Goal: Task Accomplishment & Management: Manage account settings

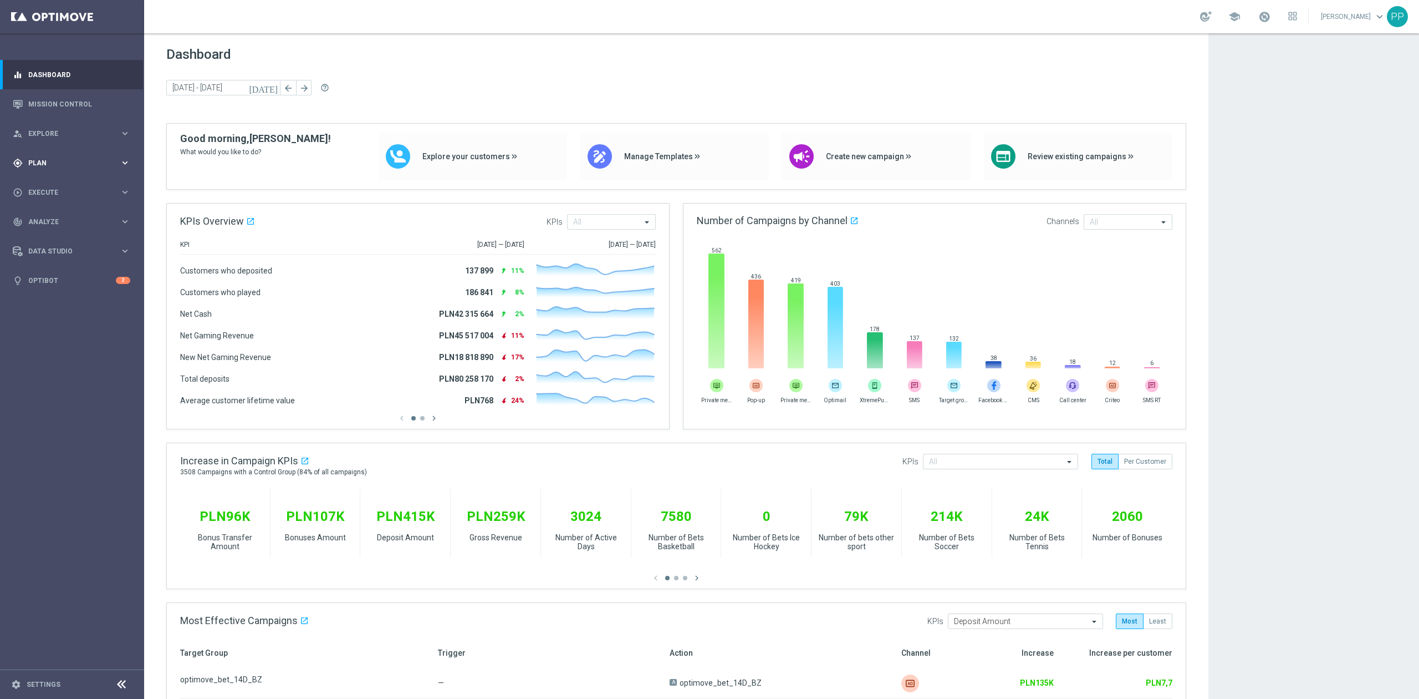
click at [68, 173] on div "gps_fixed Plan keyboard_arrow_right" at bounding box center [71, 162] width 143 height 29
drag, startPoint x: 62, startPoint y: 189, endPoint x: 78, endPoint y: 182, distance: 16.9
click at [62, 189] on link "Target Groups" at bounding box center [72, 185] width 86 height 9
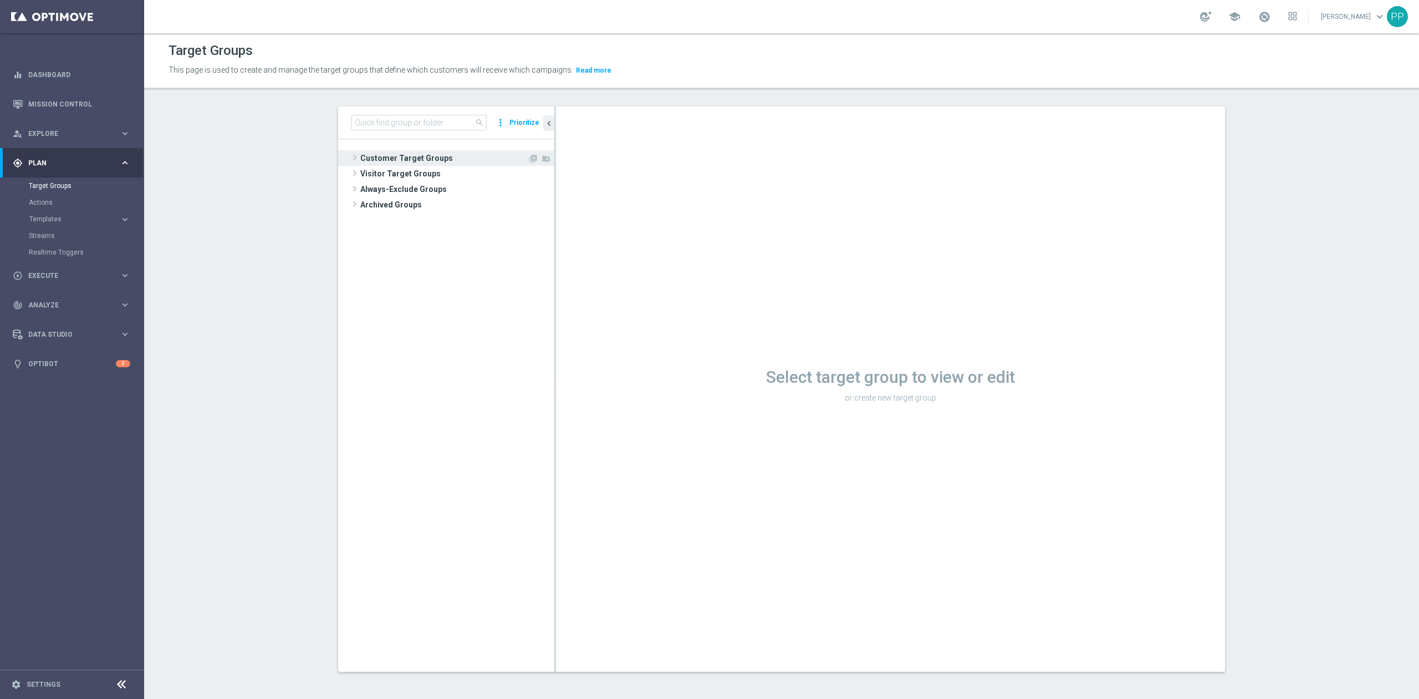
click at [441, 163] on span "Customer Target Groups" at bounding box center [443, 158] width 167 height 16
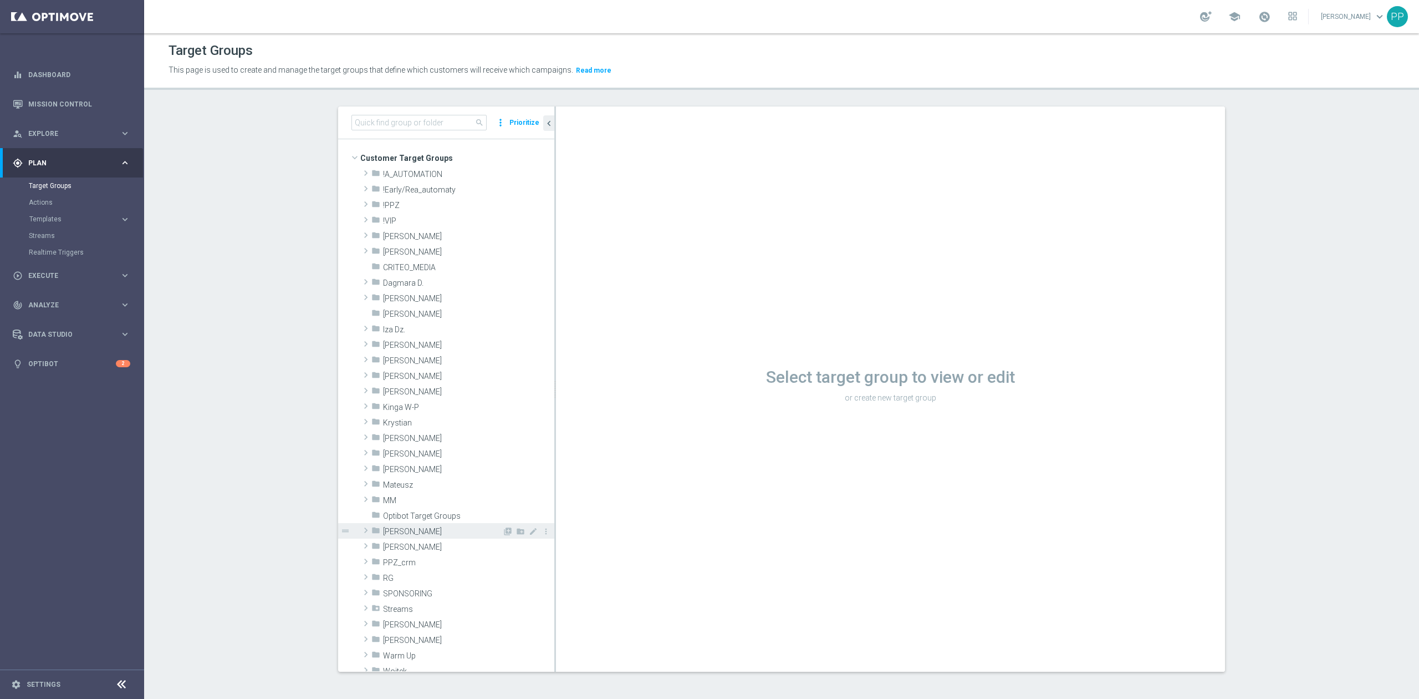
click at [406, 532] on span "Patryk P." at bounding box center [442, 531] width 119 height 9
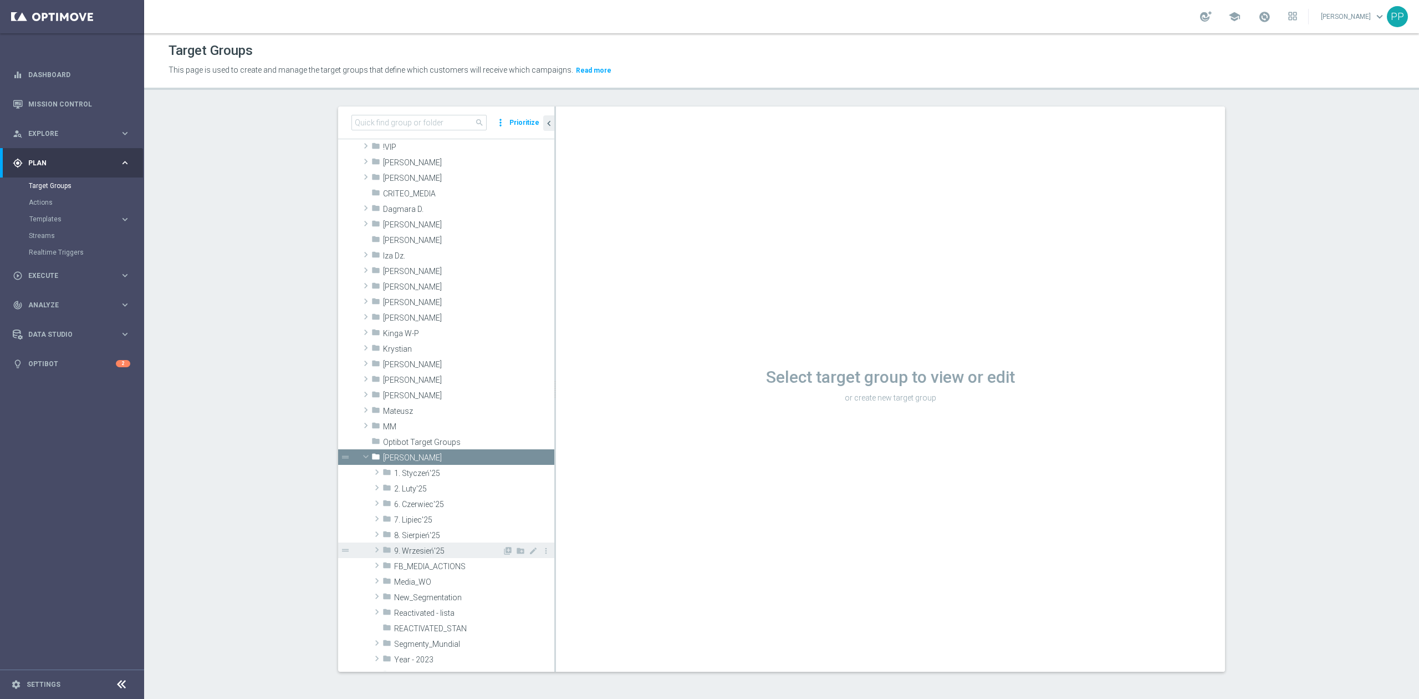
click at [441, 551] on span "9. Wrzesień'25" at bounding box center [448, 550] width 108 height 9
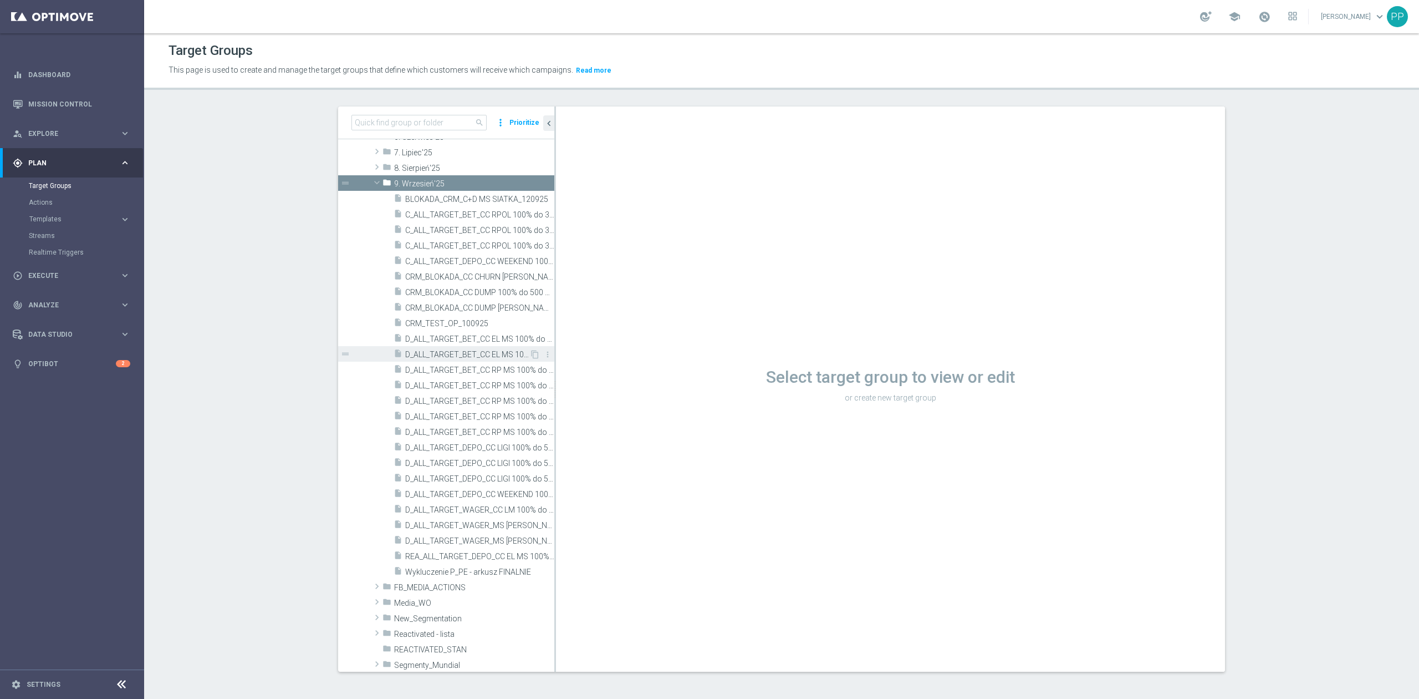
scroll to position [444, 0]
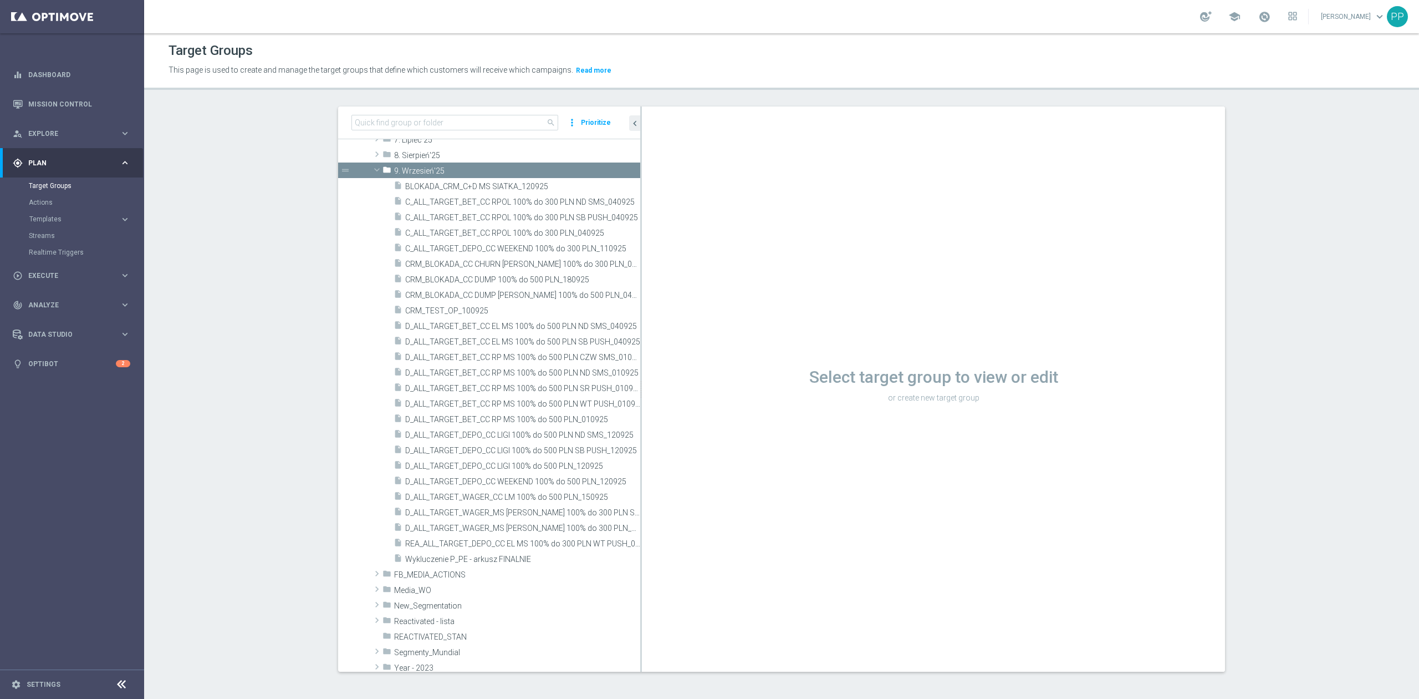
drag, startPoint x: 549, startPoint y: 539, endPoint x: 661, endPoint y: 539, distance: 112.6
click at [661, 539] on as-split "search more_vert Prioritize Customer Target Groups library_add create_new_folder" at bounding box center [781, 388] width 887 height 565
click at [493, 284] on span "CRM_BLOKADA_CC DUMP 100% do 500 PLN_180925" at bounding box center [509, 279] width 208 height 9
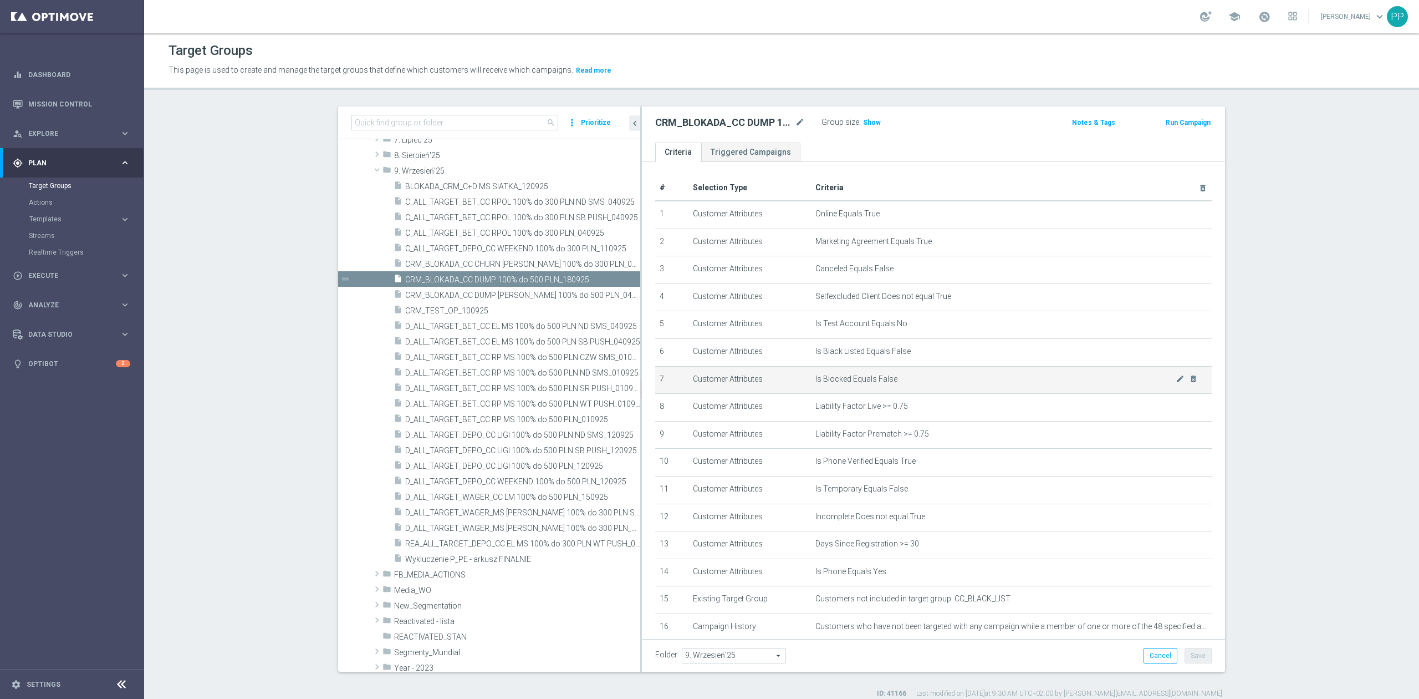
drag, startPoint x: 862, startPoint y: 123, endPoint x: 987, endPoint y: 383, distance: 288.9
click at [863, 123] on span "Show" at bounding box center [872, 123] width 18 height 8
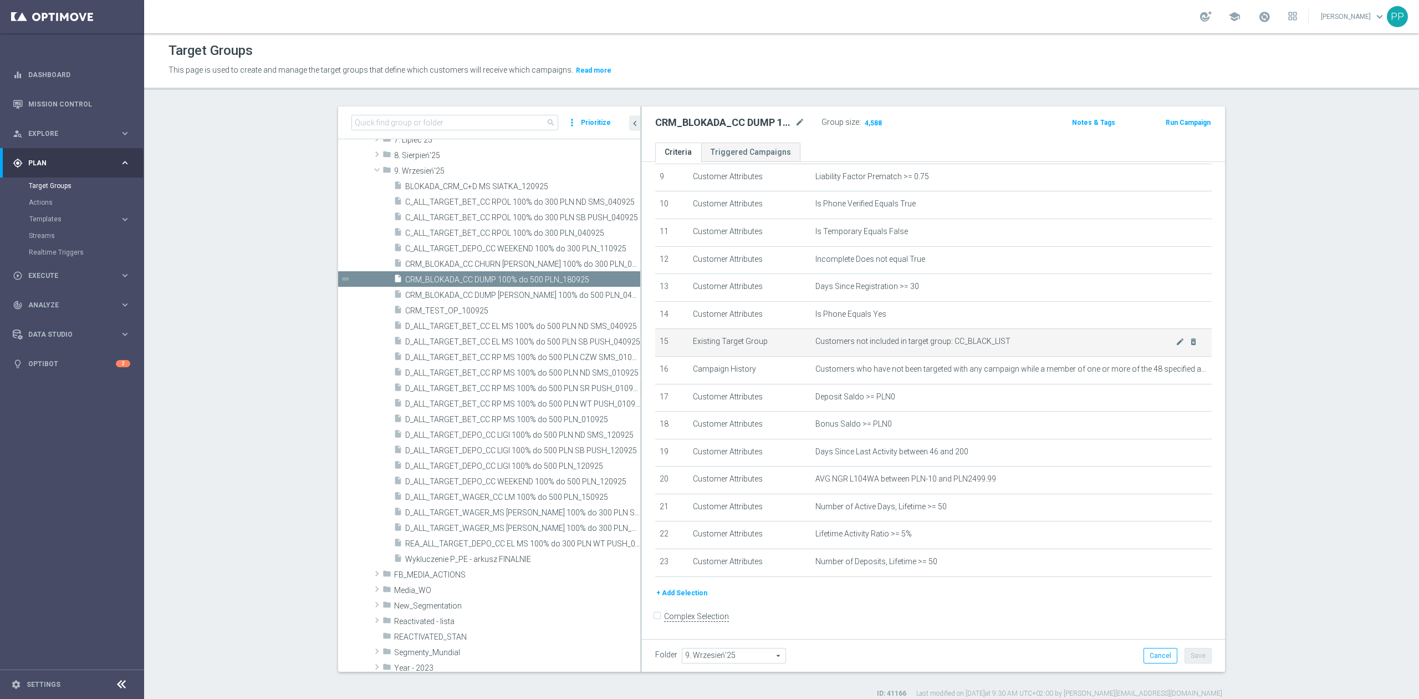
scroll to position [274, 0]
click at [1176, 365] on icon "mode_edit" at bounding box center [1180, 360] width 9 height 9
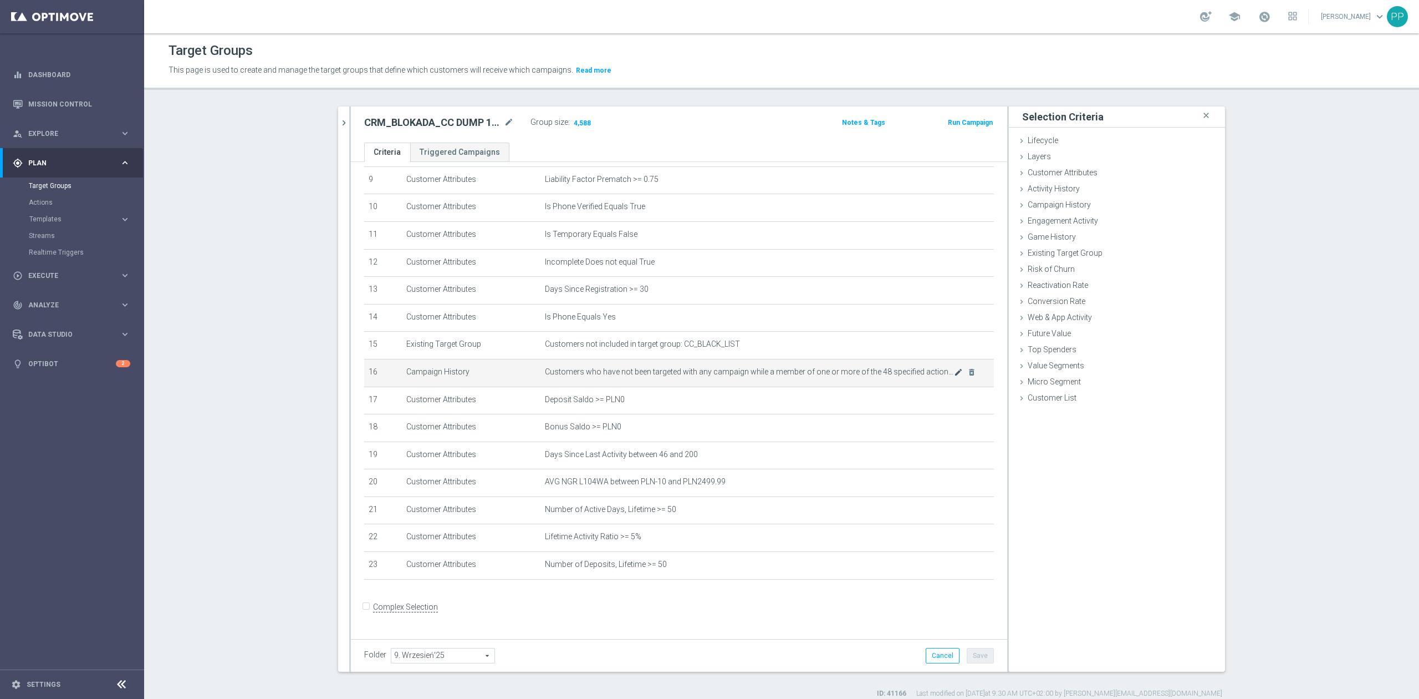
scroll to position [262, 0]
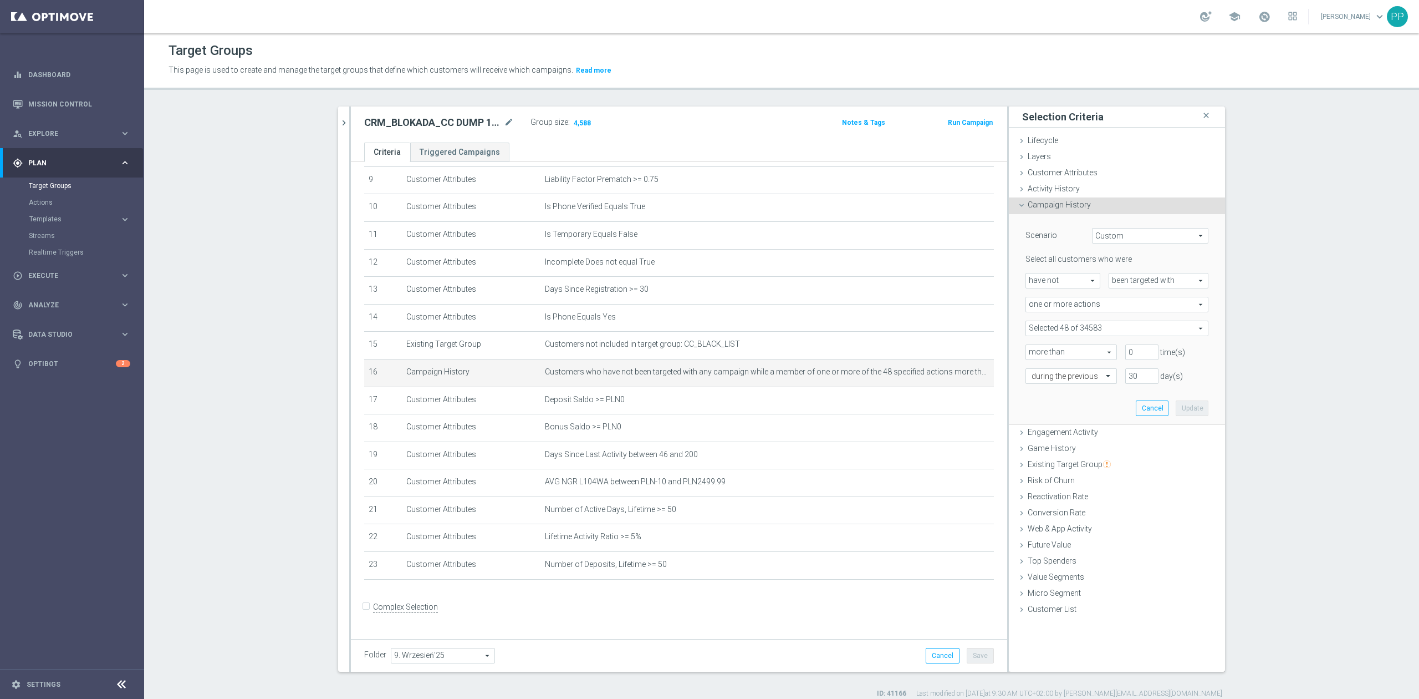
click at [1107, 333] on span at bounding box center [1117, 328] width 182 height 14
click at [1107, 333] on input "search" at bounding box center [1117, 328] width 183 height 16
click at [1017, 318] on div "Scenario Custom Custom arrow_drop_down search Select all customers who were hav…" at bounding box center [1117, 319] width 200 height 210
click at [1038, 328] on span at bounding box center [1117, 328] width 182 height 14
click at [1142, 328] on input "search" at bounding box center [1117, 328] width 183 height 16
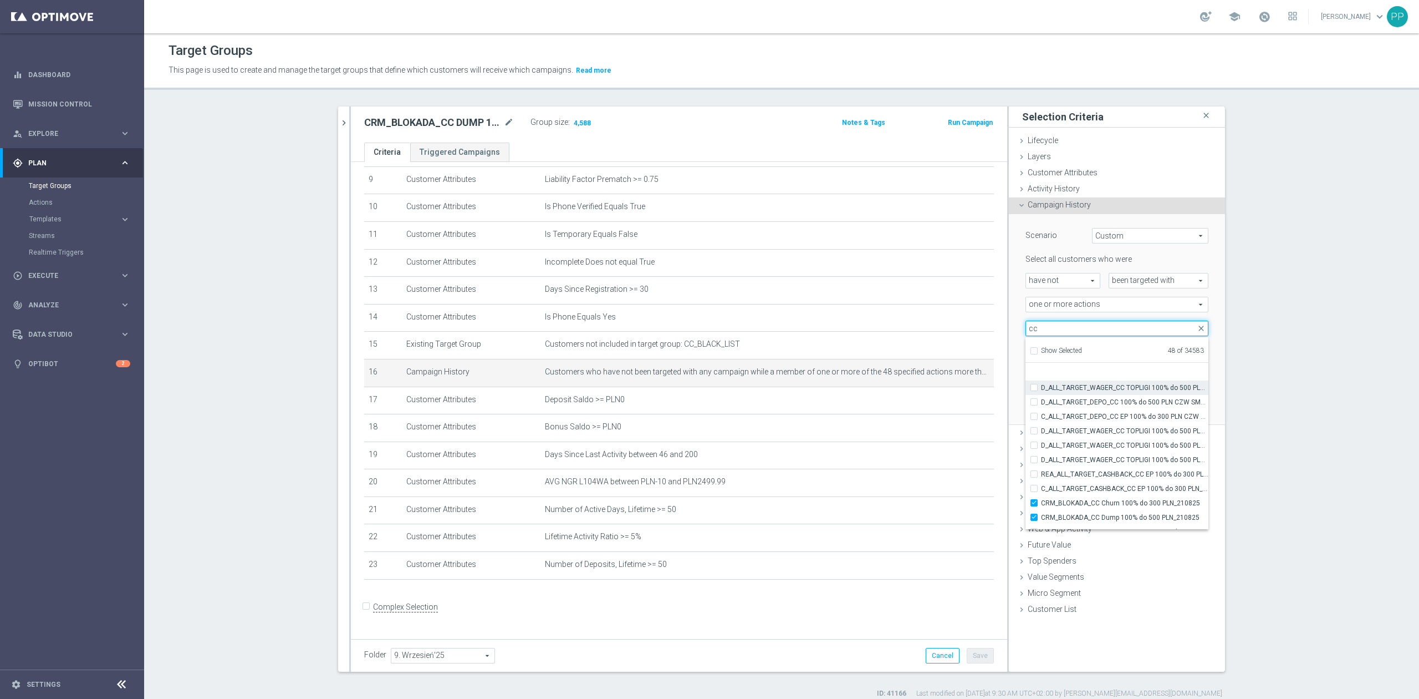
scroll to position [34161, 0]
type input "cc"
click at [1010, 369] on div "Scenario Custom Custom arrow_drop_down search Select all customers who were hav…" at bounding box center [1117, 319] width 216 height 211
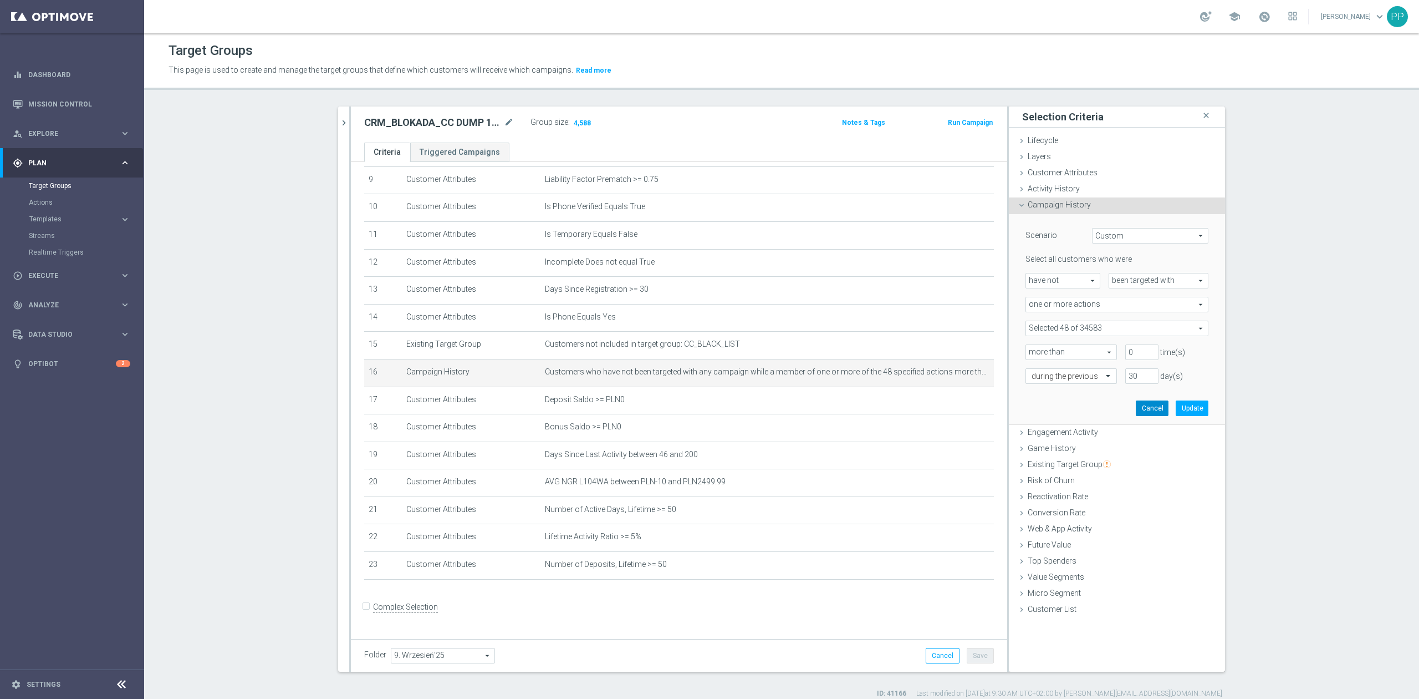
click at [1154, 409] on button "Cancel" at bounding box center [1152, 408] width 33 height 16
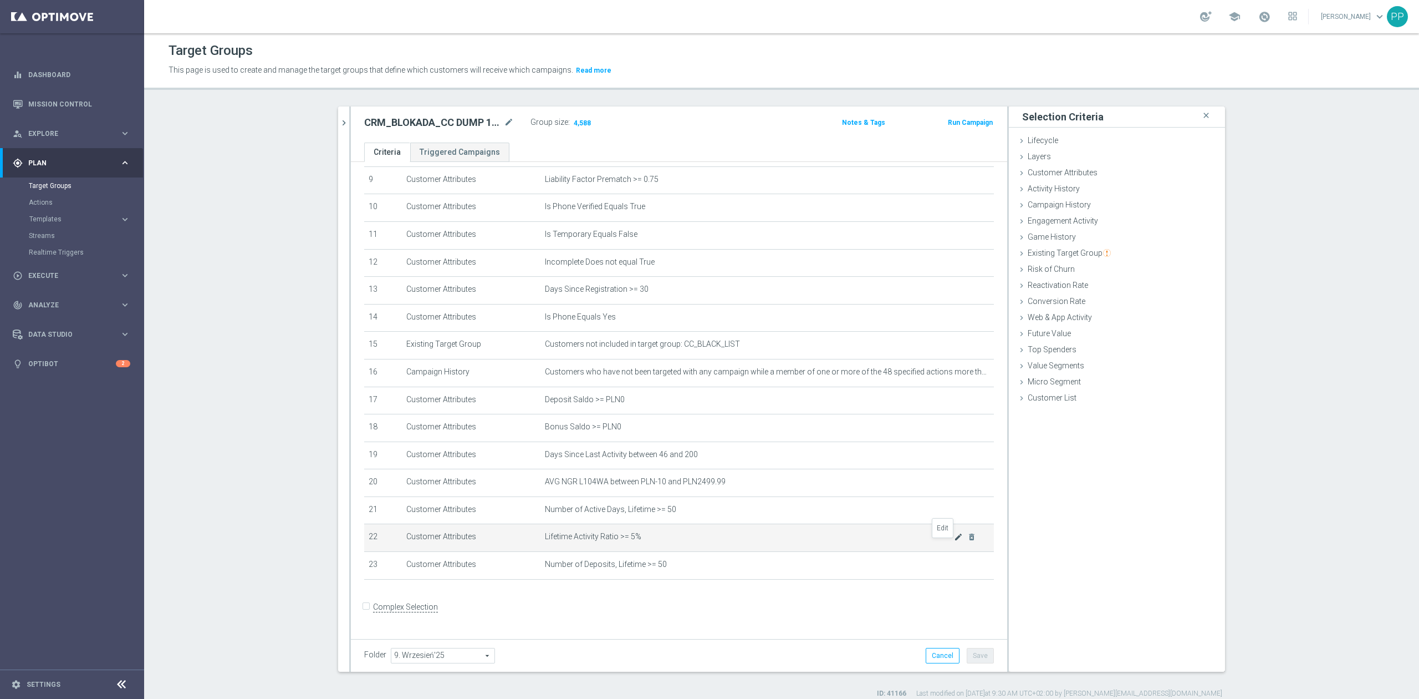
click at [954, 541] on icon "mode_edit" at bounding box center [958, 536] width 9 height 9
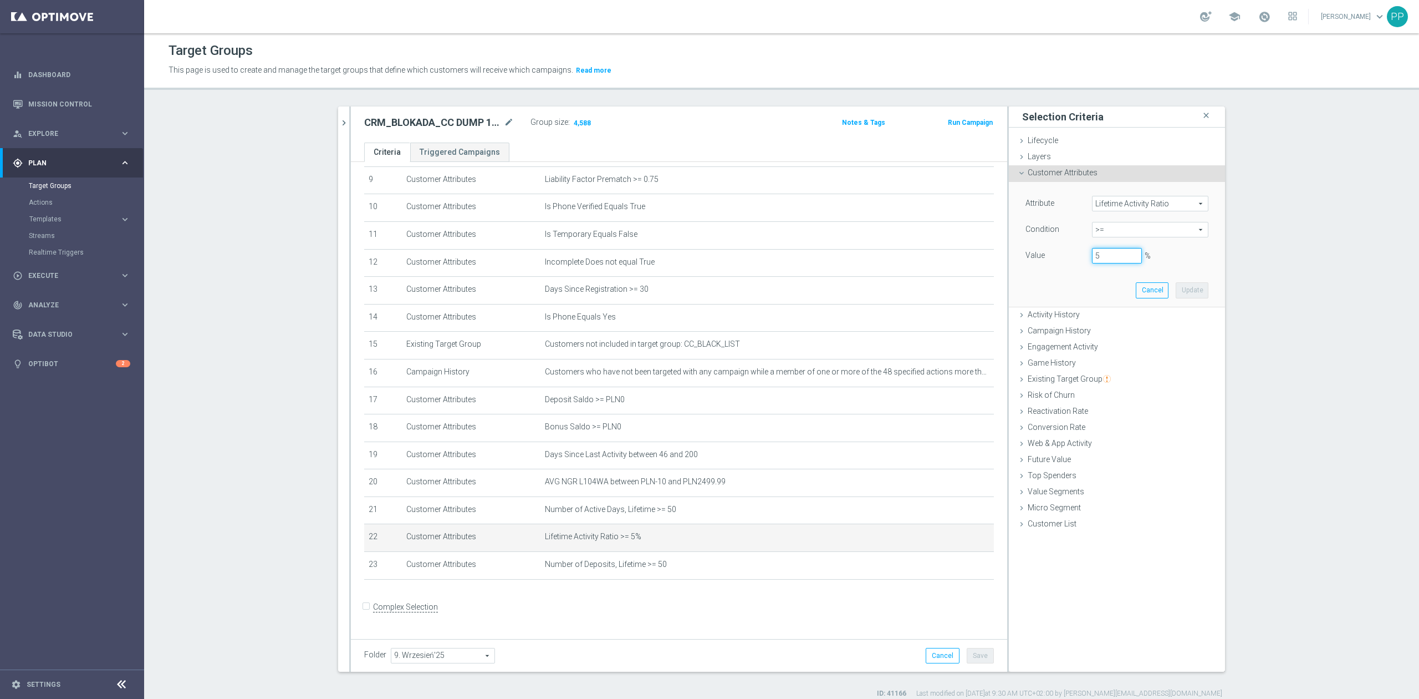
drag, startPoint x: 1100, startPoint y: 254, endPoint x: 1052, endPoint y: 256, distance: 47.7
click at [1053, 256] on div "Value 5 %" at bounding box center [1117, 257] width 200 height 18
click at [1188, 292] on button "Update" at bounding box center [1192, 290] width 33 height 16
type input "0.07"
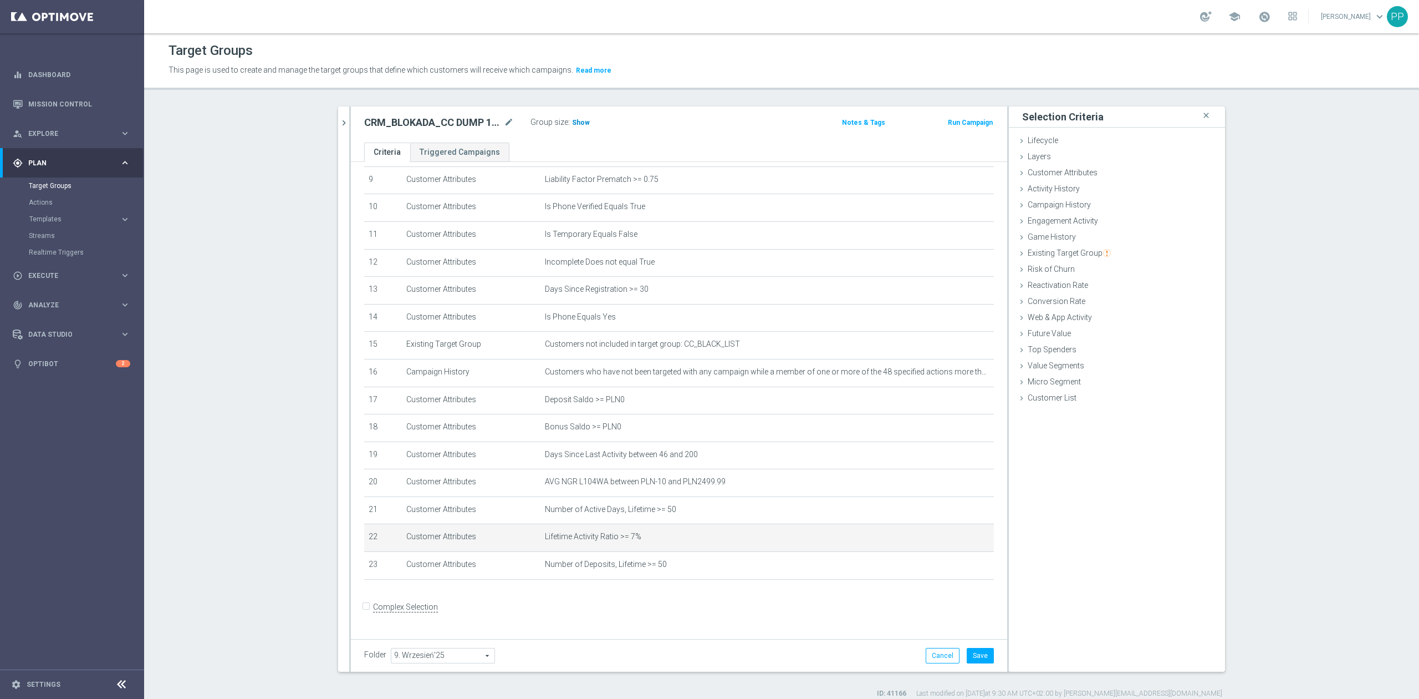
click at [573, 123] on span "Show" at bounding box center [581, 123] width 18 height 8
drag, startPoint x: 945, startPoint y: 544, endPoint x: 1285, endPoint y: 185, distance: 495.0
click at [0, 0] on icon "mode_edit" at bounding box center [0, 0] width 0 height 0
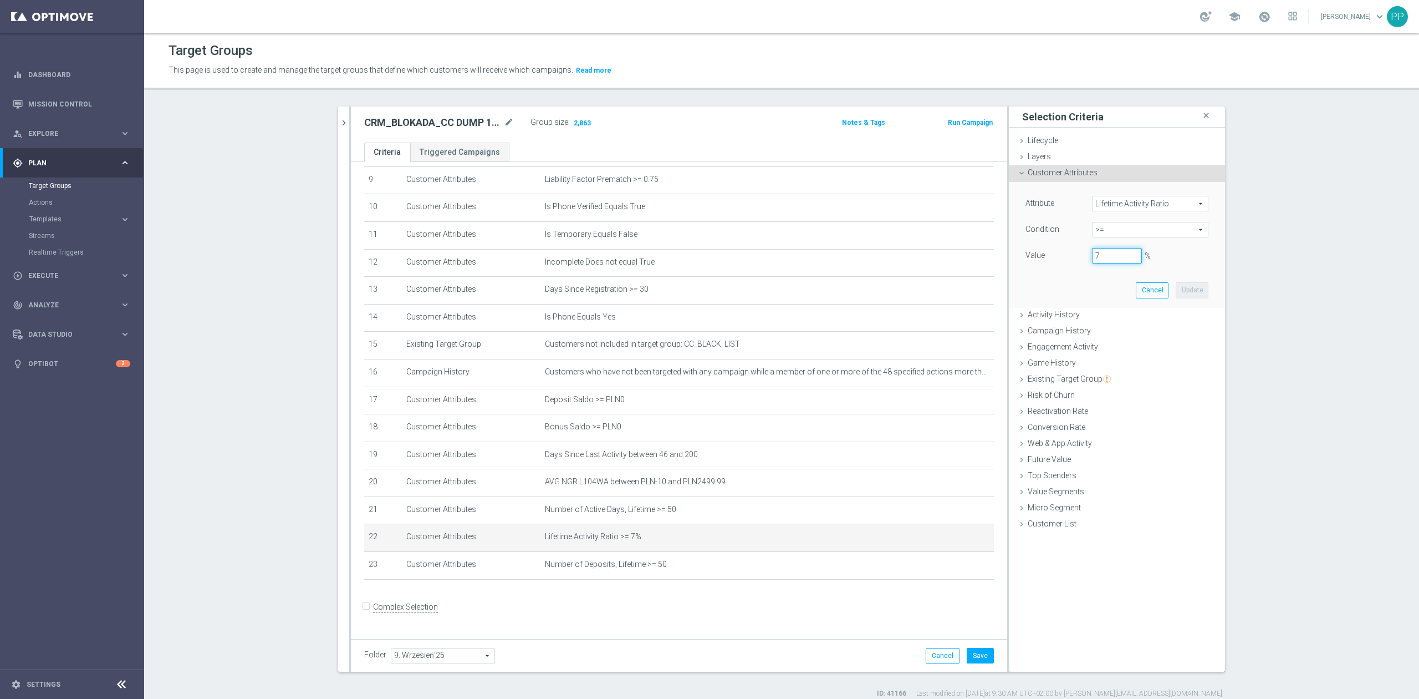
drag, startPoint x: 1112, startPoint y: 262, endPoint x: 1001, endPoint y: 251, distance: 111.4
click at [1009, 253] on div "Attribute Lifetime Activity Ratio Lifetime Activity Ratio arrow_drop_down searc…" at bounding box center [1117, 244] width 216 height 125
click at [1183, 295] on button "Update" at bounding box center [1192, 290] width 33 height 16
type input "0.065"
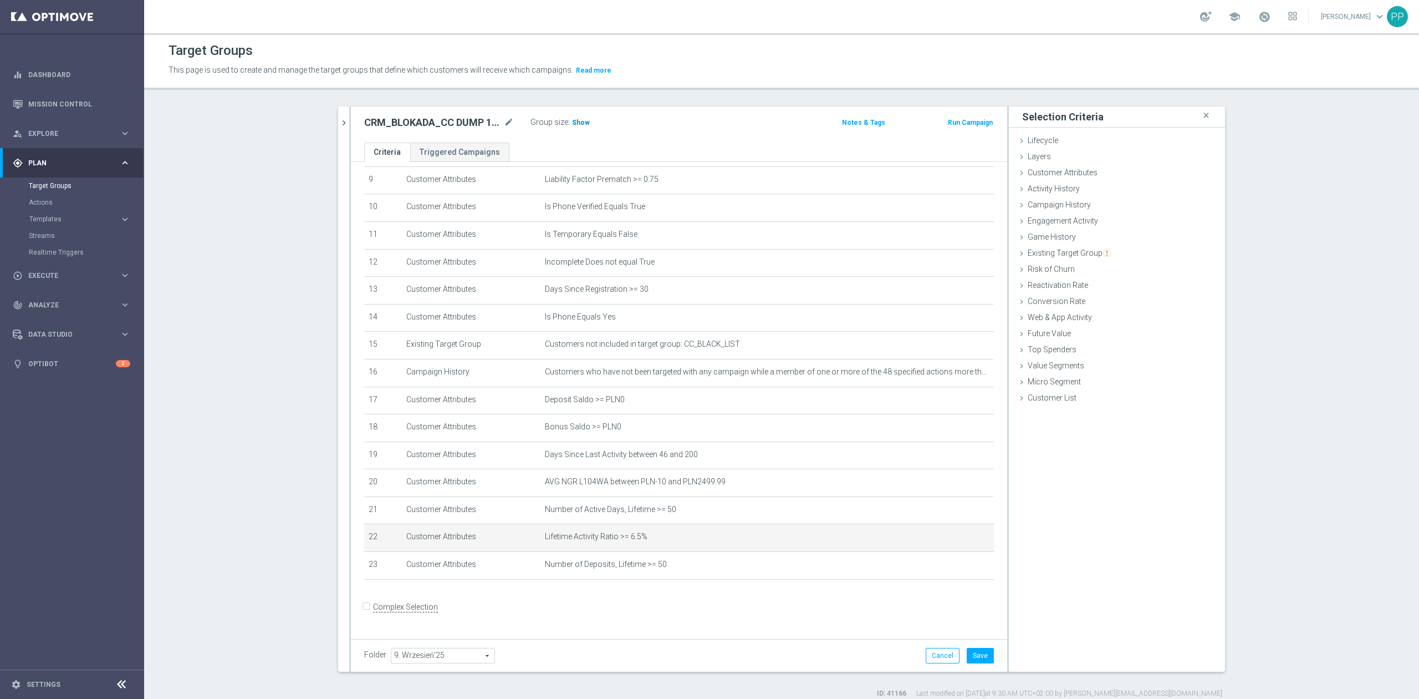
click at [580, 122] on span "Show" at bounding box center [581, 123] width 18 height 8
click at [974, 651] on button "Save" at bounding box center [980, 656] width 27 height 16
click at [504, 120] on icon "mode_edit" at bounding box center [509, 122] width 10 height 13
click at [608, 109] on div "CRM_BLOKADA_CC DUMP 100% do 500 PLN_180925 Group size : 3,057 Notes & Tags Run …" at bounding box center [679, 124] width 656 height 36
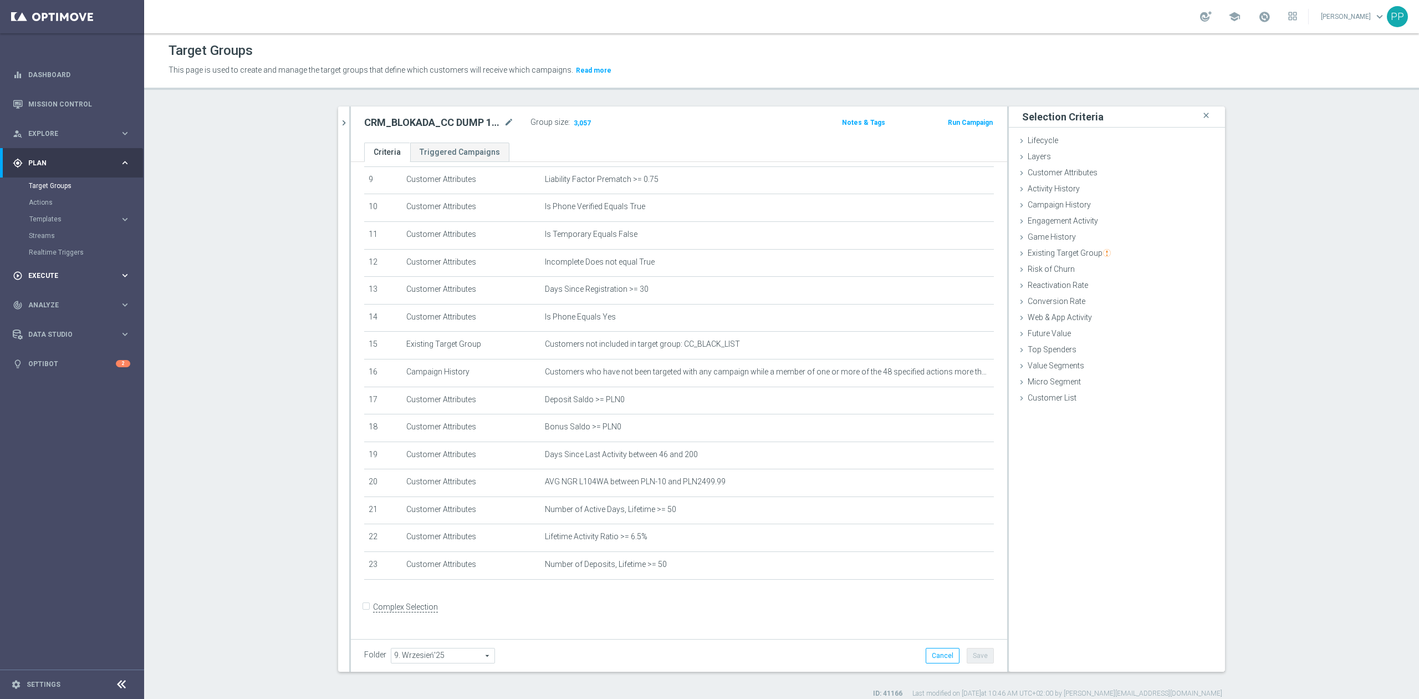
click at [54, 274] on span "Execute" at bounding box center [73, 275] width 91 height 7
click at [954, 541] on icon "mode_edit" at bounding box center [958, 536] width 9 height 9
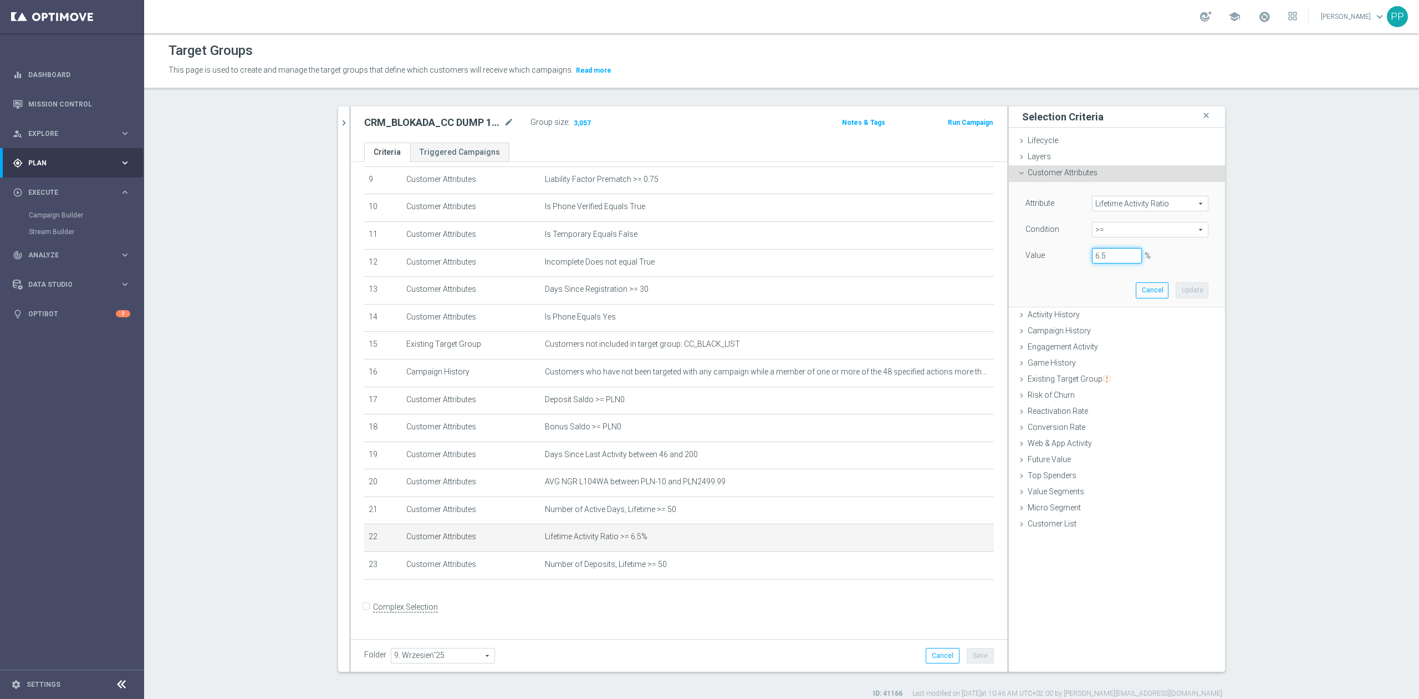
drag, startPoint x: 1092, startPoint y: 256, endPoint x: 1049, endPoint y: 256, distance: 43.2
click at [1050, 256] on div "Value 6.5 %" at bounding box center [1117, 257] width 200 height 18
click at [1187, 293] on button "Update" at bounding box center [1192, 290] width 33 height 16
type input "0.06"
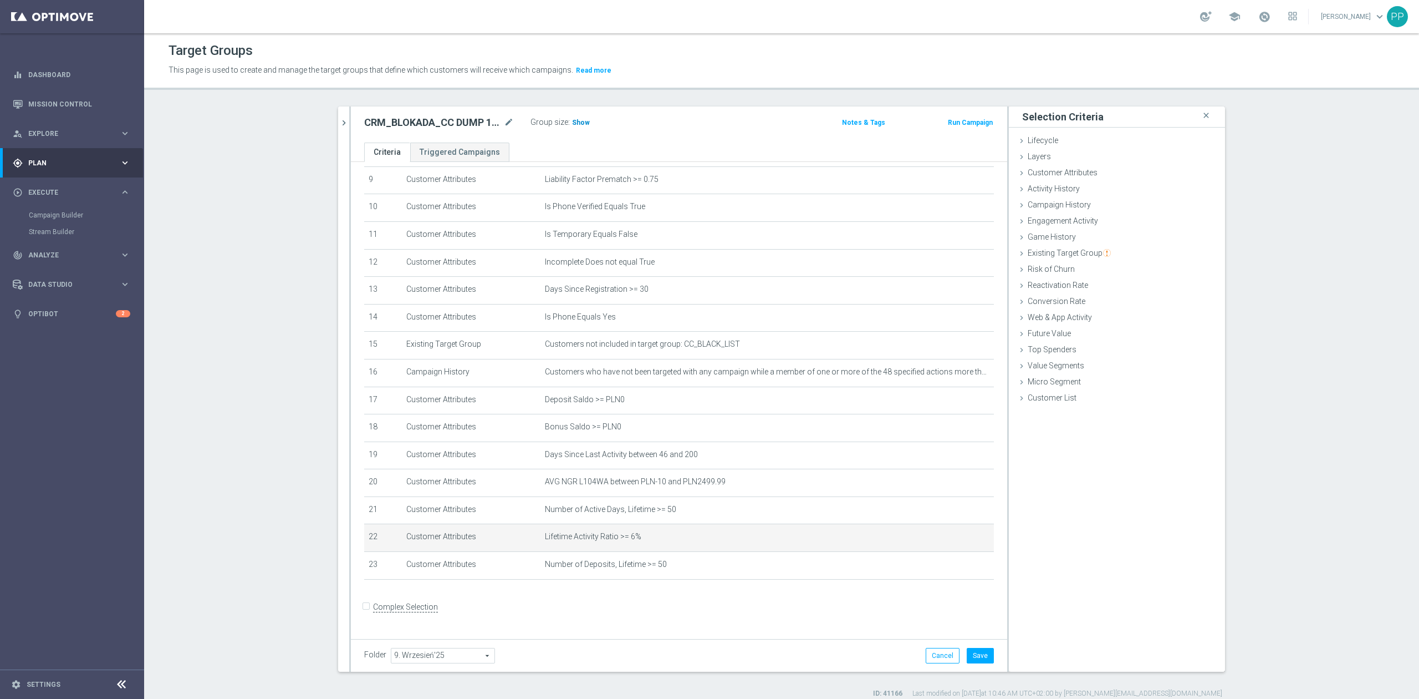
click at [576, 120] on span "Show" at bounding box center [581, 123] width 18 height 8
click at [981, 655] on button "Save" at bounding box center [980, 656] width 27 height 16
click at [504, 125] on icon "mode_edit" at bounding box center [509, 122] width 10 height 13
click at [954, 541] on icon "mode_edit" at bounding box center [958, 536] width 9 height 9
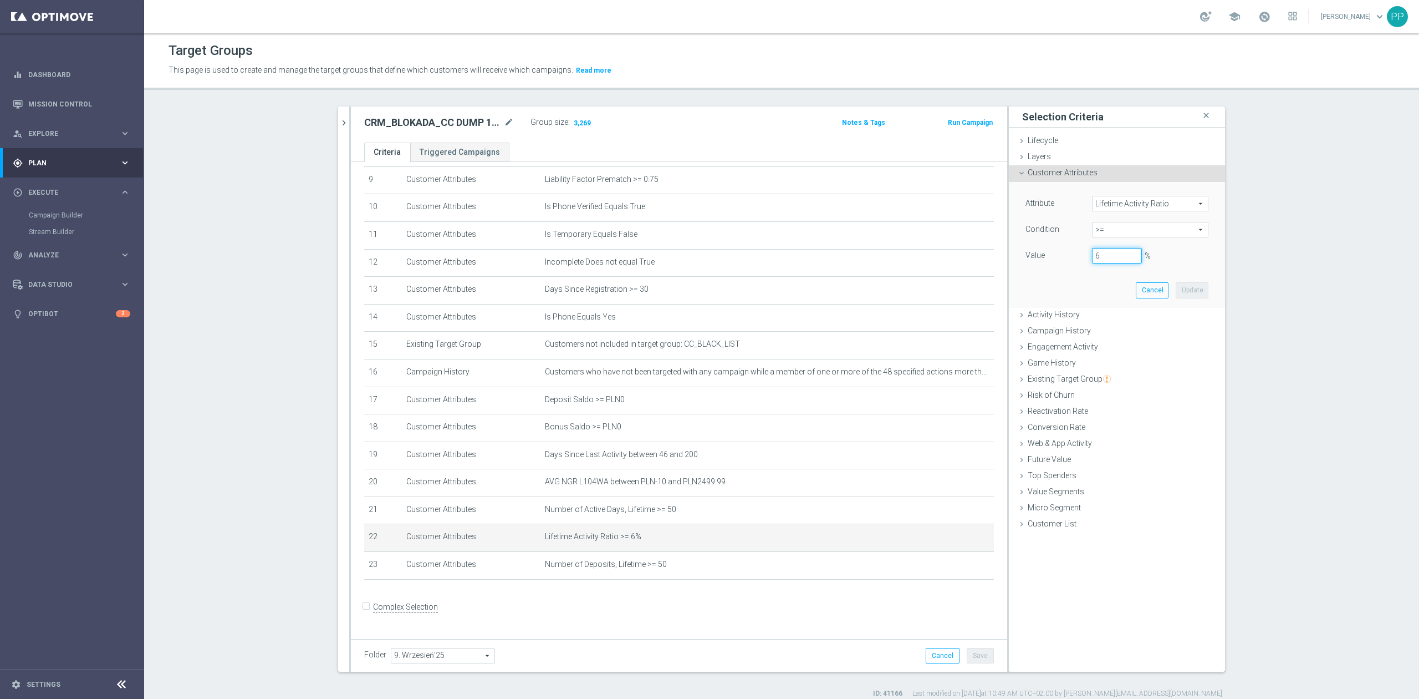
drag, startPoint x: 1098, startPoint y: 261, endPoint x: 1045, endPoint y: 255, distance: 53.5
click at [1045, 255] on div "Value 6 %" at bounding box center [1117, 257] width 200 height 18
drag, startPoint x: 1103, startPoint y: 262, endPoint x: 1052, endPoint y: 262, distance: 51.6
click at [1052, 262] on div "Value 4 %" at bounding box center [1117, 257] width 200 height 18
click at [1192, 292] on button "Update" at bounding box center [1192, 290] width 33 height 16
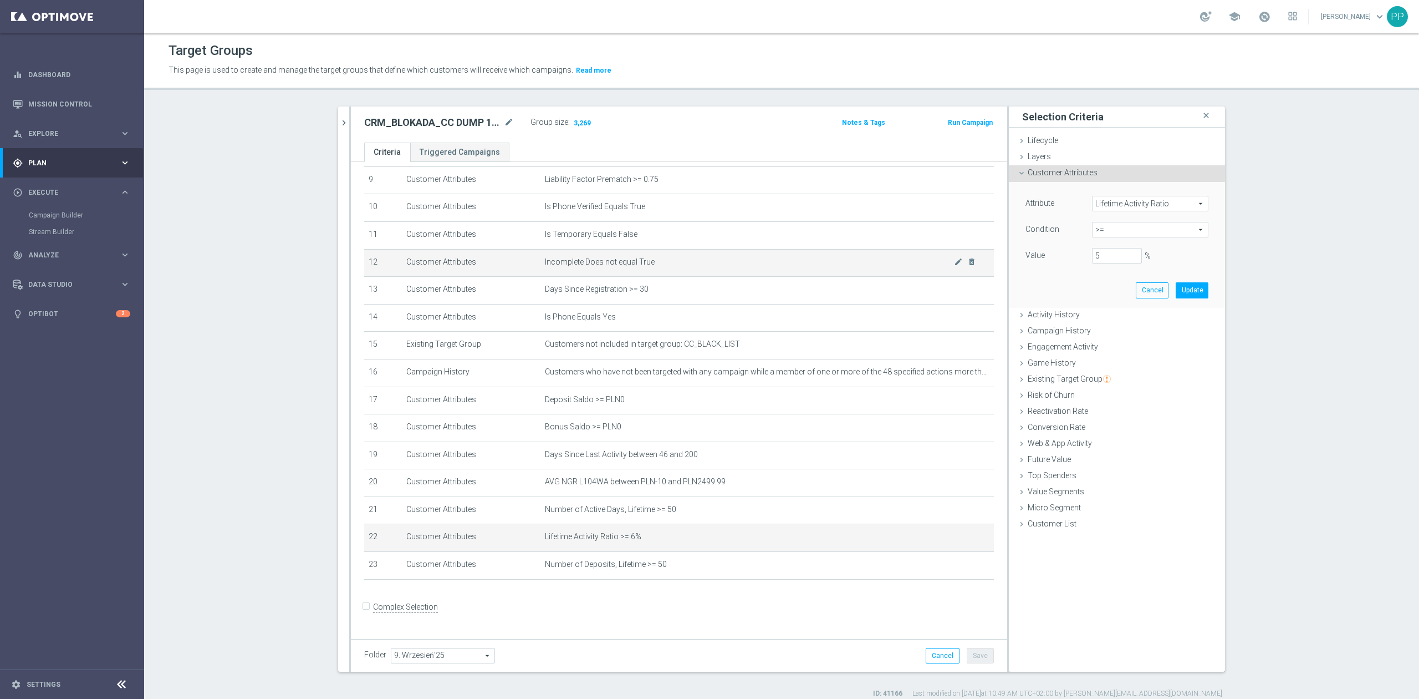
type input "0.05"
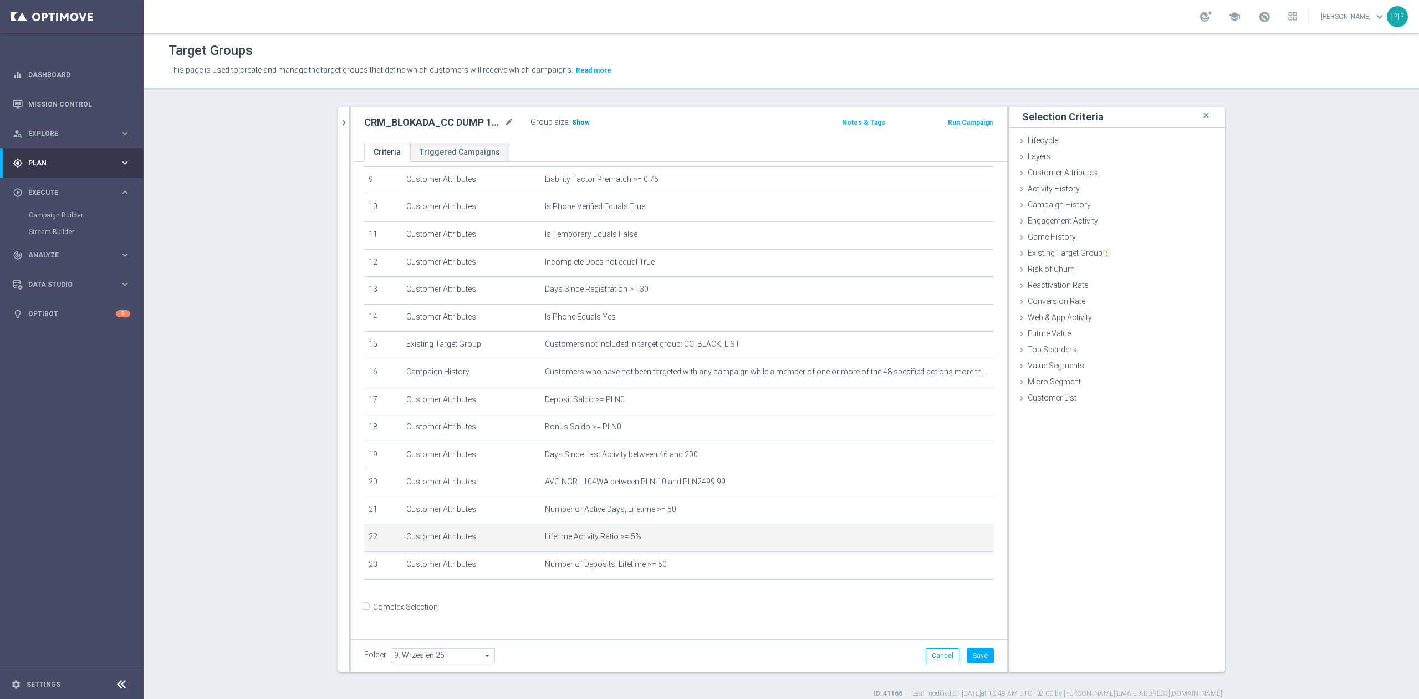
click at [572, 125] on span "Show" at bounding box center [581, 123] width 18 height 8
click at [967, 656] on button "Save" at bounding box center [980, 656] width 27 height 16
click at [508, 121] on icon "mode_edit" at bounding box center [509, 122] width 10 height 13
drag, startPoint x: 523, startPoint y: 103, endPoint x: 540, endPoint y: 33, distance: 71.8
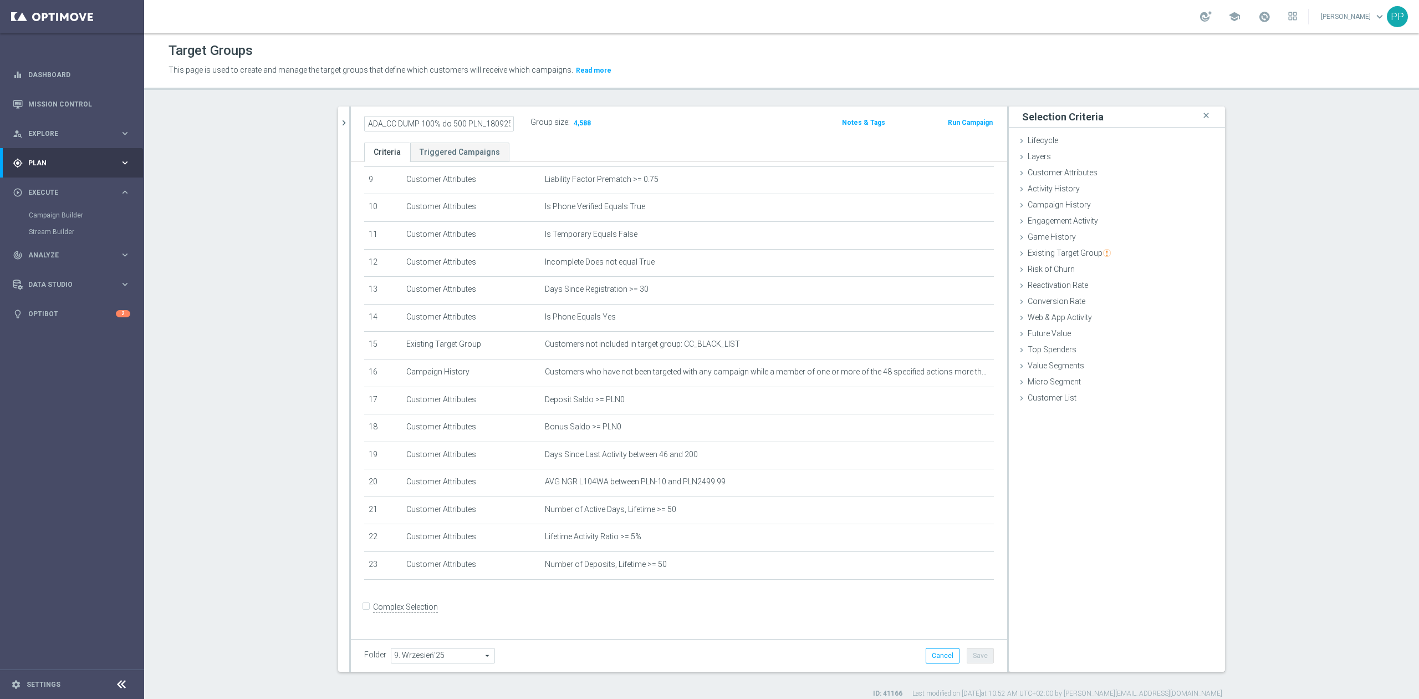
click at [524, 103] on div "Target Groups This page is used to create and manage the target groups that def…" at bounding box center [781, 365] width 1275 height 665
click at [954, 541] on icon "mode_edit" at bounding box center [958, 536] width 9 height 9
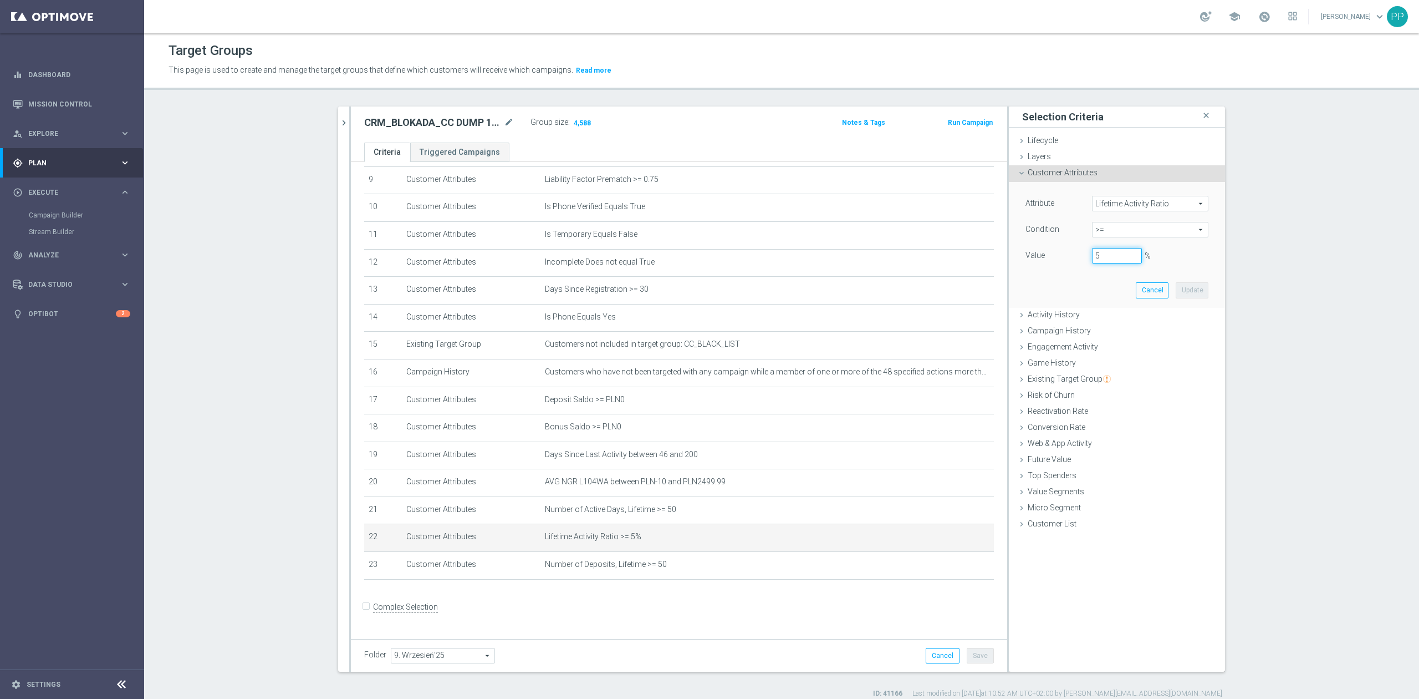
click at [1108, 254] on input "5" at bounding box center [1117, 256] width 50 height 16
click at [1179, 289] on button "Update" at bounding box center [1192, 290] width 33 height 16
type input "0.055"
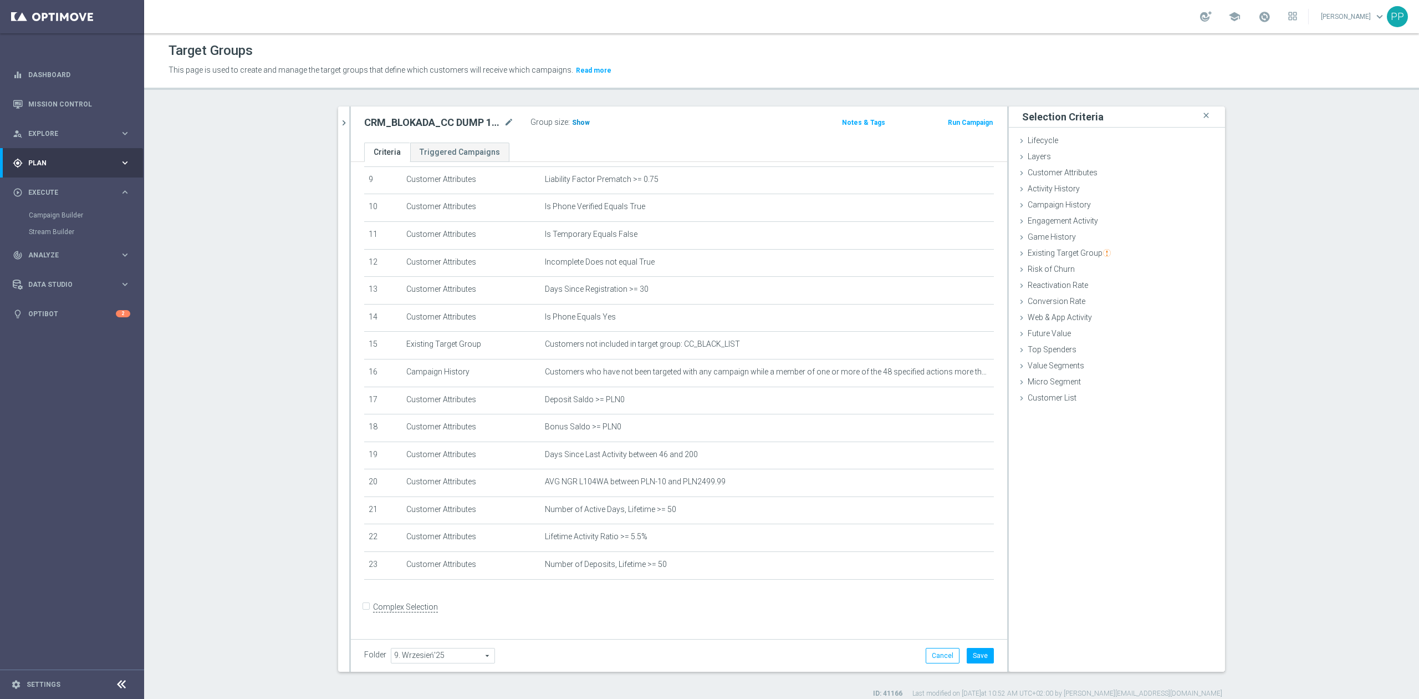
click at [578, 123] on span "Show" at bounding box center [581, 123] width 18 height 8
click at [970, 658] on button "Save" at bounding box center [980, 656] width 27 height 16
click at [954, 541] on icon "mode_edit" at bounding box center [958, 536] width 9 height 9
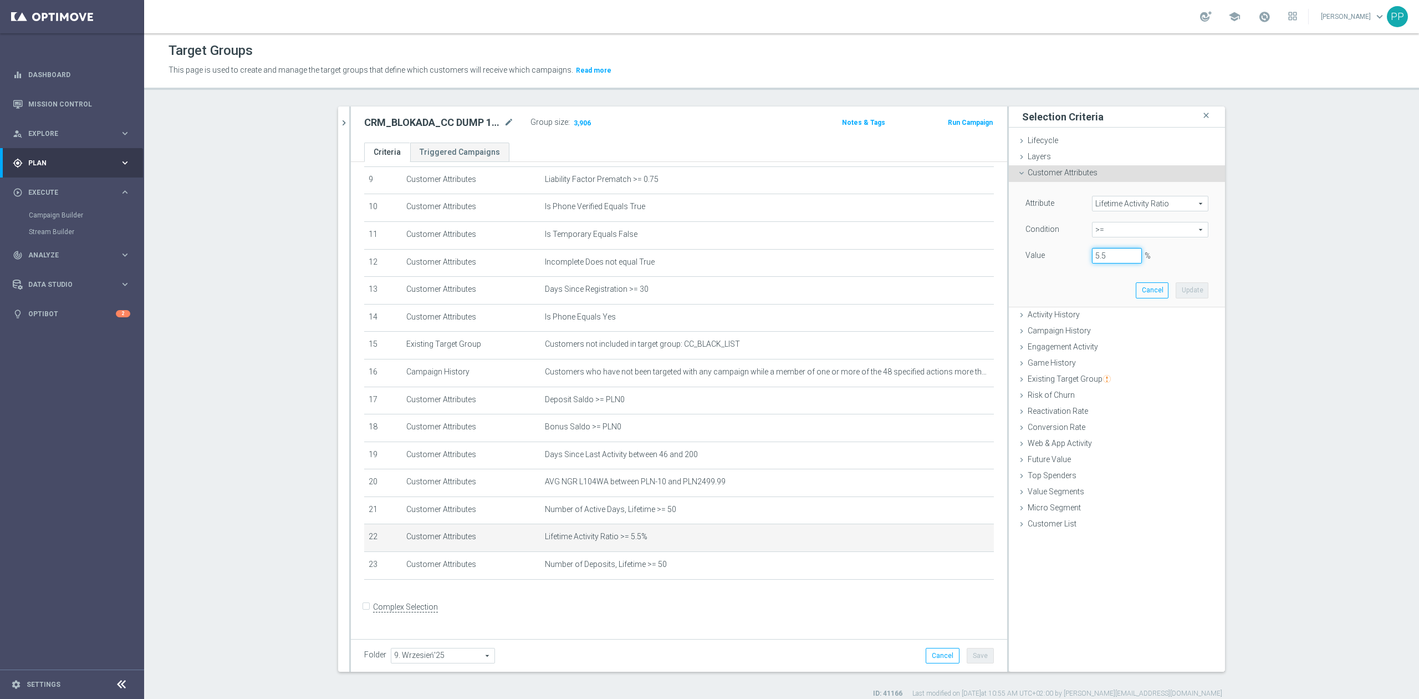
drag, startPoint x: 1101, startPoint y: 258, endPoint x: 1083, endPoint y: 260, distance: 18.4
click at [1084, 260] on div "5.5 %" at bounding box center [1117, 256] width 67 height 16
type input "5"
click at [1176, 292] on button "Update" at bounding box center [1192, 290] width 33 height 16
type input "0.06"
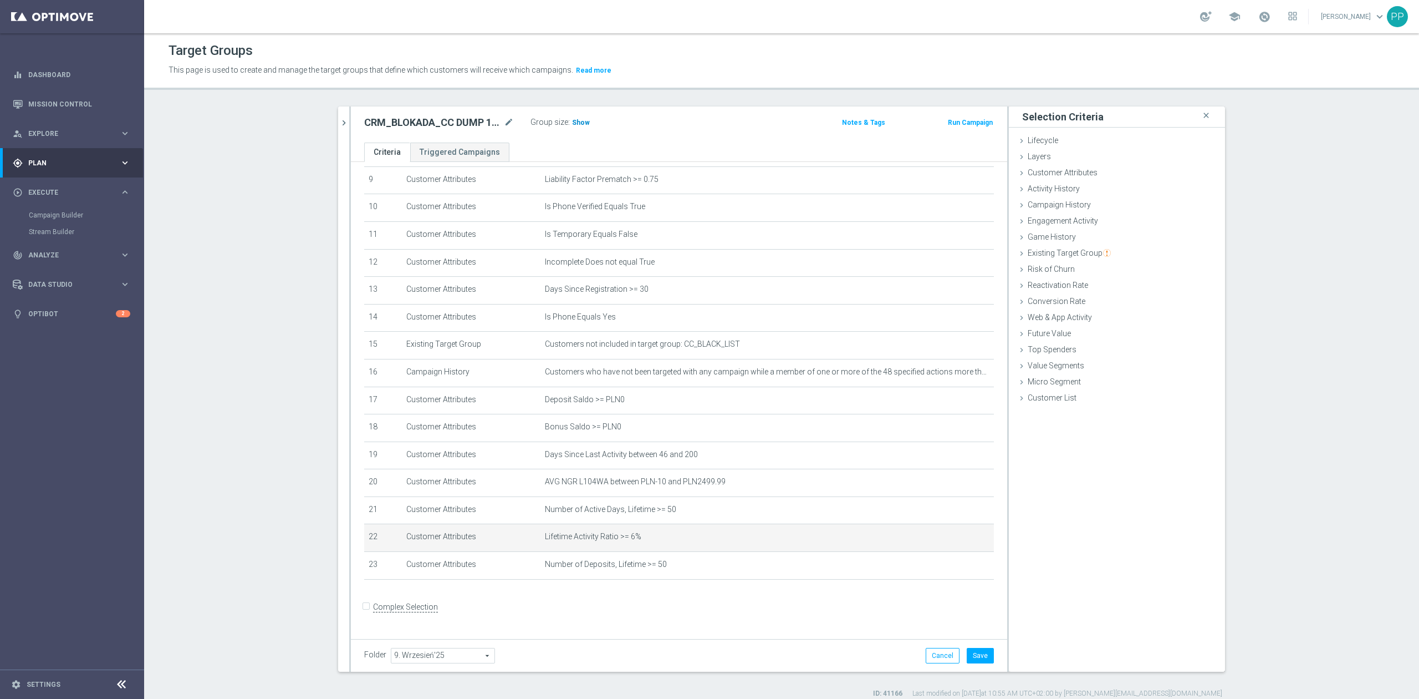
click at [581, 121] on span "Show" at bounding box center [581, 123] width 18 height 8
click at [975, 654] on button "Save" at bounding box center [980, 656] width 27 height 16
click at [954, 541] on icon "mode_edit" at bounding box center [958, 536] width 9 height 9
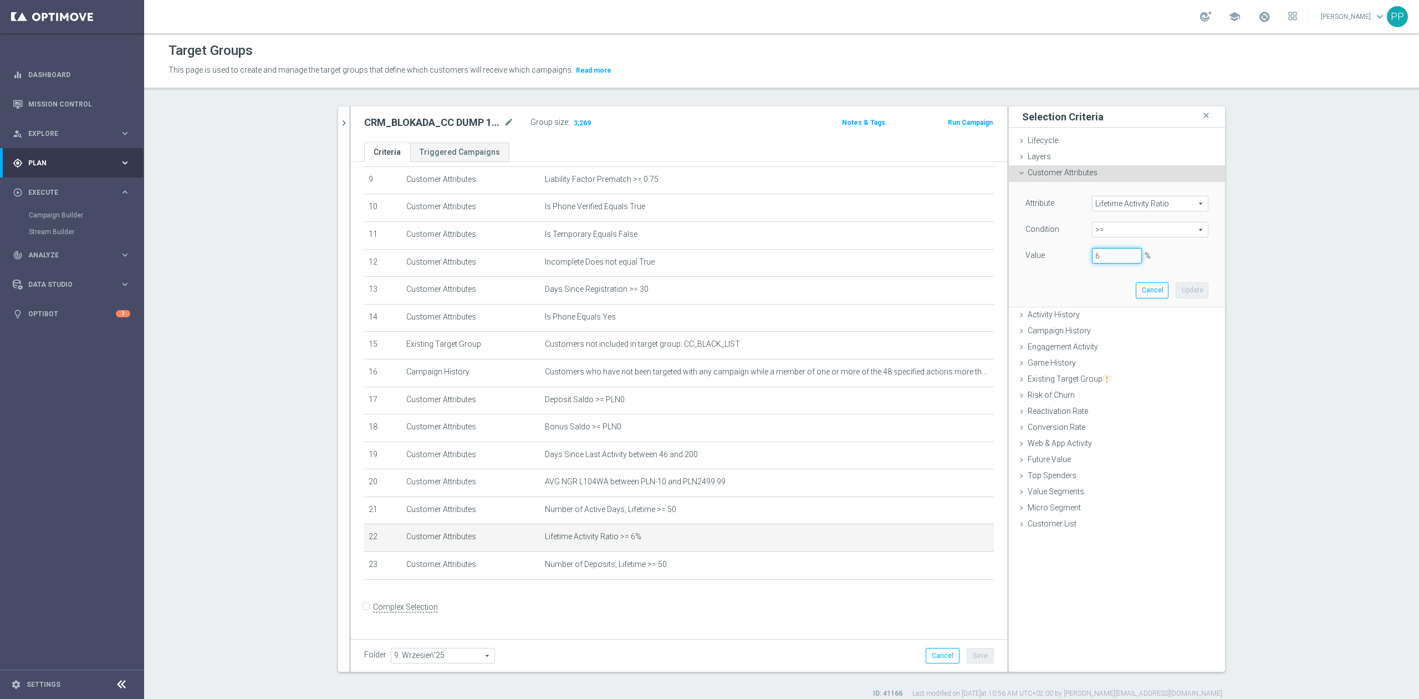
drag, startPoint x: 1100, startPoint y: 259, endPoint x: 1058, endPoint y: 253, distance: 42.7
click at [1058, 253] on div "Value 6 %" at bounding box center [1117, 257] width 200 height 18
click at [1176, 293] on button "Update" at bounding box center [1192, 290] width 33 height 16
type input "0.057"
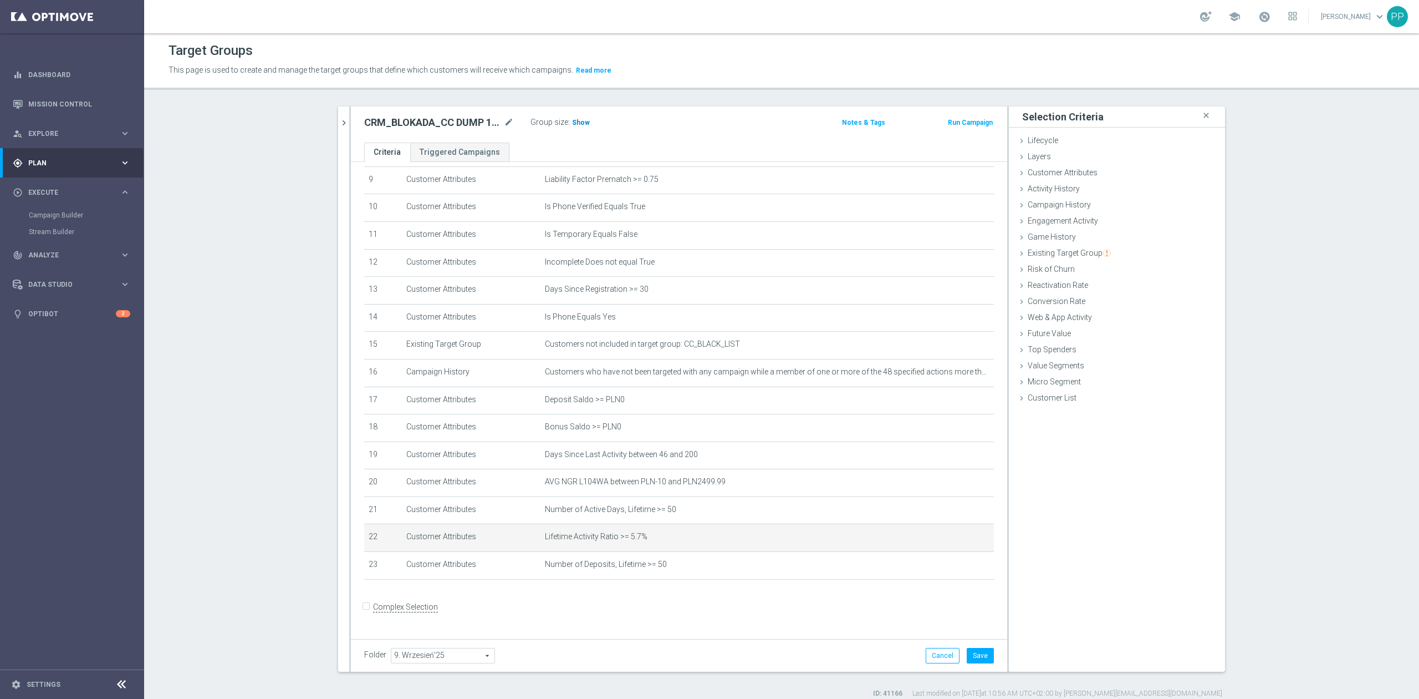
click at [578, 123] on span "Show" at bounding box center [581, 123] width 18 height 8
click at [979, 653] on button "Save" at bounding box center [980, 656] width 27 height 16
click at [504, 124] on icon "mode_edit" at bounding box center [509, 122] width 10 height 13
click at [506, 98] on div "Target Groups This page is used to create and manage the target groups that def…" at bounding box center [781, 365] width 1275 height 665
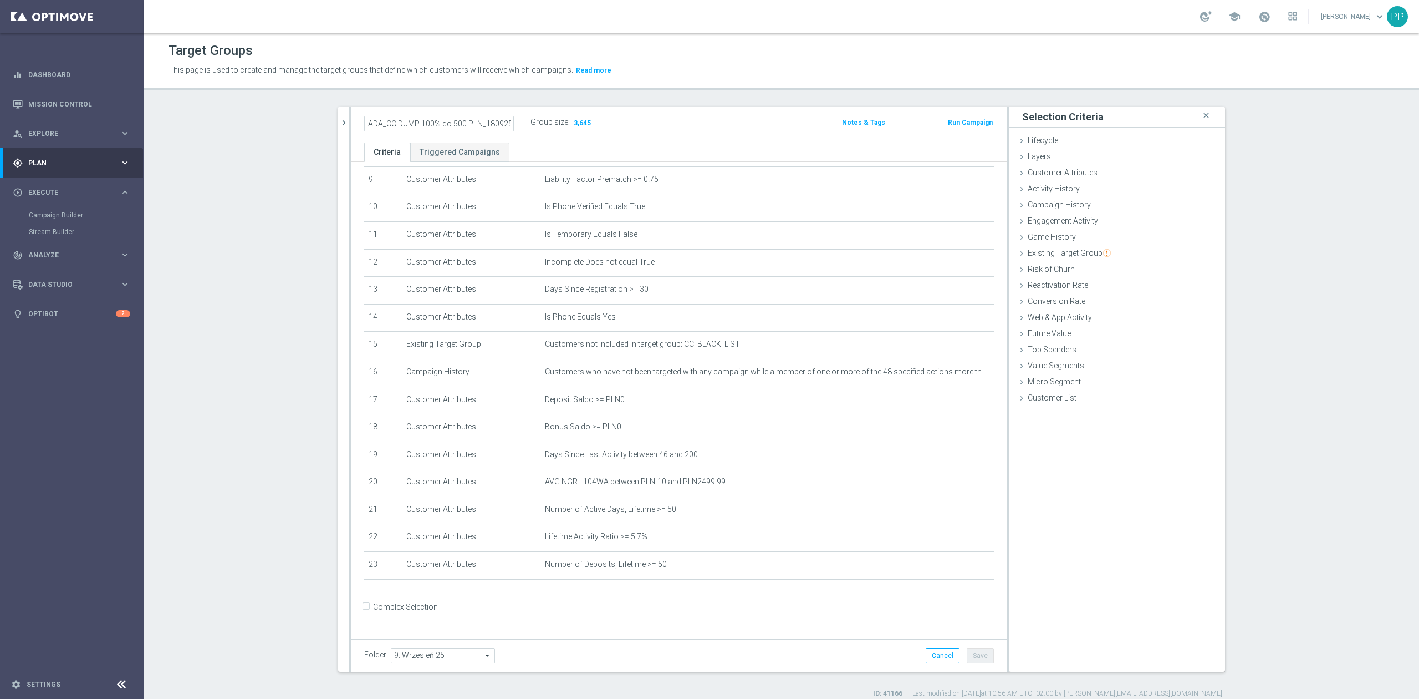
scroll to position [0, 0]
click at [954, 541] on icon "mode_edit" at bounding box center [958, 536] width 9 height 9
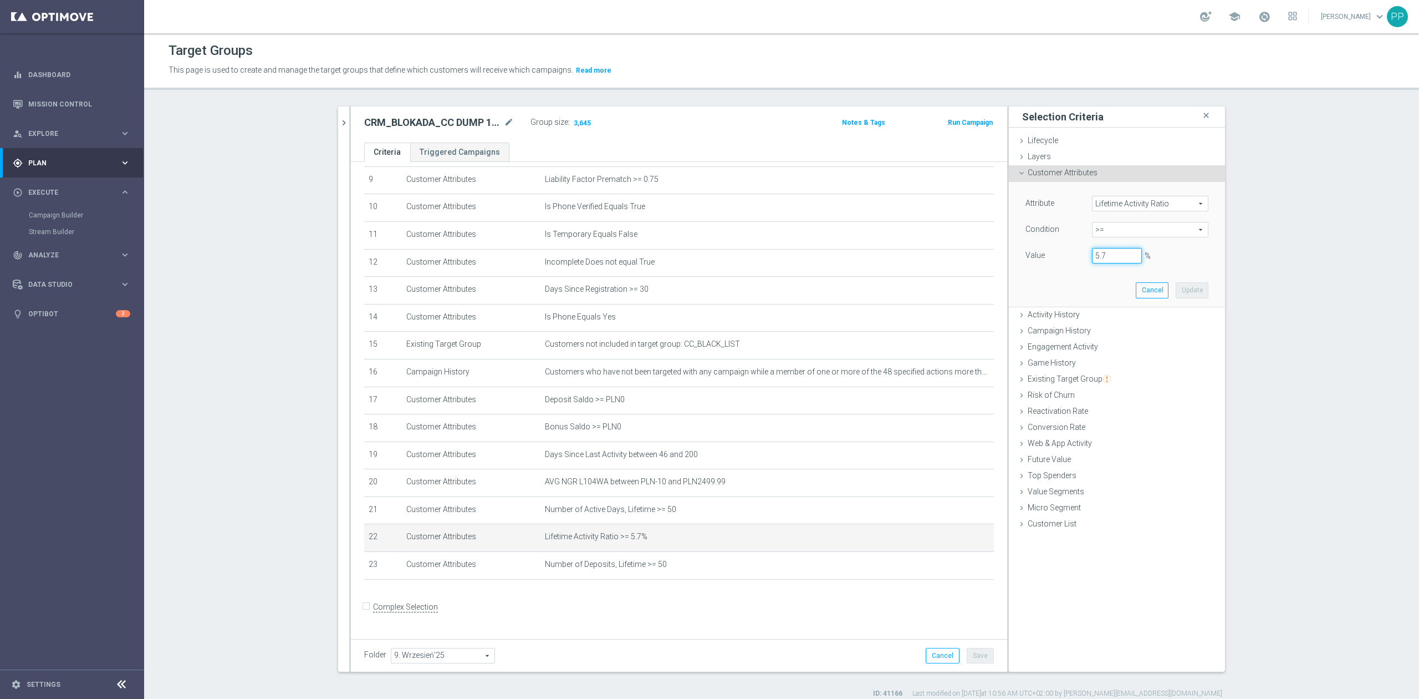
click at [1105, 258] on input "5.7" at bounding box center [1117, 256] width 50 height 16
click at [1184, 294] on button "Update" at bounding box center [1192, 290] width 33 height 16
type input "0.055999999999999994"
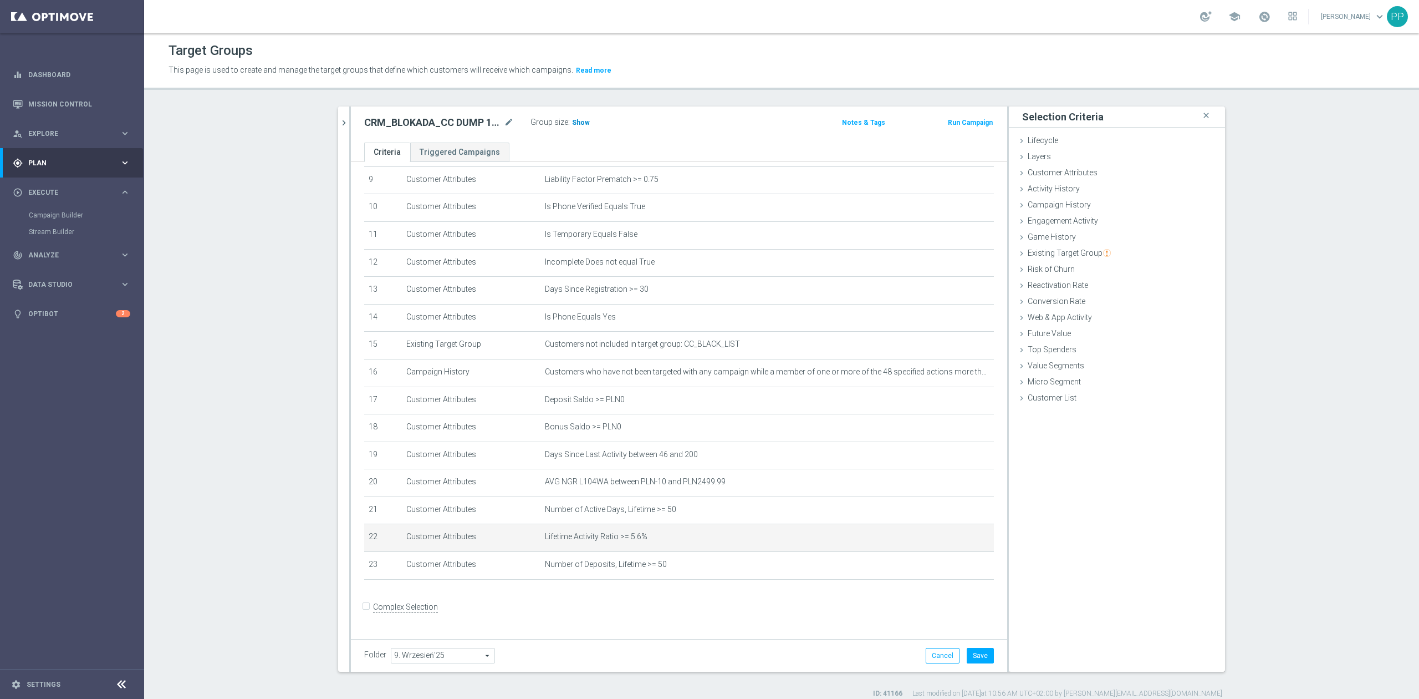
click at [579, 128] on h3 "Show" at bounding box center [581, 122] width 20 height 12
click at [983, 656] on button "Save" at bounding box center [980, 656] width 27 height 16
click at [507, 121] on icon "mode_edit" at bounding box center [509, 122] width 10 height 13
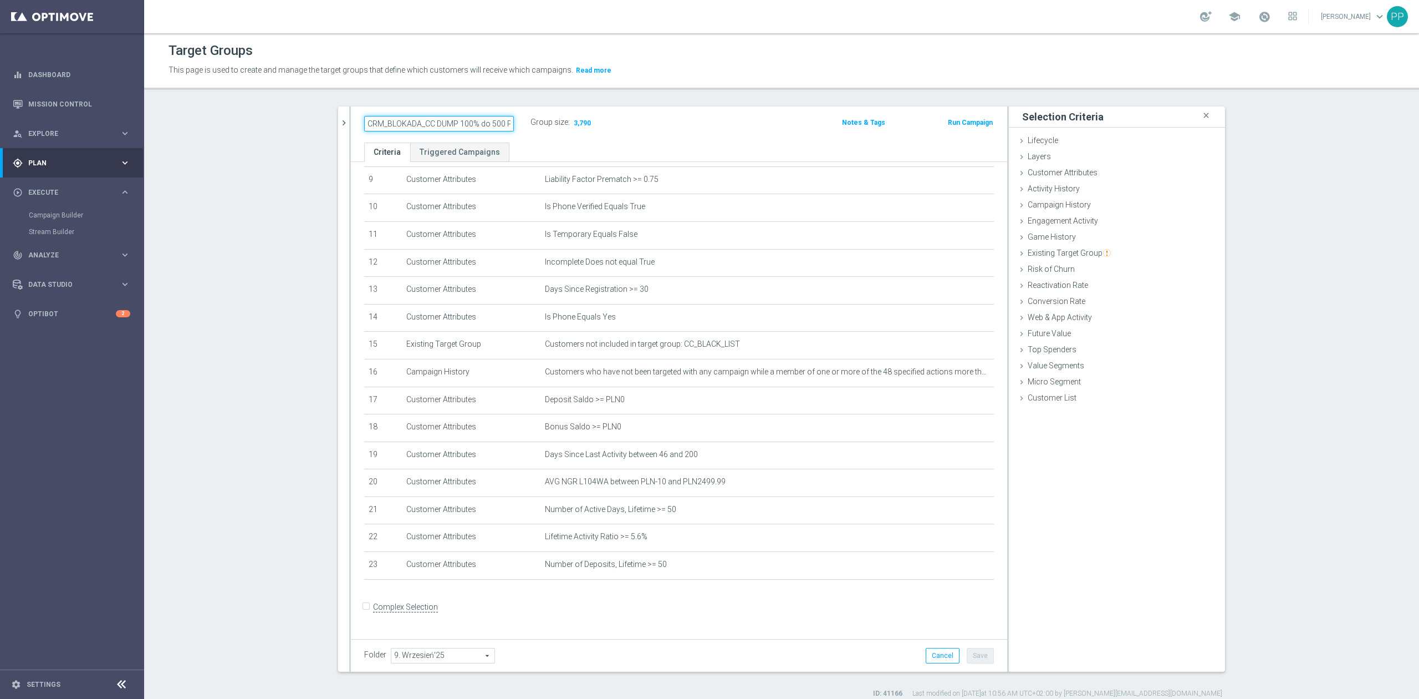
scroll to position [0, 39]
click at [562, 85] on header "Target Groups This page is used to create and manage the target groups that def…" at bounding box center [781, 61] width 1275 height 57
click at [954, 541] on icon "mode_edit" at bounding box center [958, 536] width 9 height 9
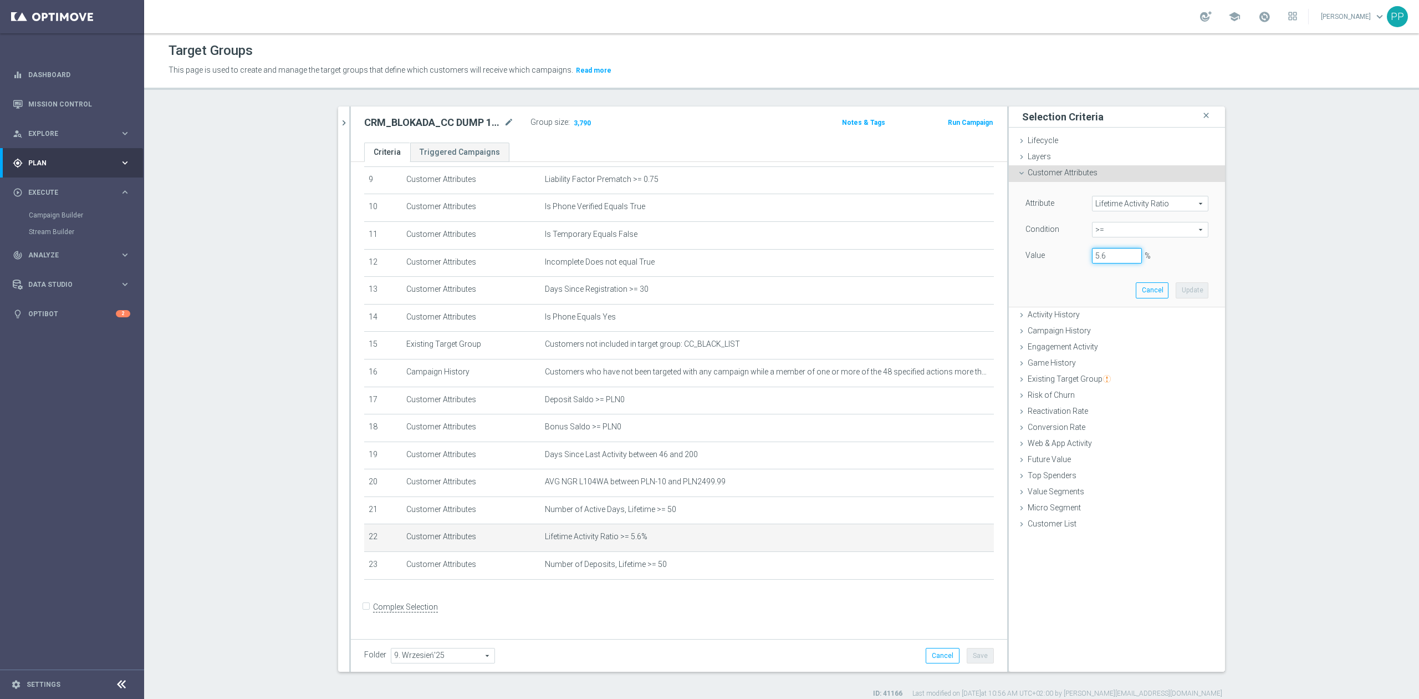
drag, startPoint x: 1107, startPoint y: 254, endPoint x: 1081, endPoint y: 251, distance: 25.7
click at [1084, 251] on div "5.6 %" at bounding box center [1117, 256] width 67 height 16
click at [1183, 293] on button "Update" at bounding box center [1192, 290] width 33 height 16
type input "0.054000000000000006"
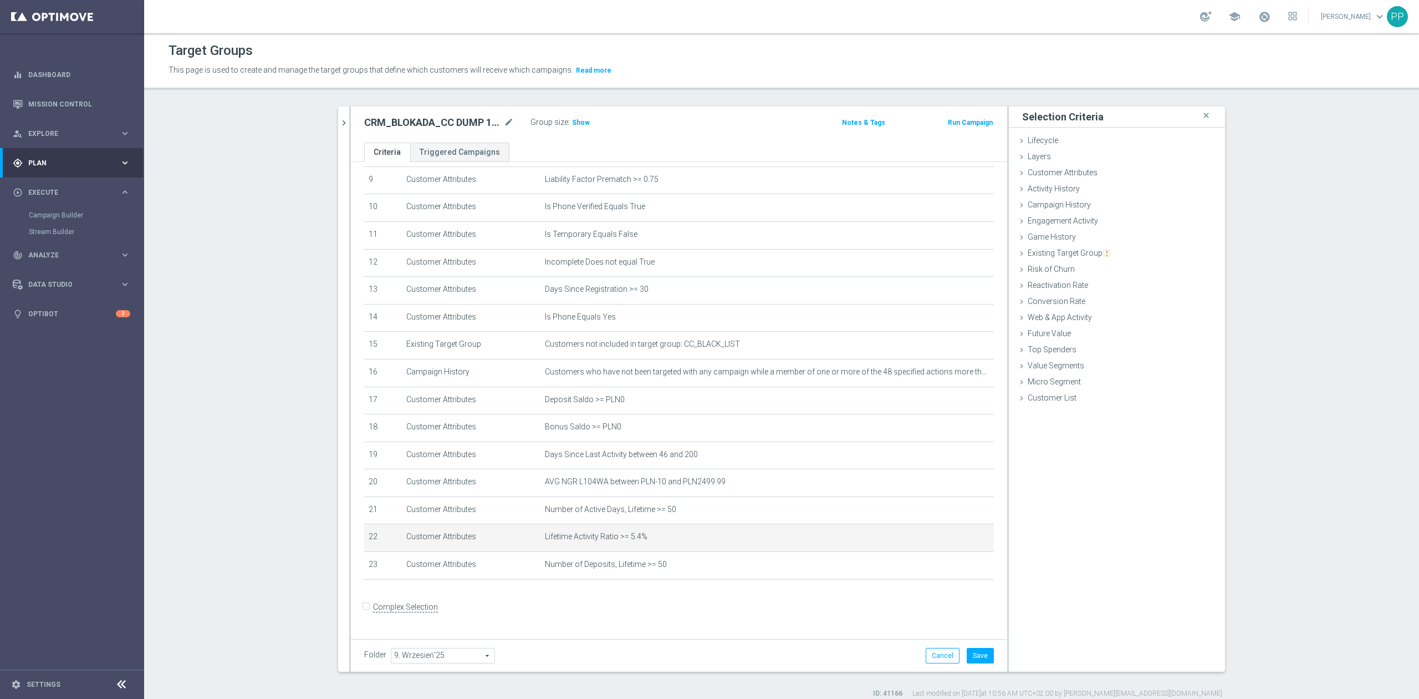
click at [577, 124] on span "Show" at bounding box center [581, 123] width 18 height 8
click at [976, 655] on button "Save" at bounding box center [980, 656] width 27 height 16
click at [507, 123] on icon "mode_edit" at bounding box center [509, 122] width 10 height 13
click at [555, 114] on div "CRM_BLOKADA_CC DUMP 100% do 500 PLN_180925 Group size : 4,044 Notes & Tags Run …" at bounding box center [679, 124] width 656 height 36
click at [936, 541] on span "Lifetime Activity Ratio >= 5.4%" at bounding box center [749, 536] width 409 height 9
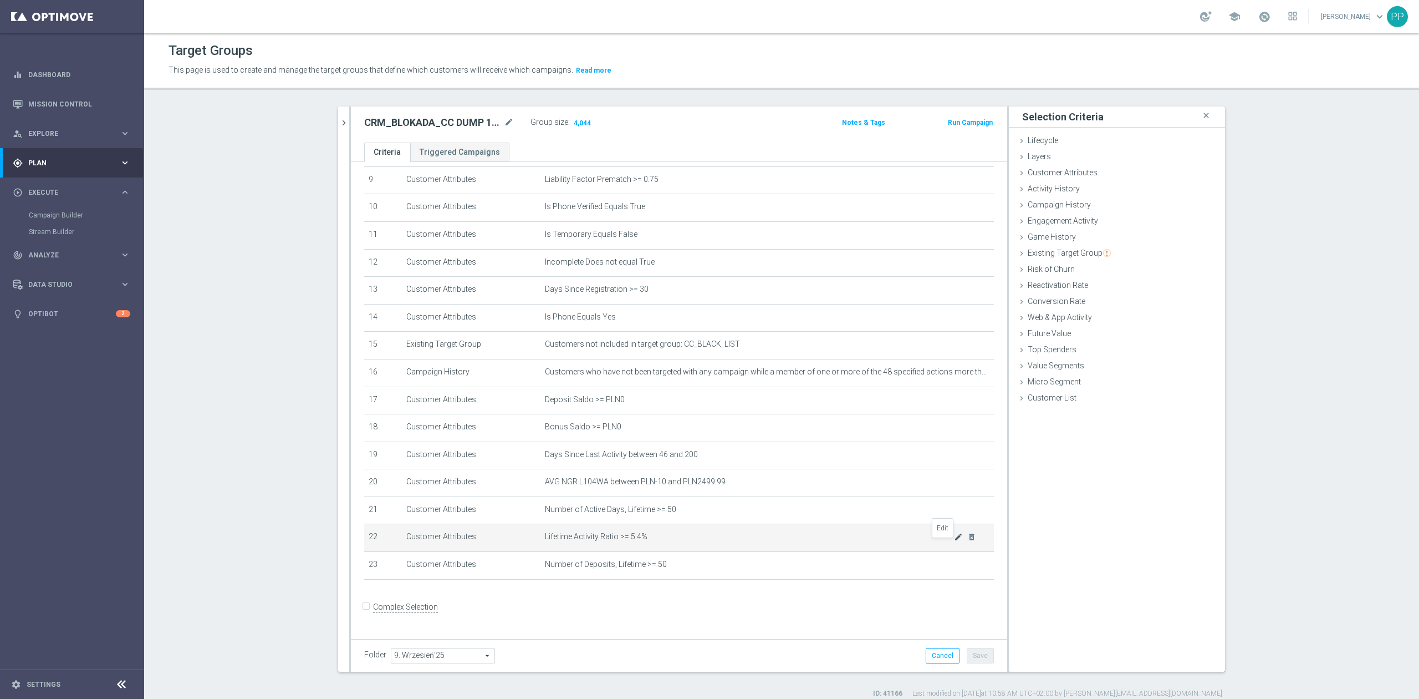
click at [954, 541] on icon "mode_edit" at bounding box center [958, 536] width 9 height 9
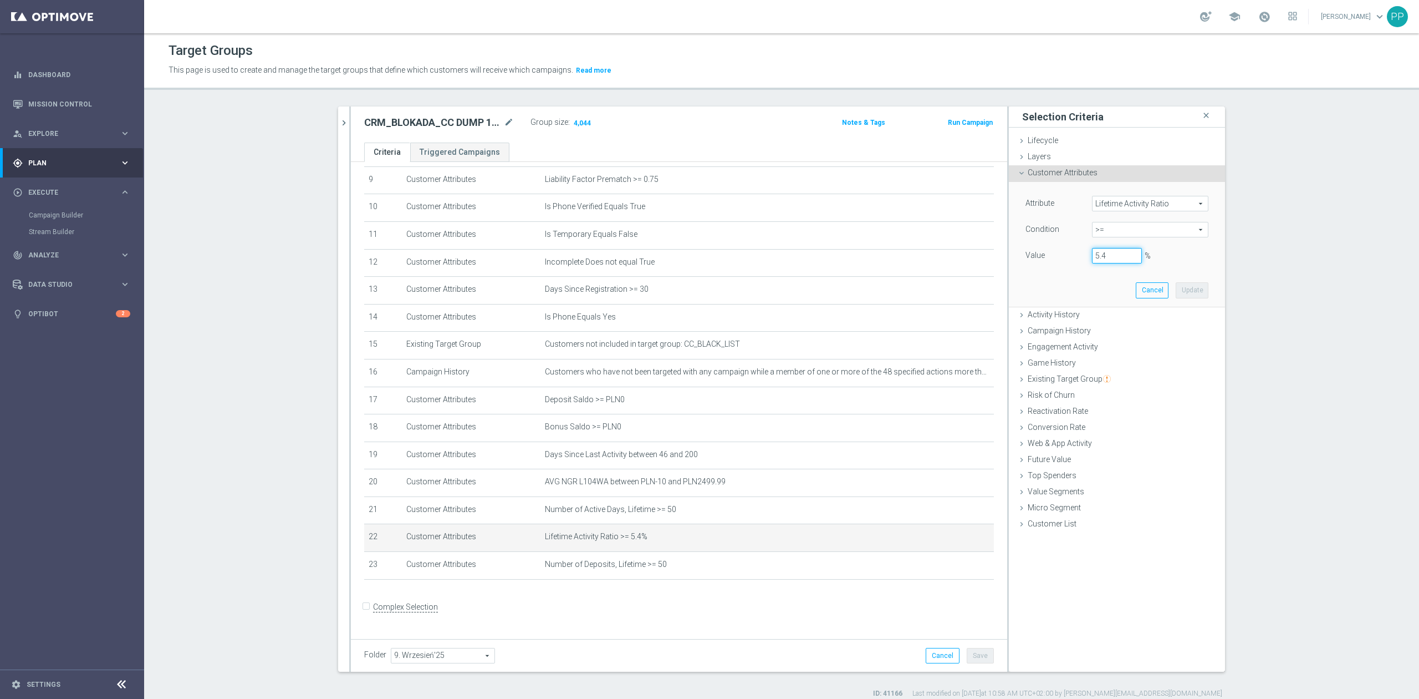
click at [1108, 253] on input "5.4" at bounding box center [1117, 256] width 50 height 16
click at [1191, 292] on button "Update" at bounding box center [1192, 290] width 33 height 16
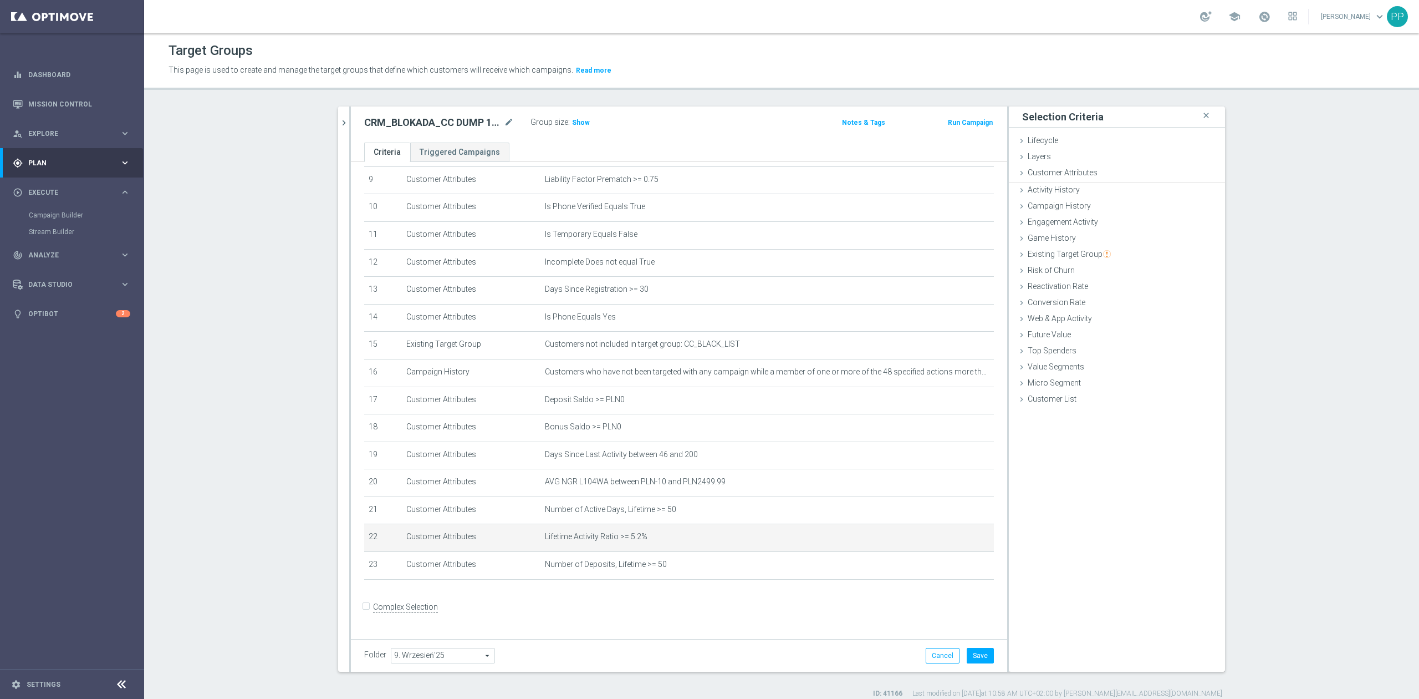
type input "0.052000000000000005"
click at [577, 119] on span "Show" at bounding box center [581, 123] width 18 height 8
click at [969, 655] on button "Save" at bounding box center [980, 656] width 27 height 16
click at [504, 120] on icon "mode_edit" at bounding box center [509, 122] width 10 height 13
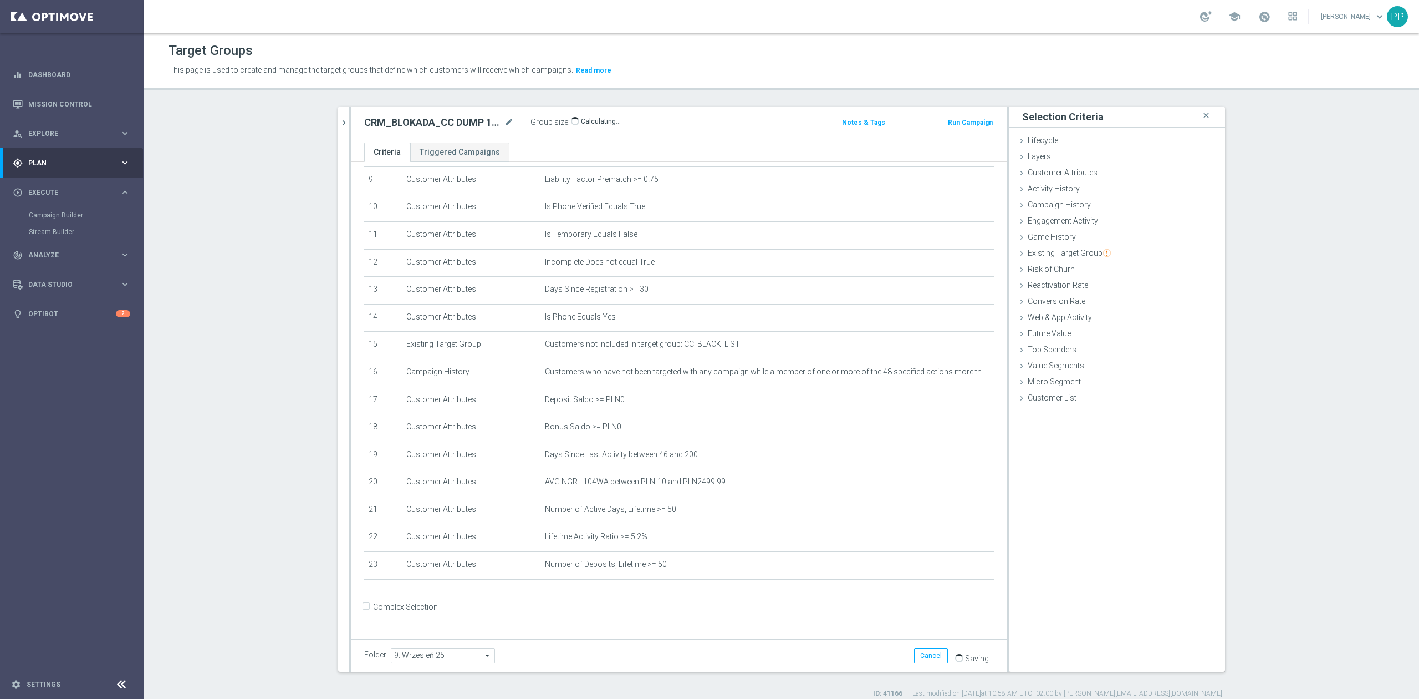
click at [497, 104] on div "Target Groups This page is used to create and manage the target groups that def…" at bounding box center [781, 365] width 1275 height 665
click at [506, 125] on icon "mode_edit" at bounding box center [509, 122] width 10 height 13
click at [496, 102] on div "Target Groups This page is used to create and manage the target groups that def…" at bounding box center [781, 365] width 1275 height 665
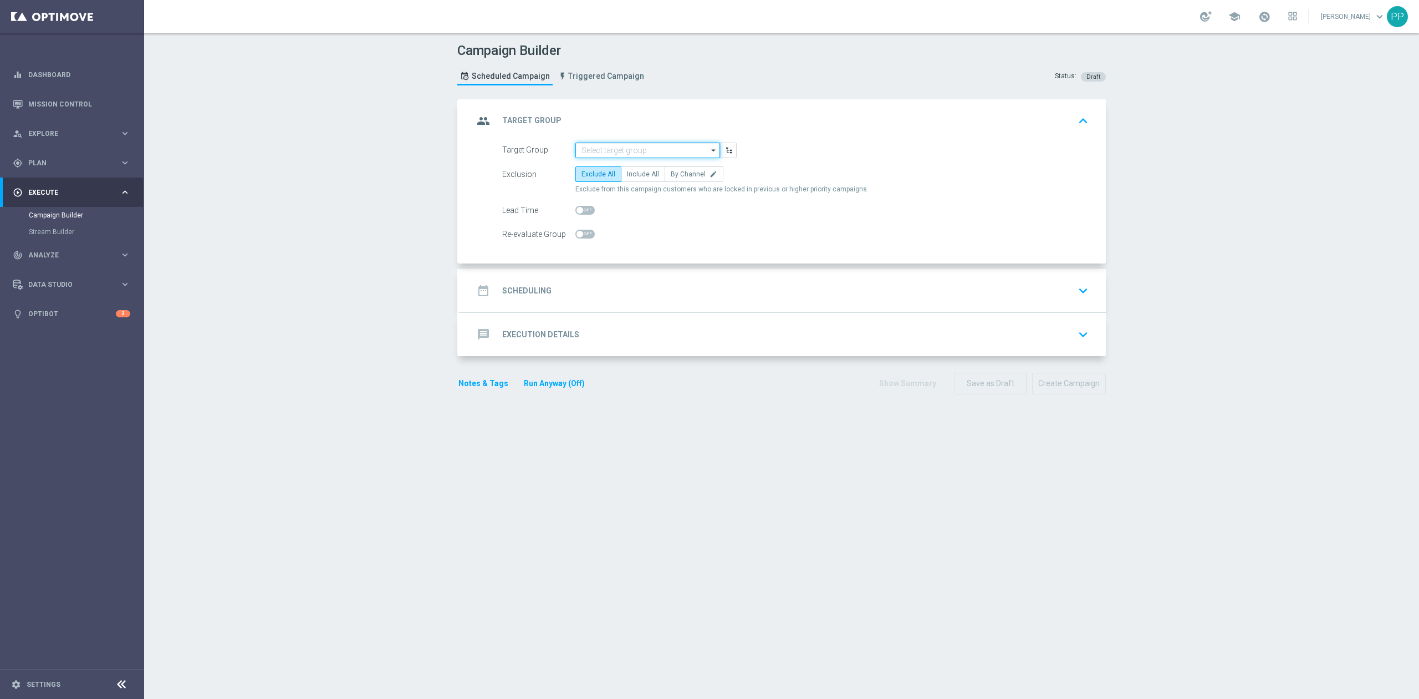
click at [652, 147] on input at bounding box center [648, 150] width 145 height 16
paste input "CRM_BLOKADA_CC DUMP 100% do 500 PLN_180925"
click at [653, 162] on div "CRM_BLOKADA_CC DUMP 100% do 500 PLN_180925" at bounding box center [648, 172] width 133 height 20
type input "CRM_BLOKADA_CC DUMP 100% do 500 PLN_180925"
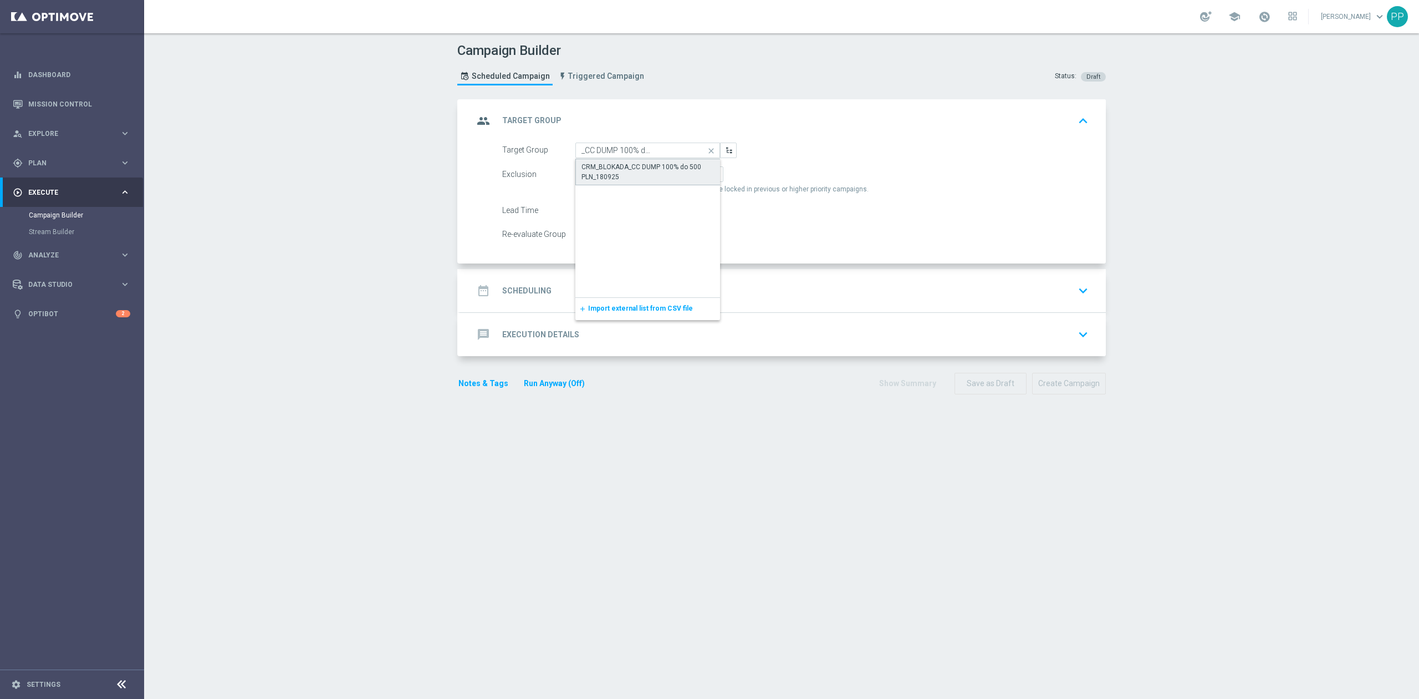
scroll to position [0, 0]
click at [684, 167] on label "By Channel edit" at bounding box center [694, 174] width 59 height 16
click at [678, 172] on input "By Channel edit" at bounding box center [674, 175] width 7 height 7
radio input "true"
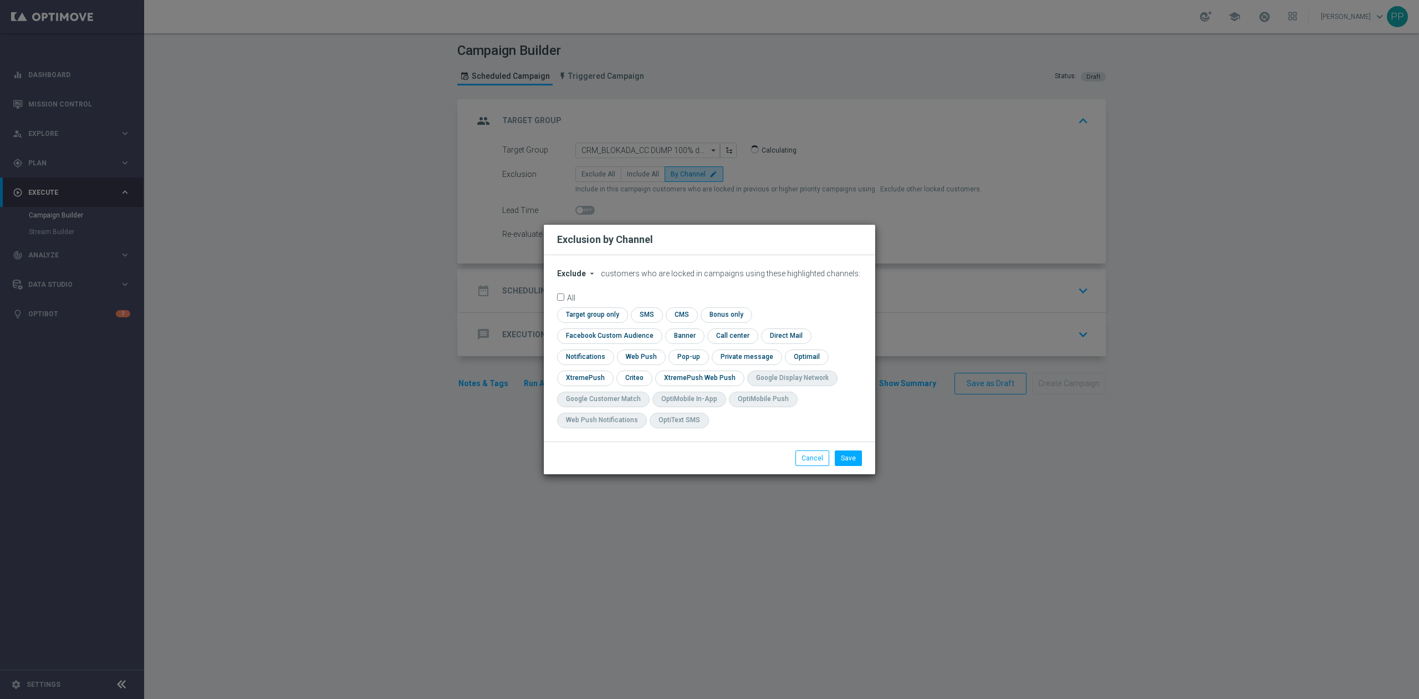
click at [577, 278] on span "Exclude" at bounding box center [571, 273] width 29 height 9
click at [0, 0] on span "Include" at bounding box center [0, 0] width 0 height 0
click at [658, 328] on input "checkbox" at bounding box center [607, 335] width 100 height 15
checkbox input "true"
click at [631, 383] on input "checkbox" at bounding box center [634, 377] width 34 height 15
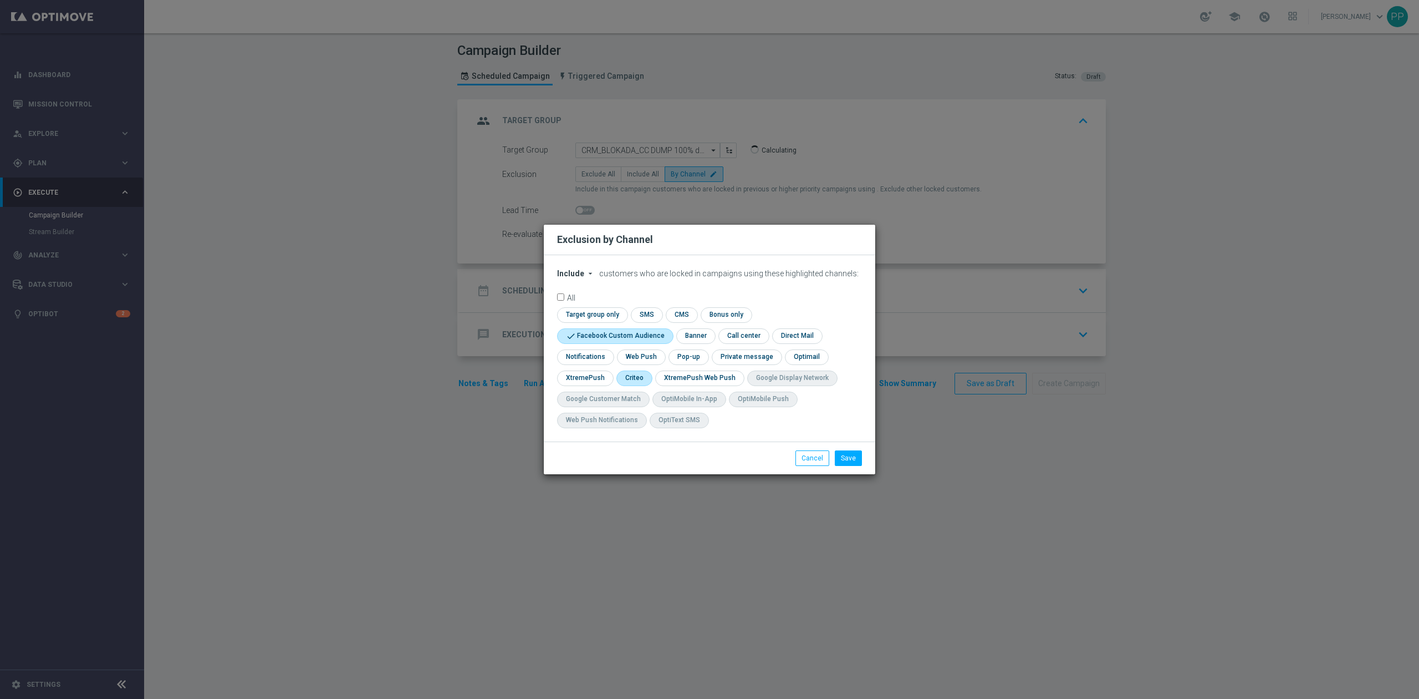
checkbox input "true"
click at [849, 466] on div "Save Cancel" at bounding box center [710, 457] width 332 height 33
click at [848, 465] on button "Save" at bounding box center [848, 458] width 27 height 16
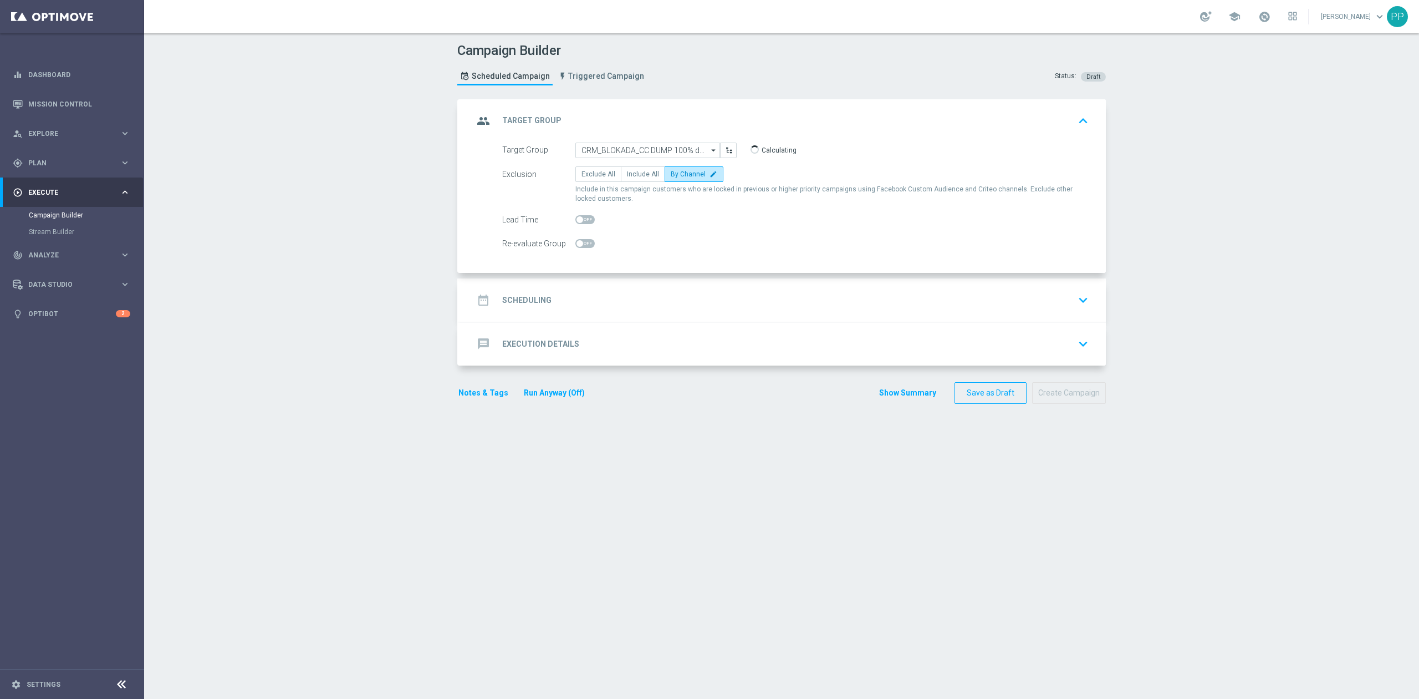
click at [604, 289] on div "date_range Scheduling keyboard_arrow_down" at bounding box center [783, 299] width 619 height 21
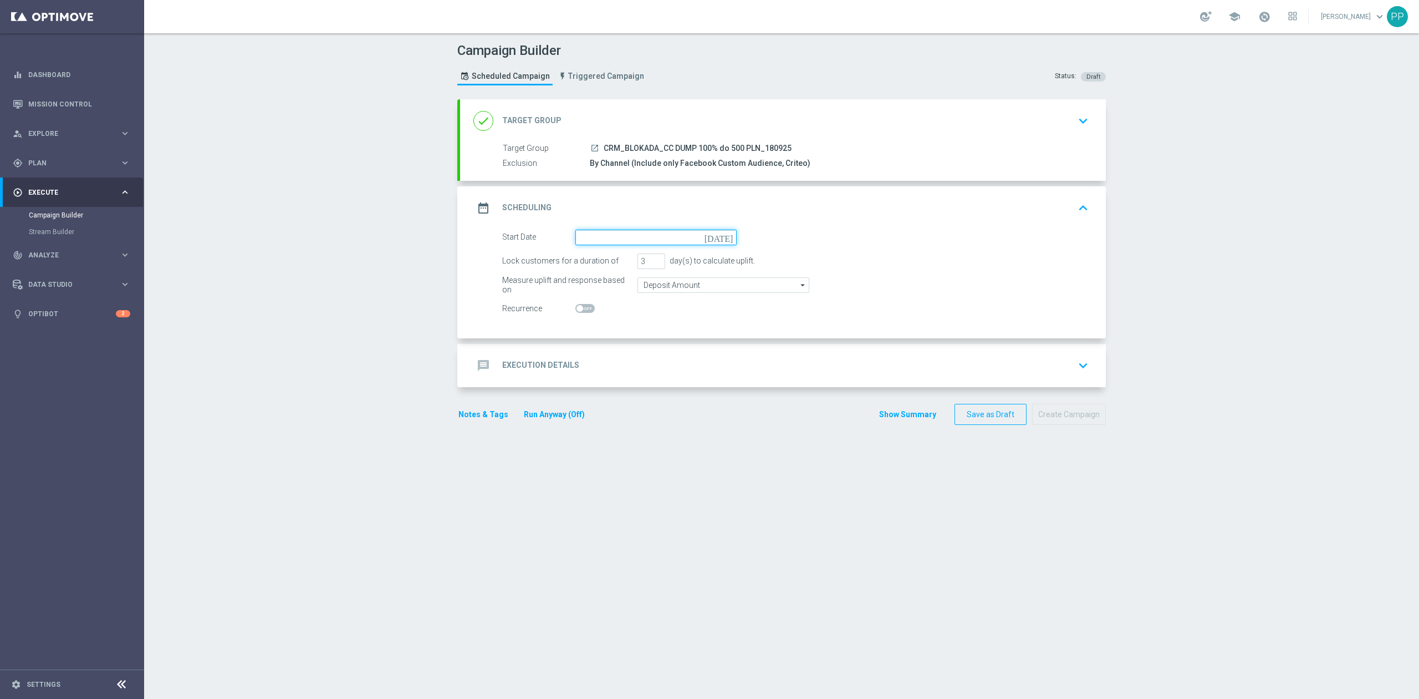
click at [617, 234] on input at bounding box center [656, 238] width 161 height 16
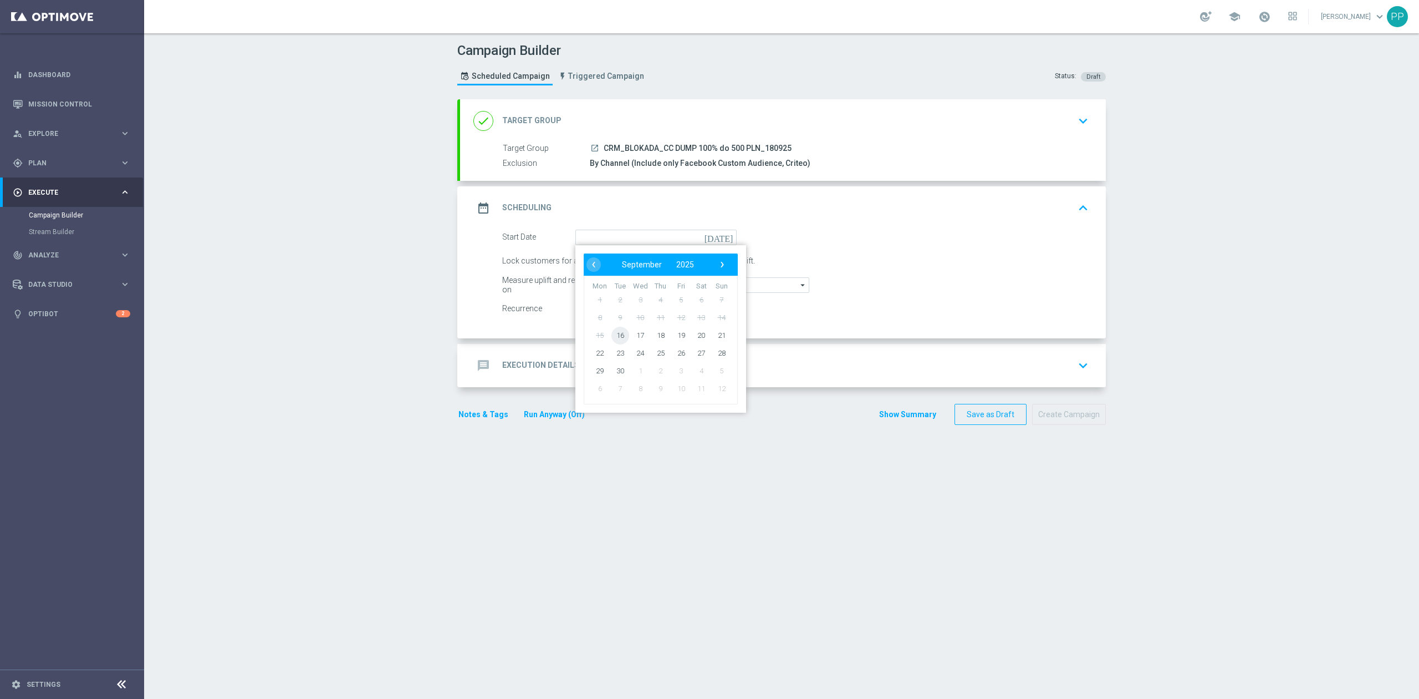
click at [615, 337] on span "16" at bounding box center [621, 335] width 18 height 18
type input "[DATE]"
click at [646, 266] on input "2" at bounding box center [652, 261] width 28 height 16
drag, startPoint x: 642, startPoint y: 262, endPoint x: 628, endPoint y: 264, distance: 14.0
click at [628, 264] on div "Lock customers for a duration of 2 day(s) to calculate uplift." at bounding box center [795, 261] width 603 height 16
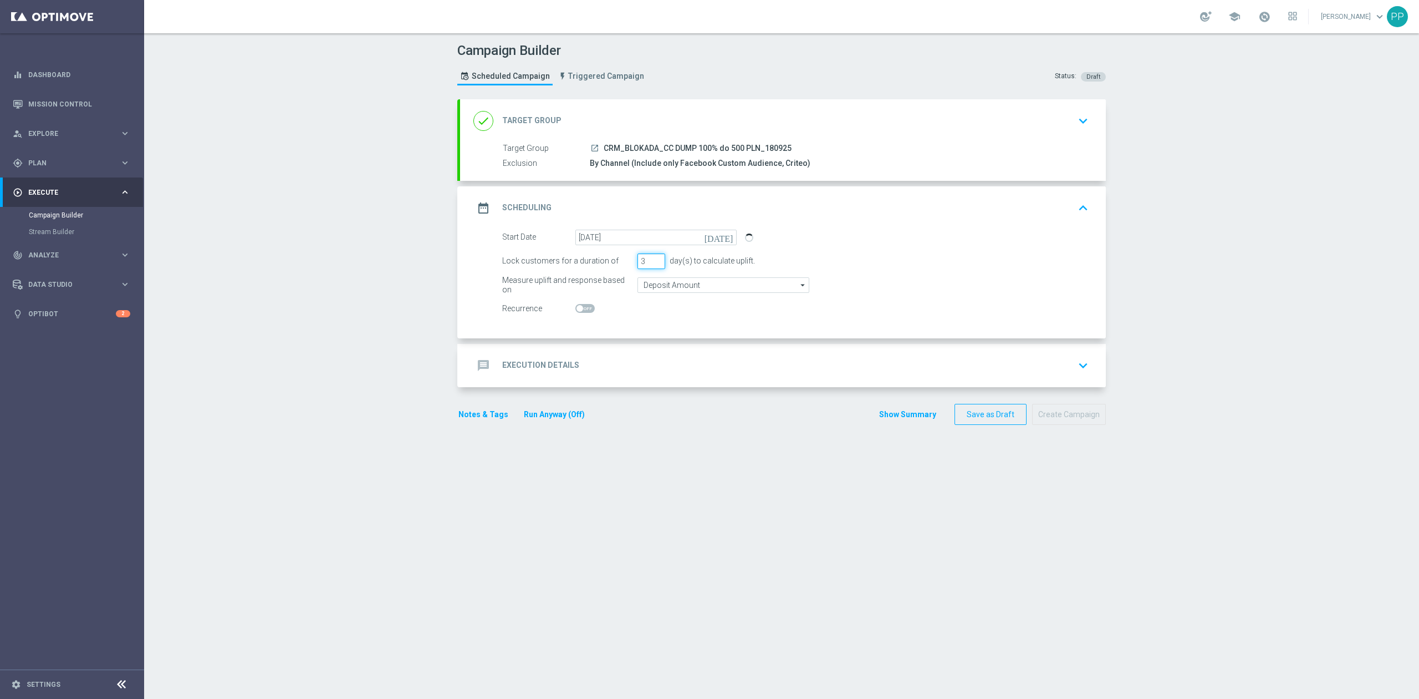
type input "3"
click at [659, 286] on input "Deposit Amount" at bounding box center [724, 285] width 172 height 16
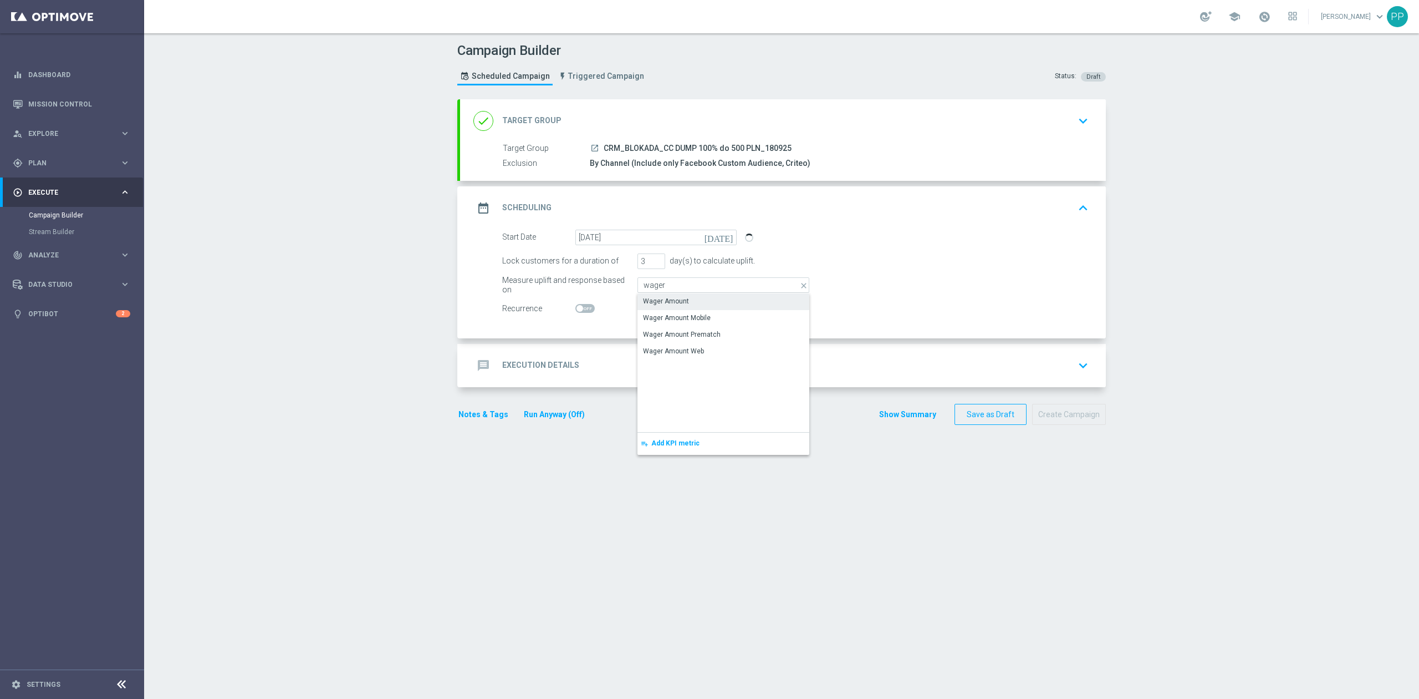
click at [661, 301] on div "Wager Amount" at bounding box center [666, 301] width 46 height 10
type input "Wager Amount"
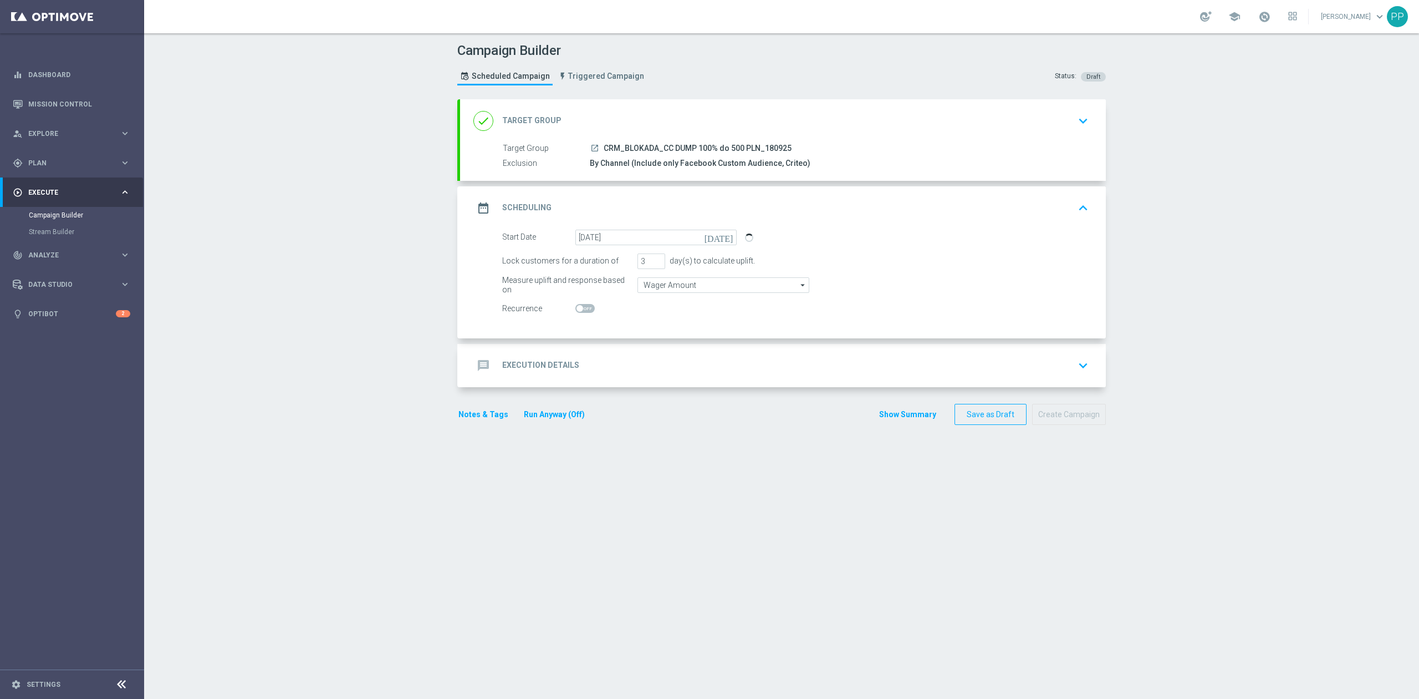
click at [613, 355] on div "message Execution Details keyboard_arrow_down" at bounding box center [783, 365] width 619 height 21
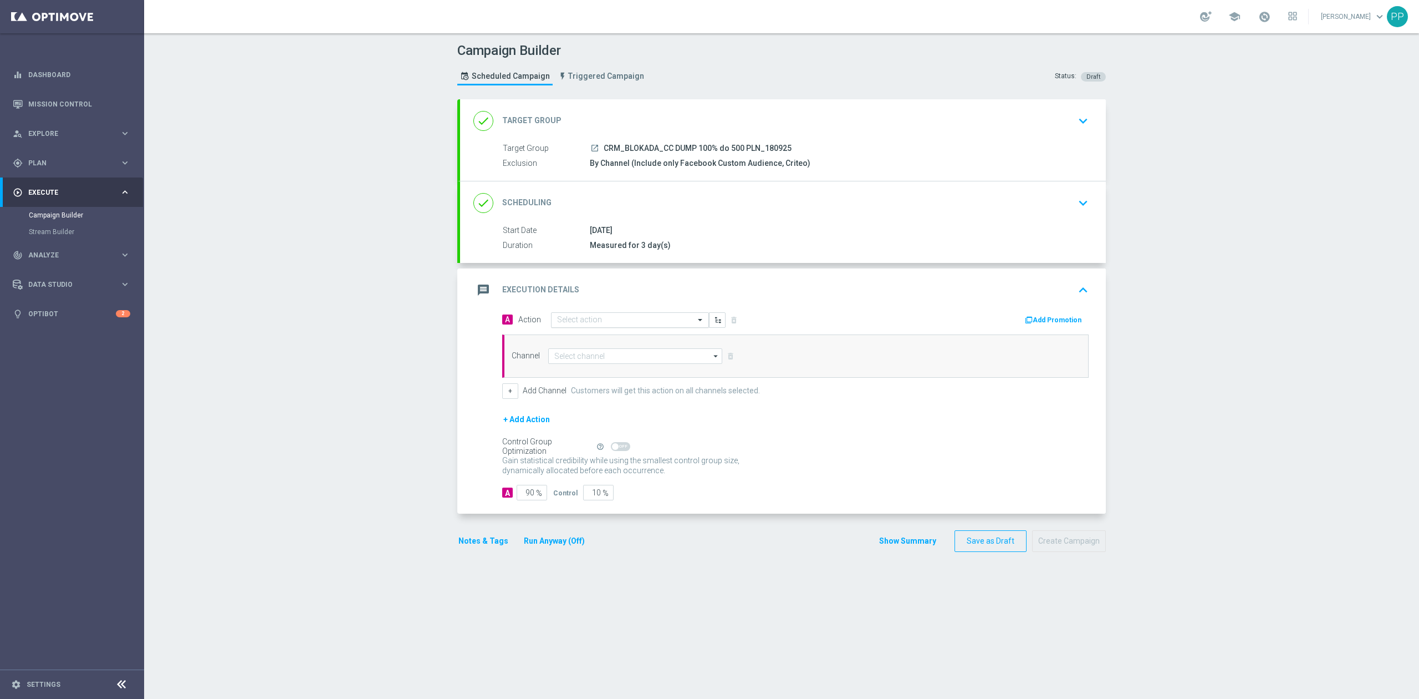
click at [600, 322] on input "text" at bounding box center [619, 319] width 124 height 9
click at [656, 198] on div "done Scheduling keyboard_arrow_down" at bounding box center [783, 202] width 619 height 21
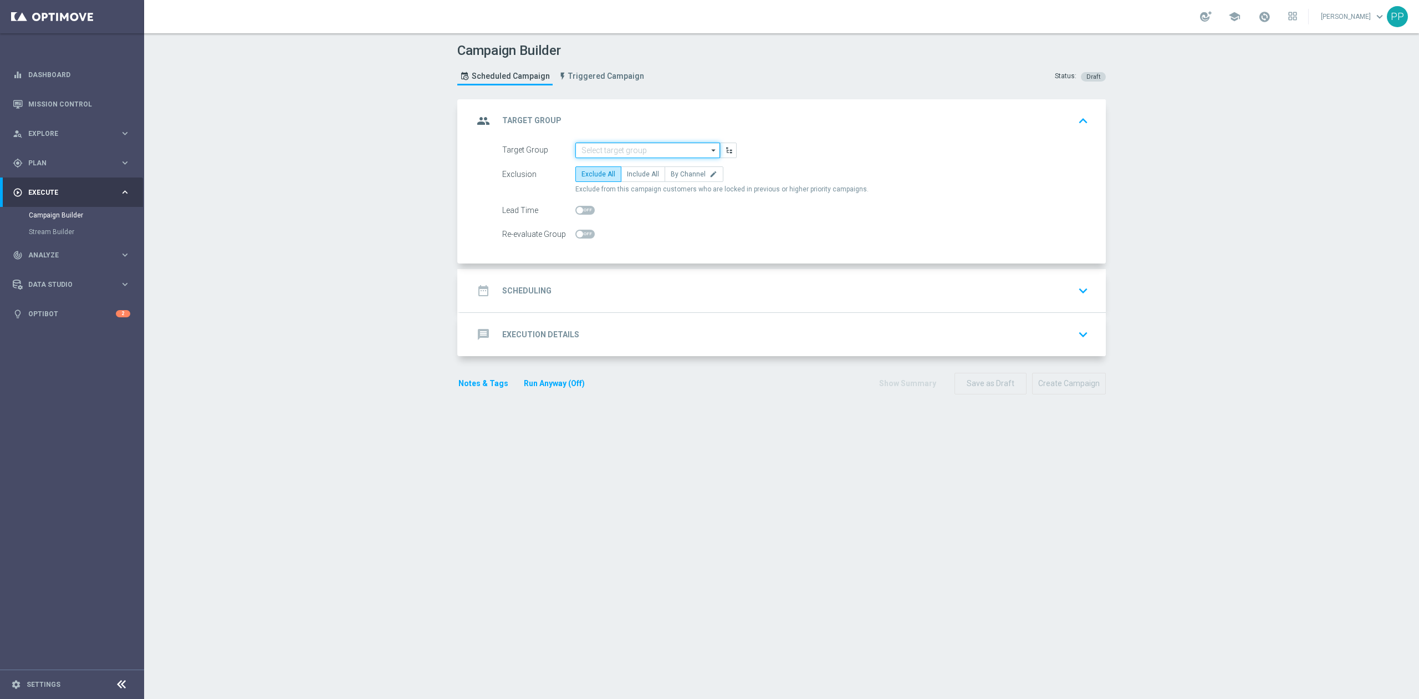
click at [650, 152] on input at bounding box center [648, 150] width 145 height 16
paste input "CRM_BLOKADA_CC DUMP 100% do 500 PLN_180925"
click at [645, 169] on div "CRM_BLOKADA_CC DUMP 100% do 500 PLN_180925" at bounding box center [648, 171] width 134 height 20
type input "CRM_BLOKADA_CC DUMP 100% do 500 PLN_180925"
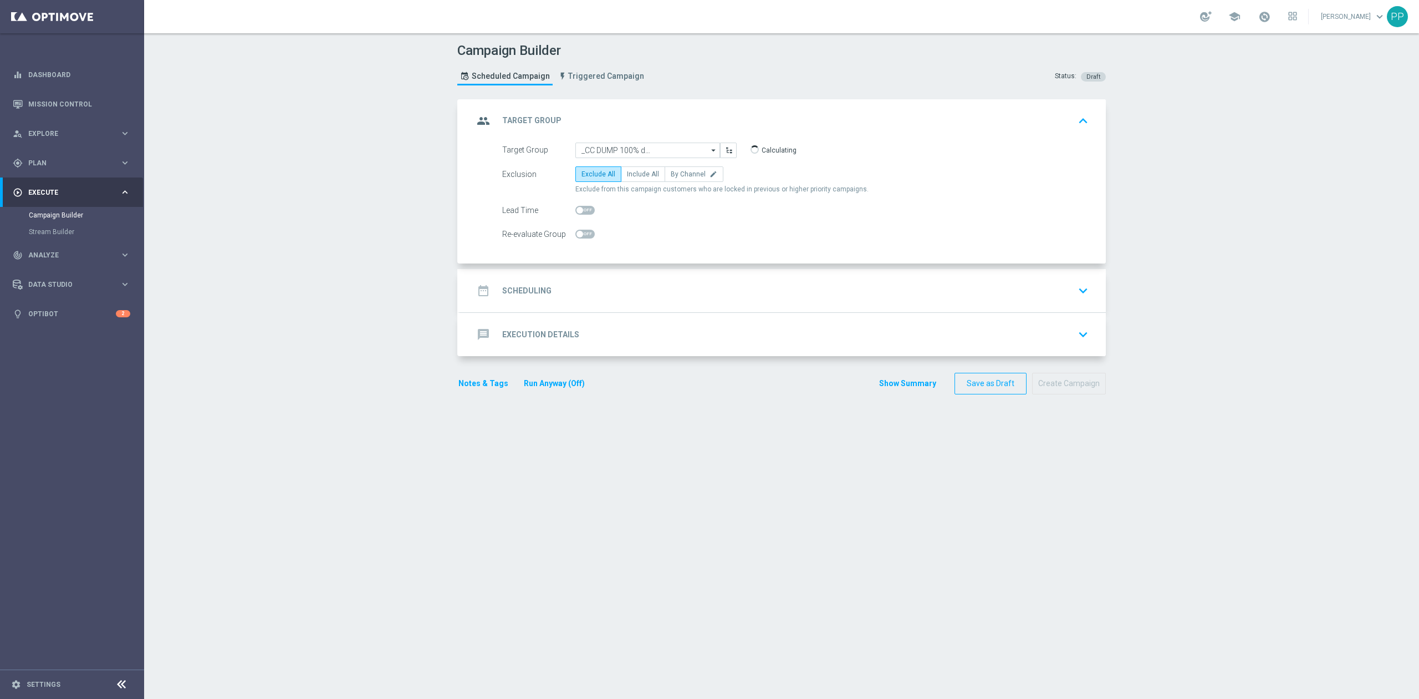
scroll to position [0, 0]
click at [671, 174] on span "By Channel" at bounding box center [688, 174] width 35 height 8
click at [671, 174] on input "By Channel edit" at bounding box center [674, 175] width 7 height 7
radio input "true"
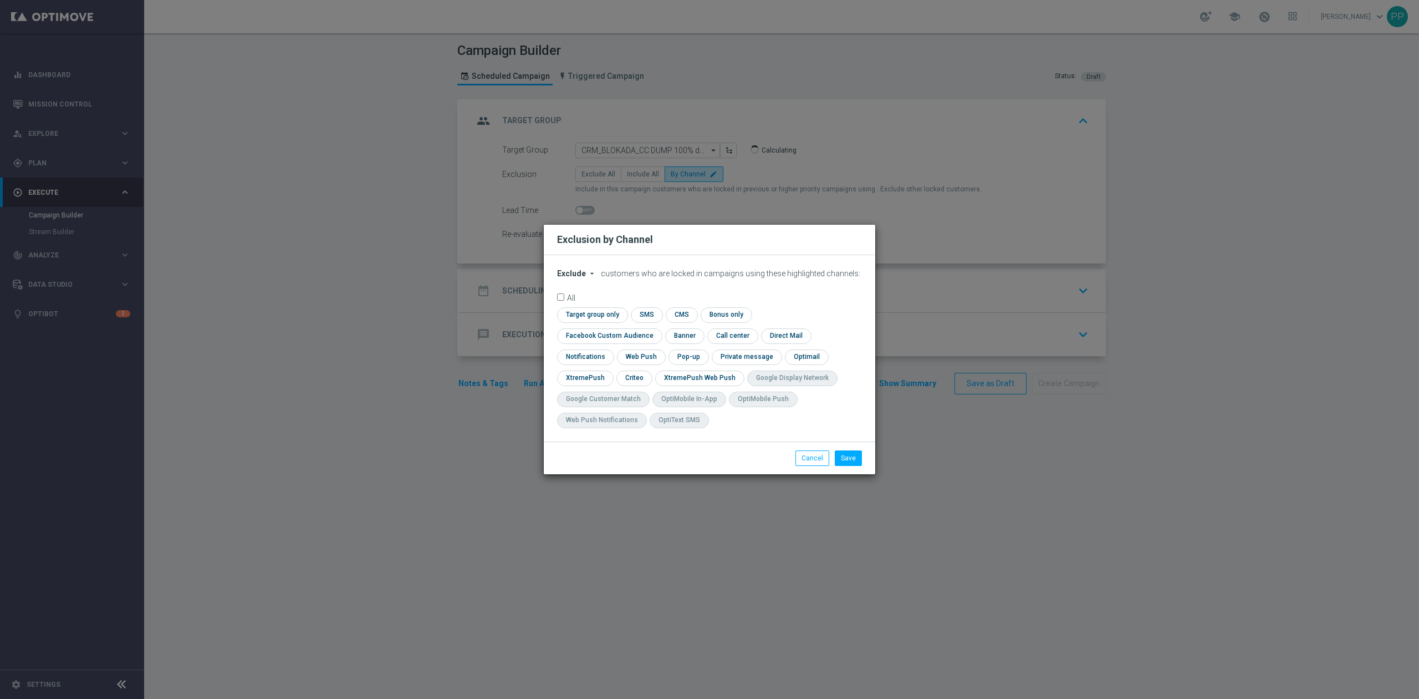
click at [579, 278] on span "Exclude" at bounding box center [571, 273] width 29 height 9
click at [0, 0] on span "Include" at bounding box center [0, 0] width 0 height 0
click at [658, 328] on input "checkbox" at bounding box center [607, 335] width 100 height 15
checkbox input "true"
click at [637, 380] on input "checkbox" at bounding box center [634, 377] width 34 height 15
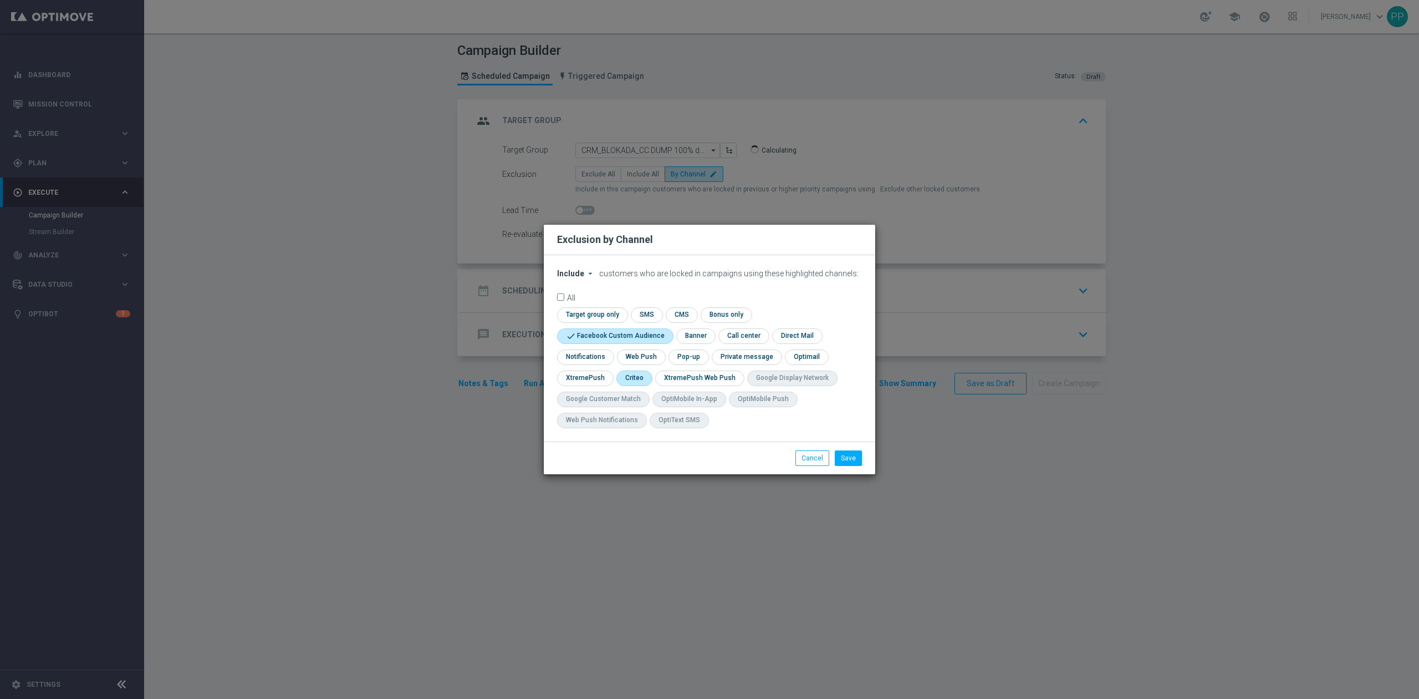
checkbox input "true"
click at [852, 462] on button "Save" at bounding box center [848, 458] width 27 height 16
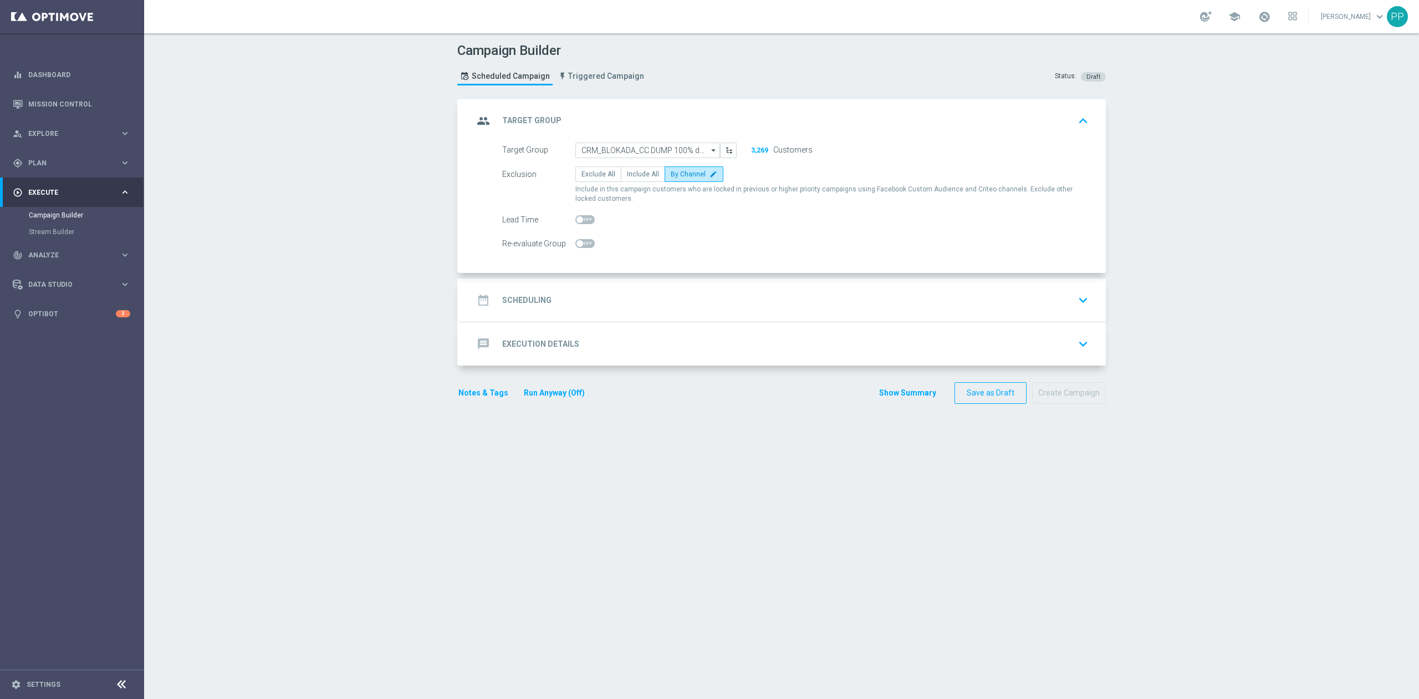
click at [670, 280] on div "date_range Scheduling keyboard_arrow_down" at bounding box center [783, 299] width 646 height 43
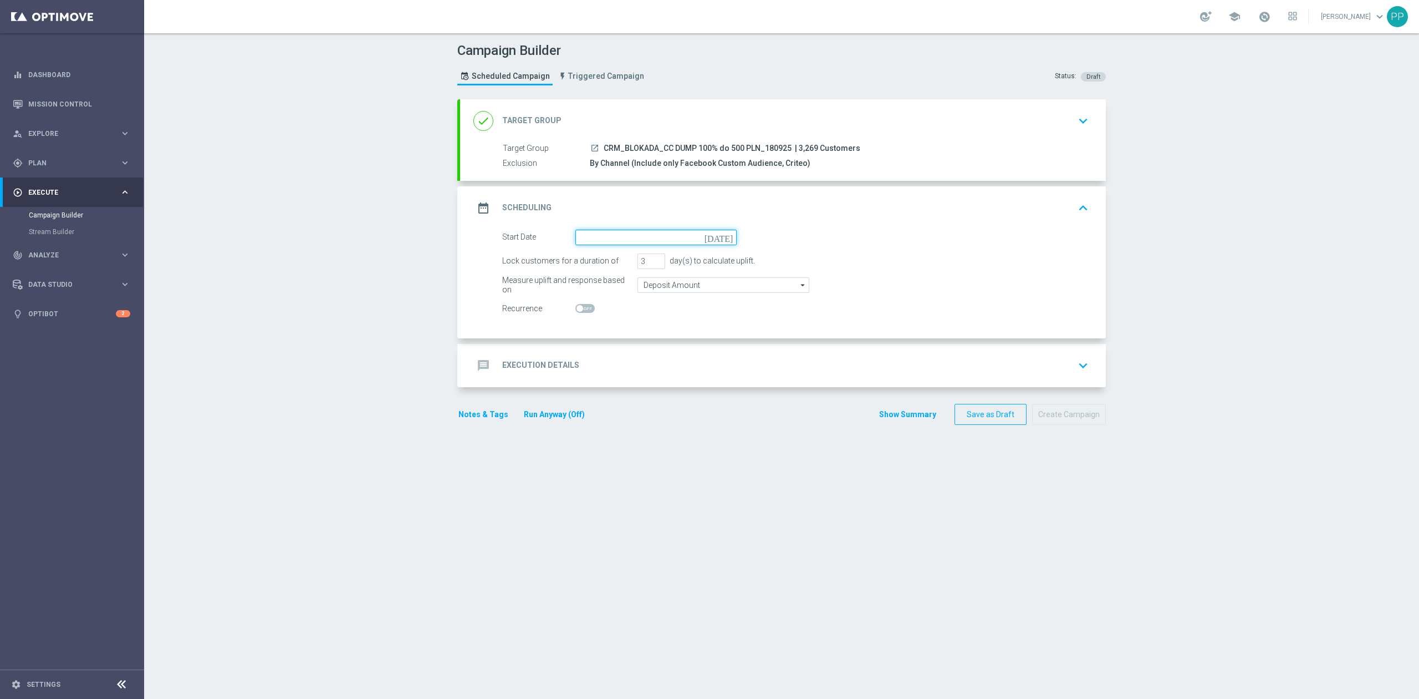
click at [651, 241] on input at bounding box center [656, 238] width 161 height 16
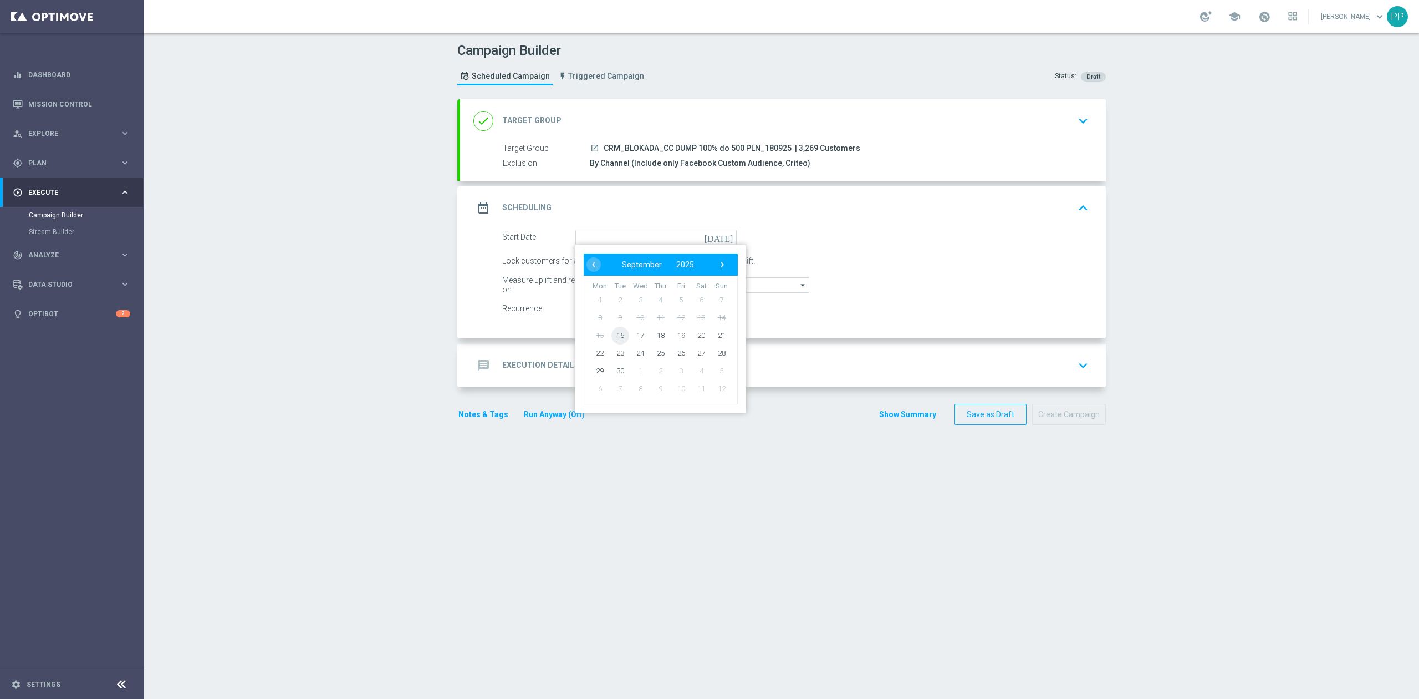
click at [617, 337] on span "16" at bounding box center [621, 335] width 18 height 18
type input "[DATE]"
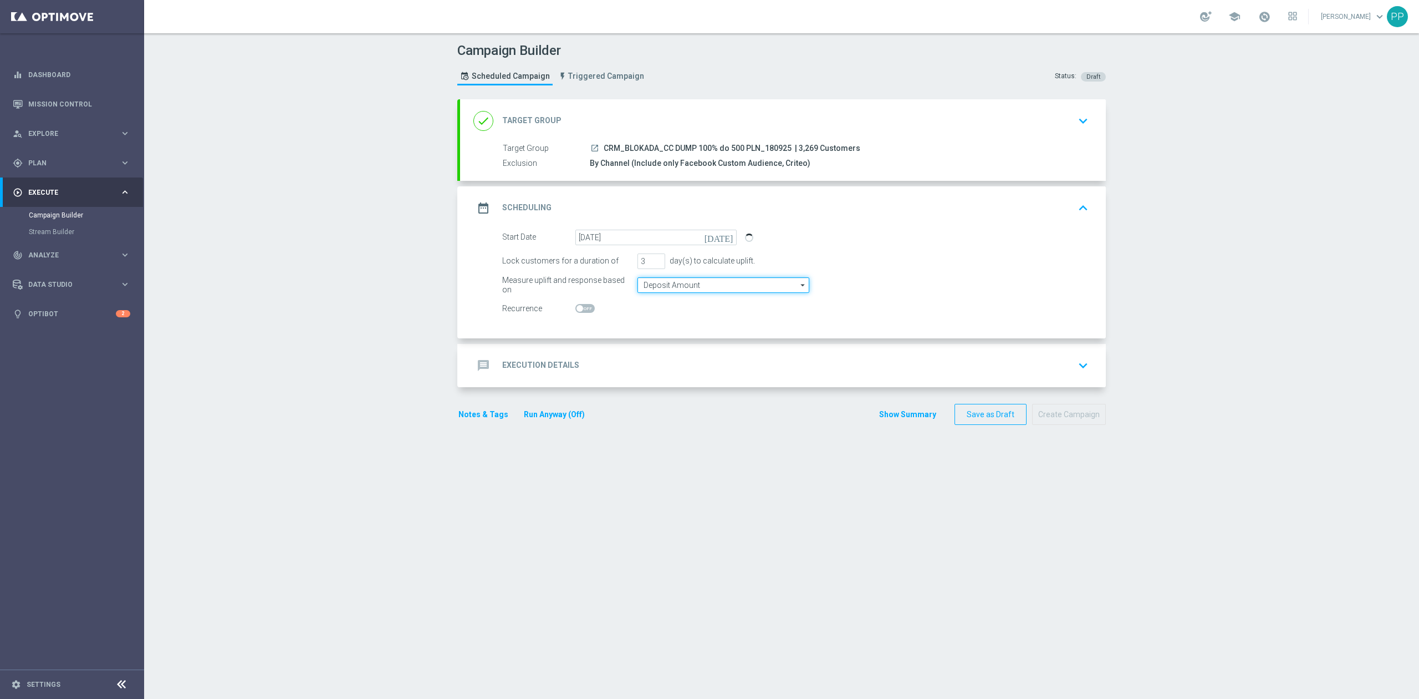
click at [649, 289] on input "Deposit Amount" at bounding box center [724, 285] width 172 height 16
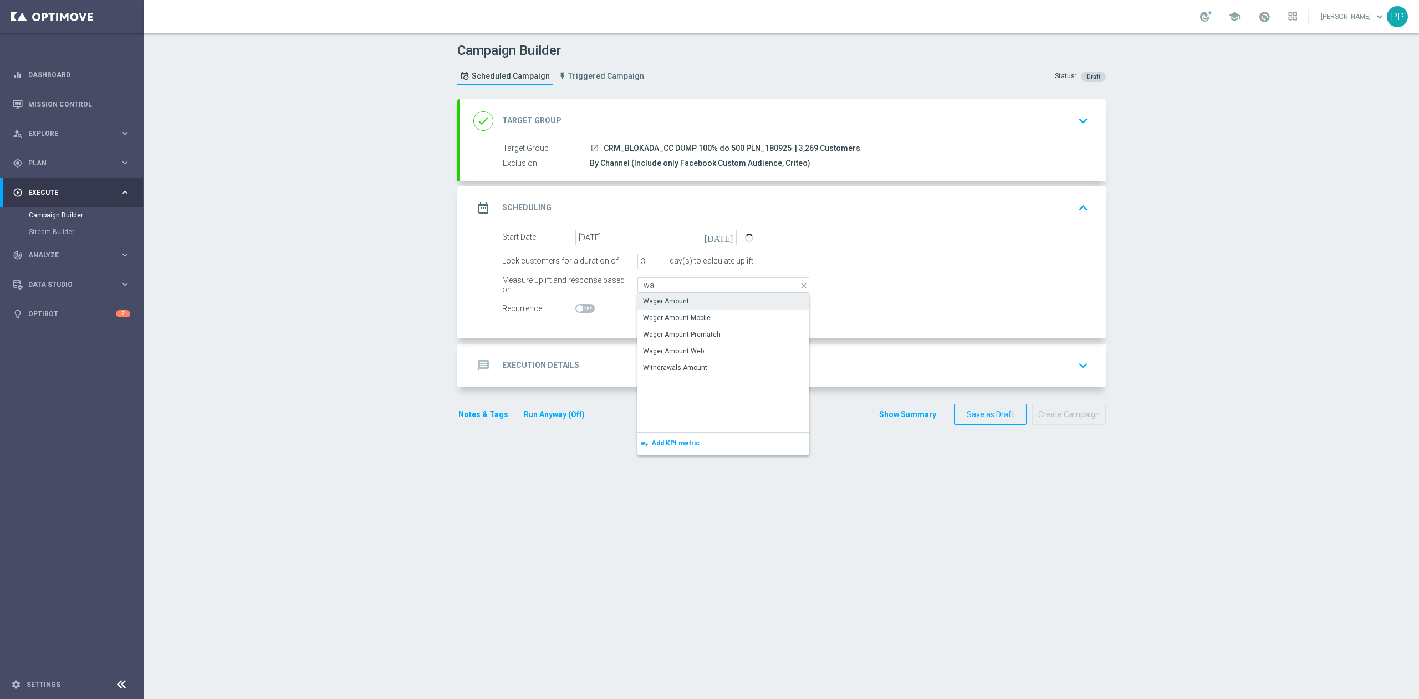
click at [653, 294] on div "Wager Amount" at bounding box center [724, 301] width 172 height 16
type input "Wager Amount"
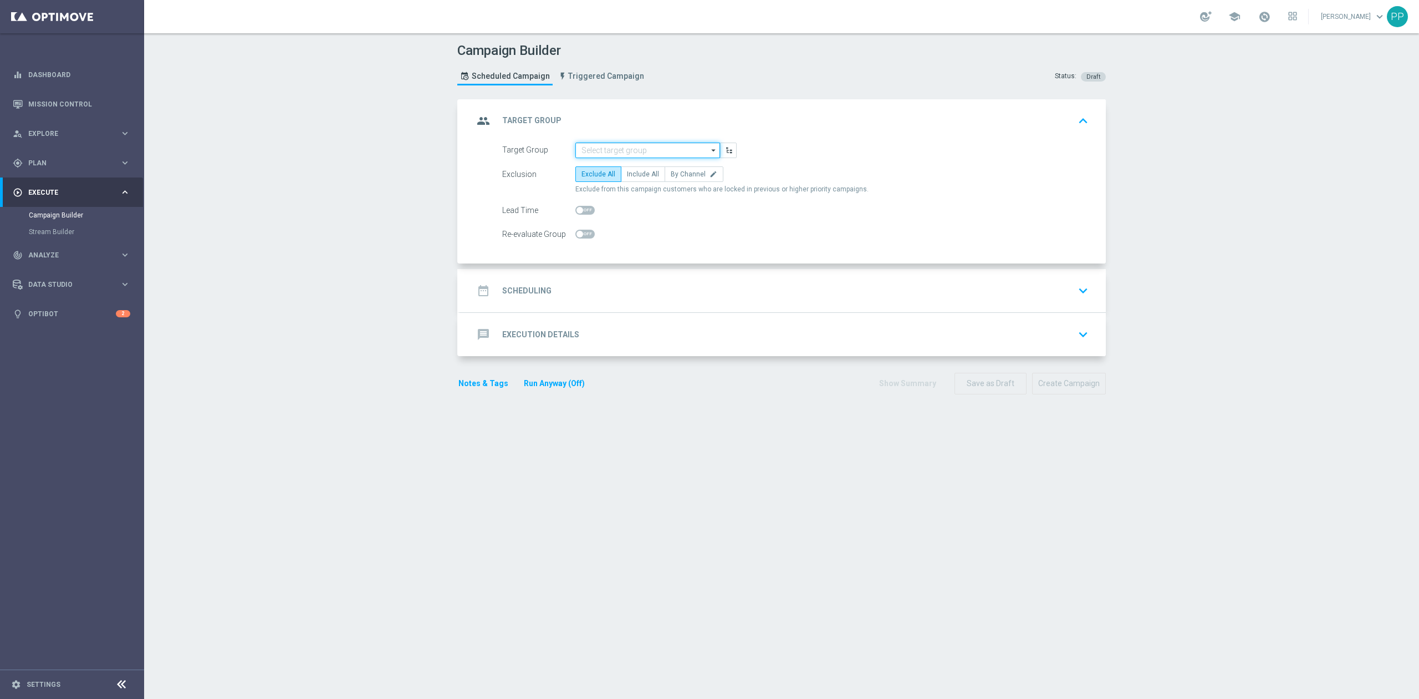
click at [628, 149] on input at bounding box center [648, 150] width 145 height 16
paste input "CRM_BLOKADA_CC DUMP 100% do 500 PLN_180925"
click at [620, 165] on div "CRM_BLOKADA_CC DUMP 100% do 500 PLN_180925" at bounding box center [648, 171] width 134 height 20
type input "CRM_BLOKADA_CC DUMP 100% do 500 PLN_180925"
drag, startPoint x: 630, startPoint y: 173, endPoint x: 634, endPoint y: 203, distance: 30.3
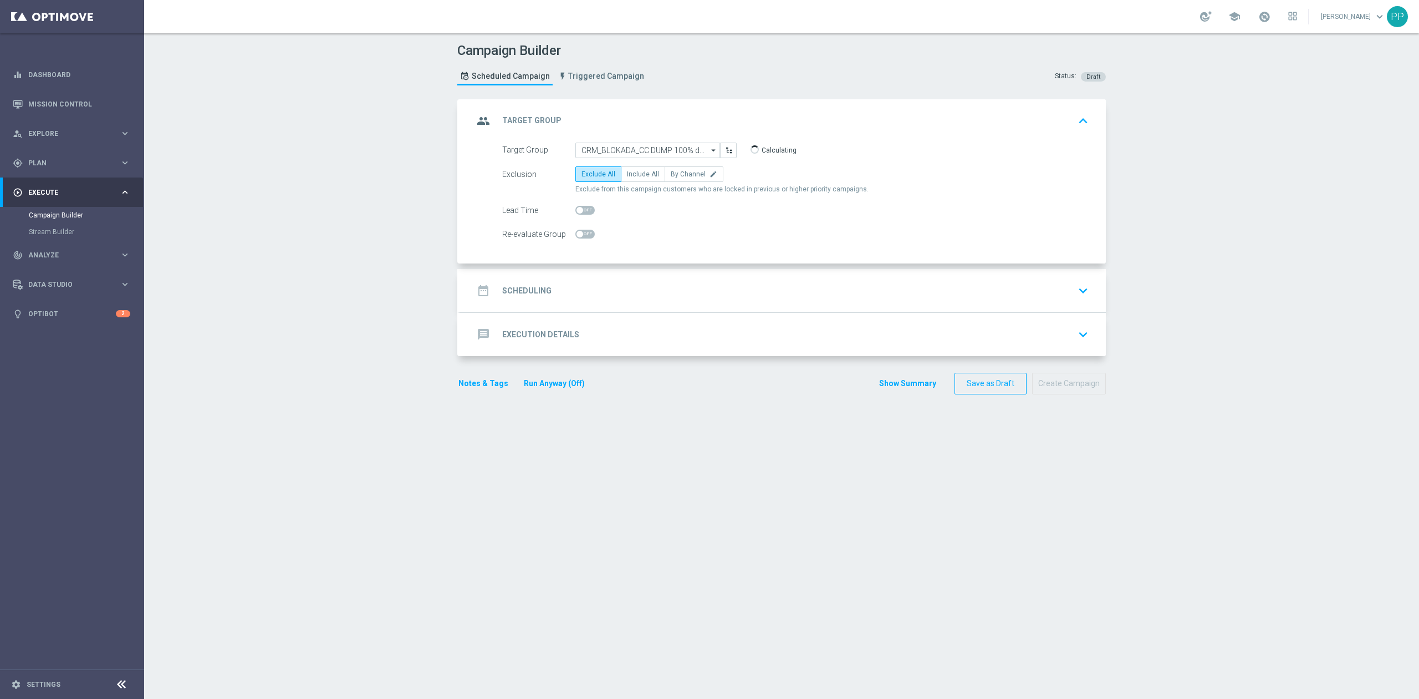
click at [630, 173] on span "Include All" at bounding box center [643, 174] width 32 height 8
click at [630, 173] on input "Include All" at bounding box center [630, 175] width 7 height 7
radio input "true"
click at [684, 171] on span "By Channel" at bounding box center [688, 174] width 35 height 8
click at [678, 172] on input "By Channel edit" at bounding box center [674, 175] width 7 height 7
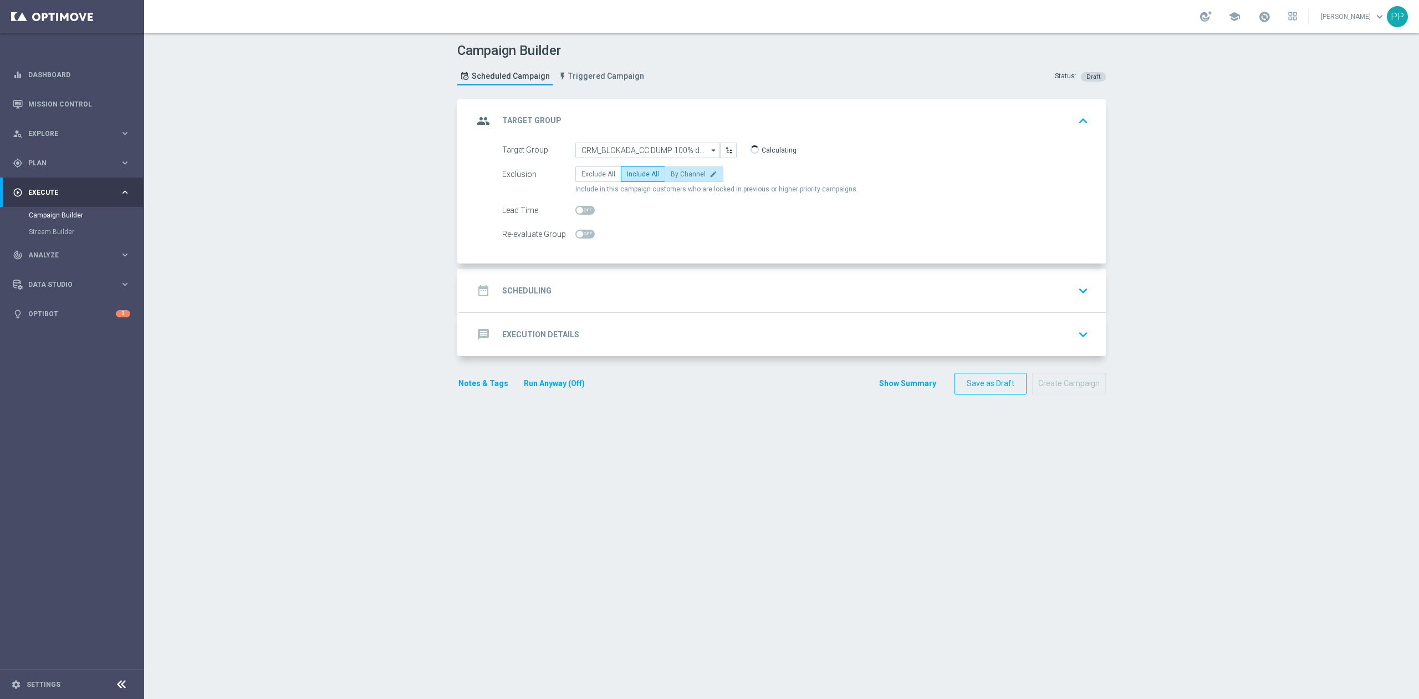
radio input "true"
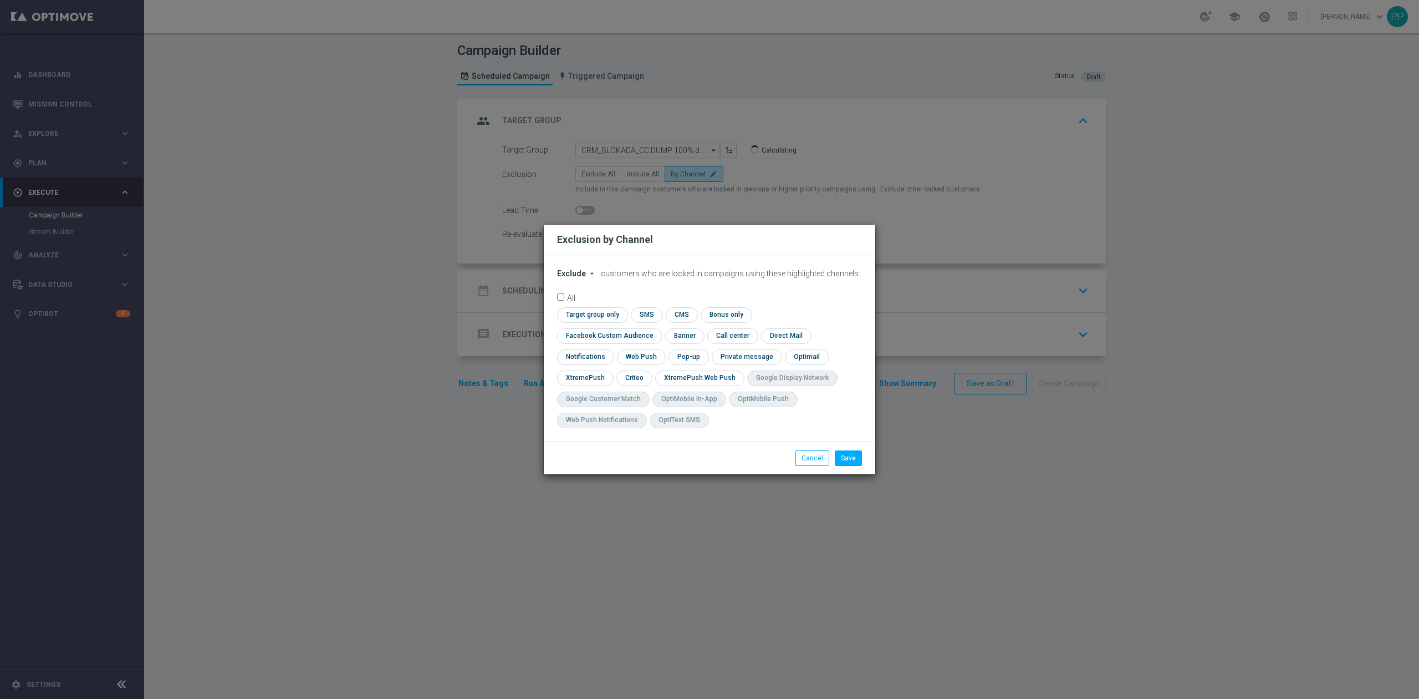
click at [574, 278] on span "Exclude" at bounding box center [571, 273] width 29 height 9
click at [0, 0] on span "Include" at bounding box center [0, 0] width 0 height 0
click at [658, 329] on input "checkbox" at bounding box center [607, 335] width 100 height 15
checkbox input "true"
click at [637, 376] on input "checkbox" at bounding box center [634, 377] width 34 height 15
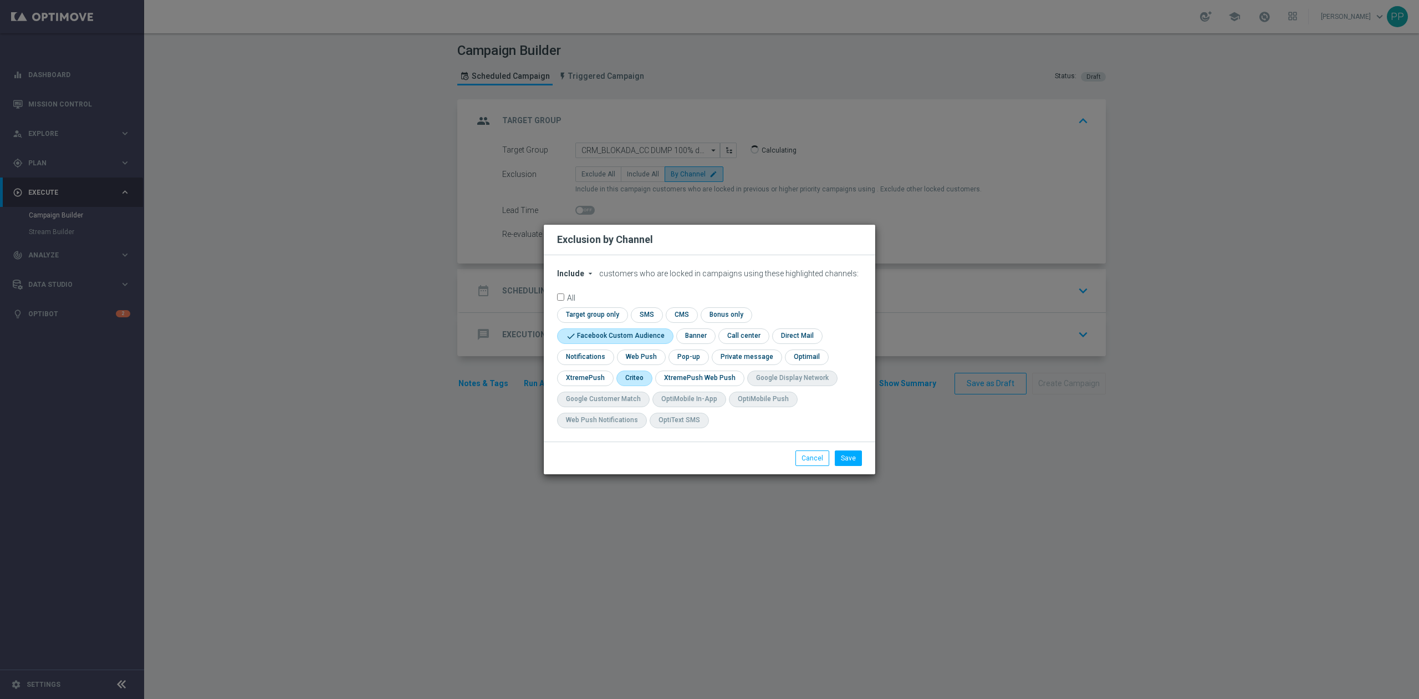
checkbox input "true"
click at [837, 460] on button "Save" at bounding box center [848, 458] width 27 height 16
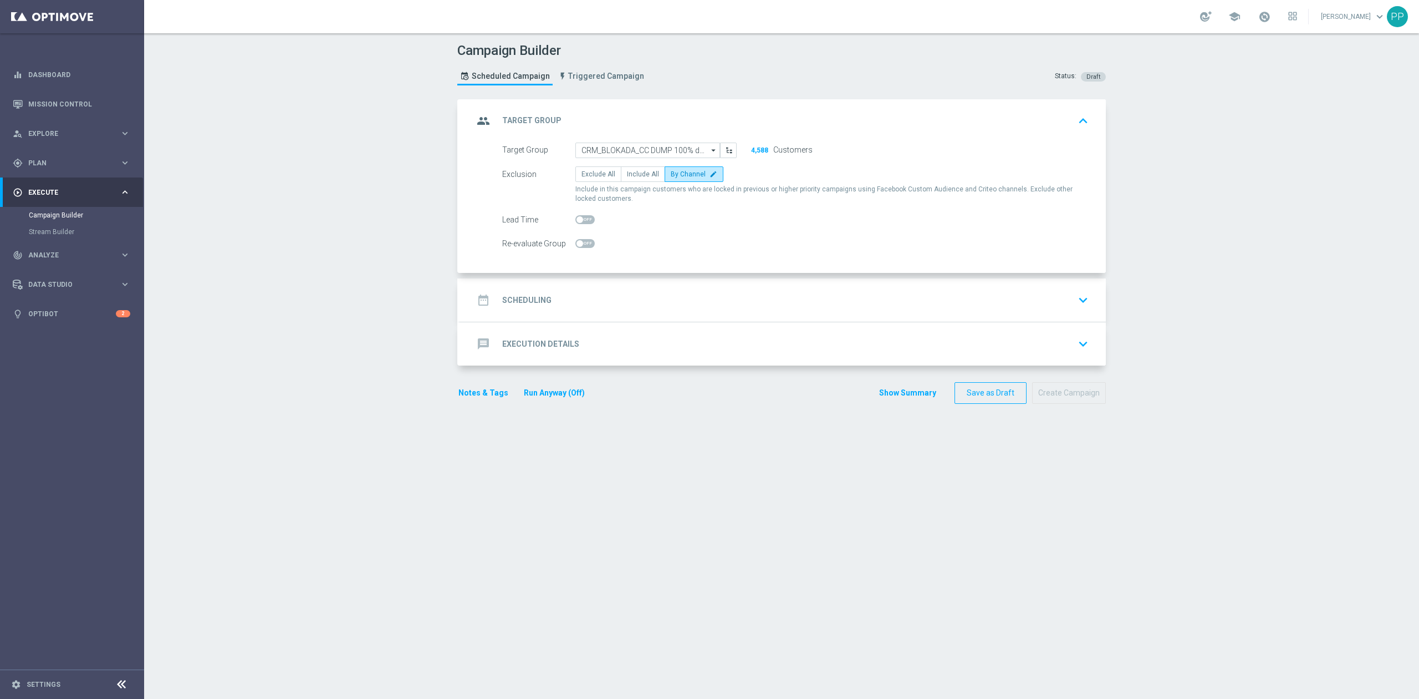
click at [600, 303] on div "date_range Scheduling keyboard_arrow_down" at bounding box center [783, 299] width 619 height 21
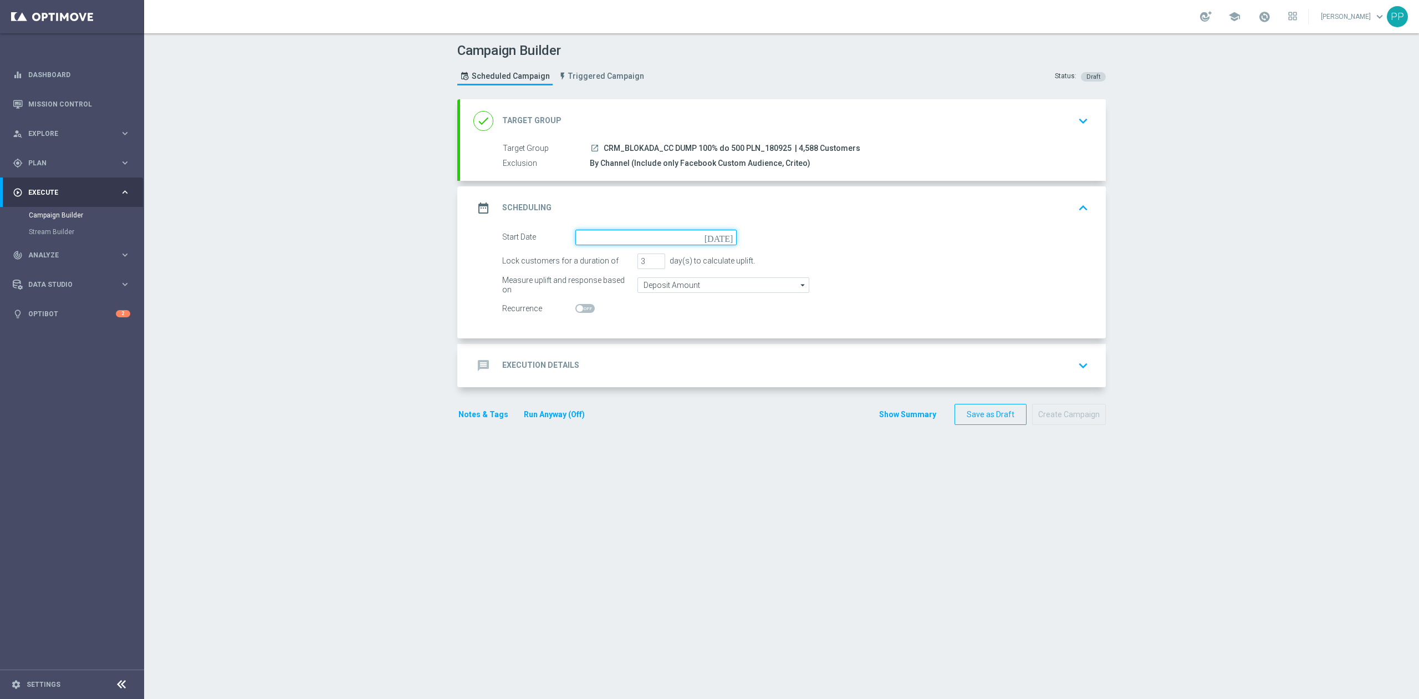
click at [595, 236] on input at bounding box center [656, 238] width 161 height 16
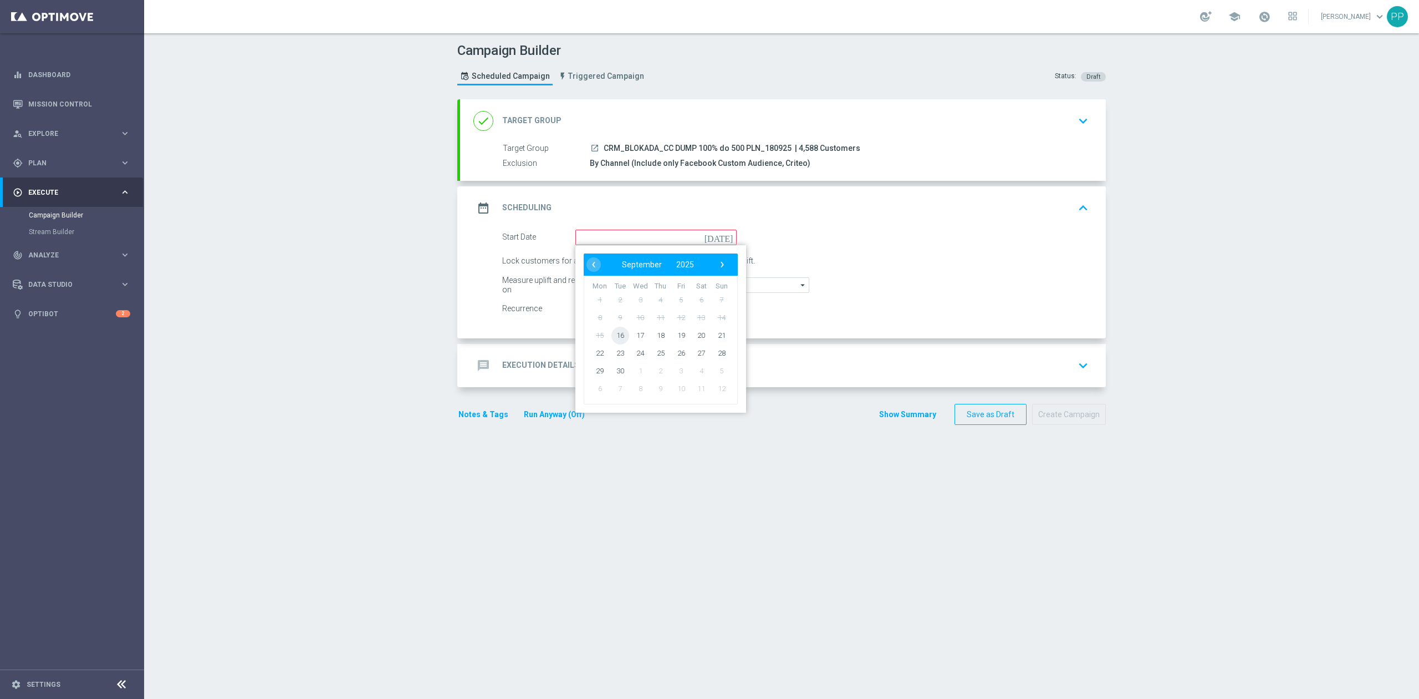
click at [614, 342] on span "16" at bounding box center [621, 335] width 18 height 18
type input "[DATE]"
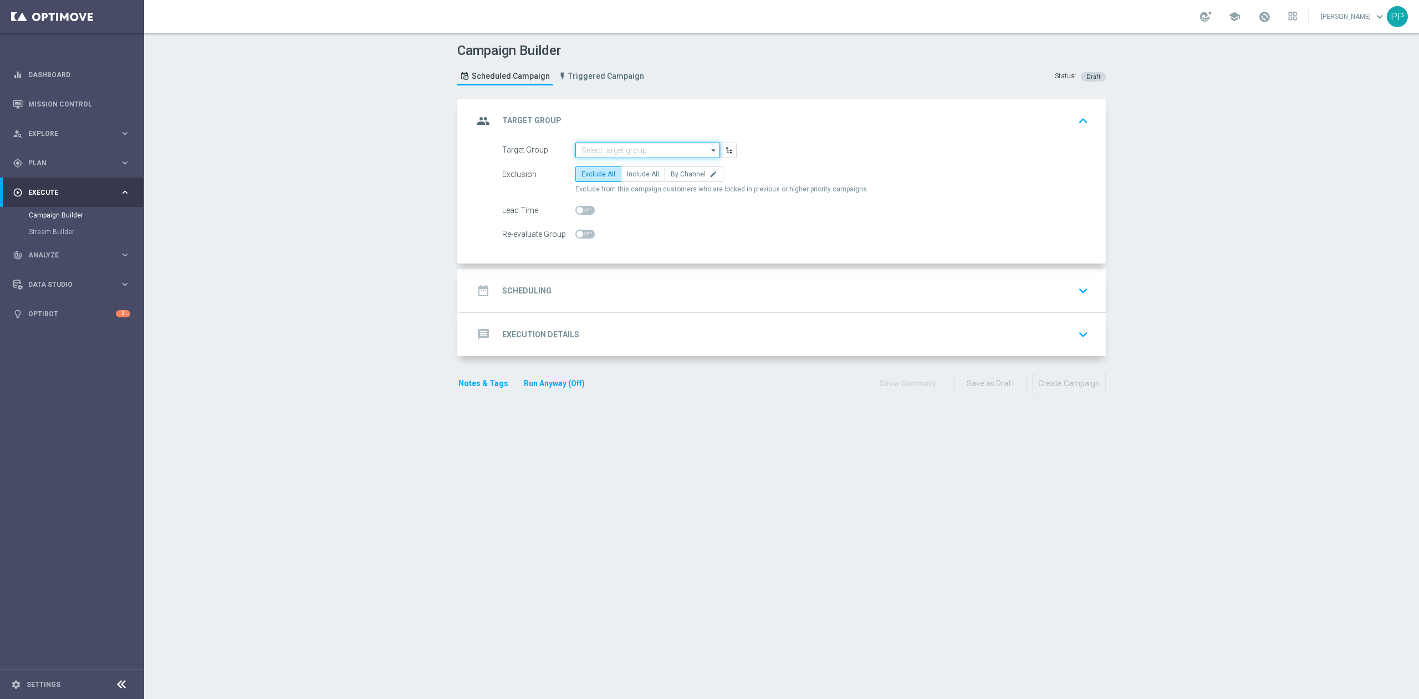
click at [604, 151] on input at bounding box center [648, 150] width 145 height 16
paste input "CRM_BLOKADA_CC DUMP 100% do 500 PLN_180925"
click at [606, 163] on div "CRM_BLOKADA_CC DUMP 100% do 500 PLN_180925" at bounding box center [648, 171] width 134 height 20
type input "CRM_BLOKADA_CC DUMP 100% do 500 PLN_180925"
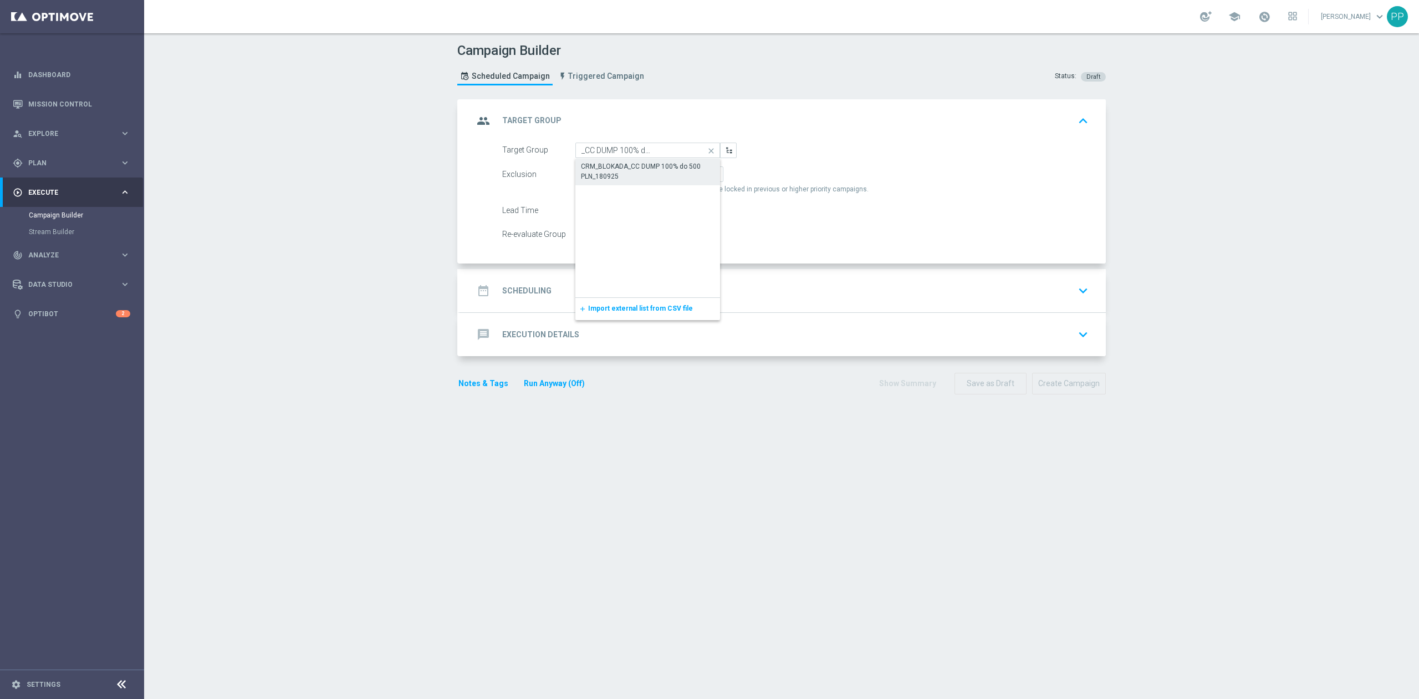
scroll to position [0, 0]
click at [686, 175] on span "By Channel" at bounding box center [688, 174] width 35 height 8
click at [678, 175] on input "By Channel edit" at bounding box center [674, 175] width 7 height 7
radio input "true"
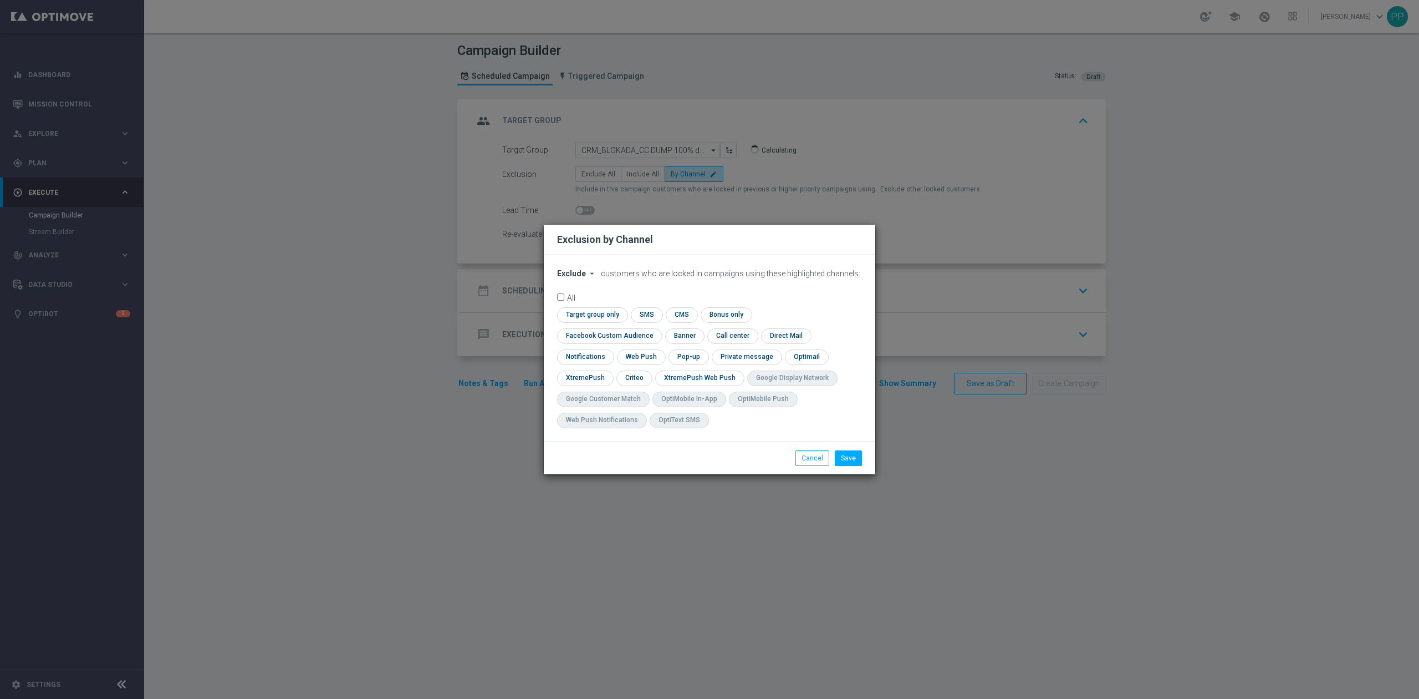
click at [566, 278] on span "Exclude" at bounding box center [571, 273] width 29 height 9
click at [0, 0] on span "Include" at bounding box center [0, 0] width 0 height 0
click at [658, 328] on input "checkbox" at bounding box center [607, 335] width 100 height 15
checkbox input "true"
click at [625, 380] on input "checkbox" at bounding box center [634, 377] width 34 height 15
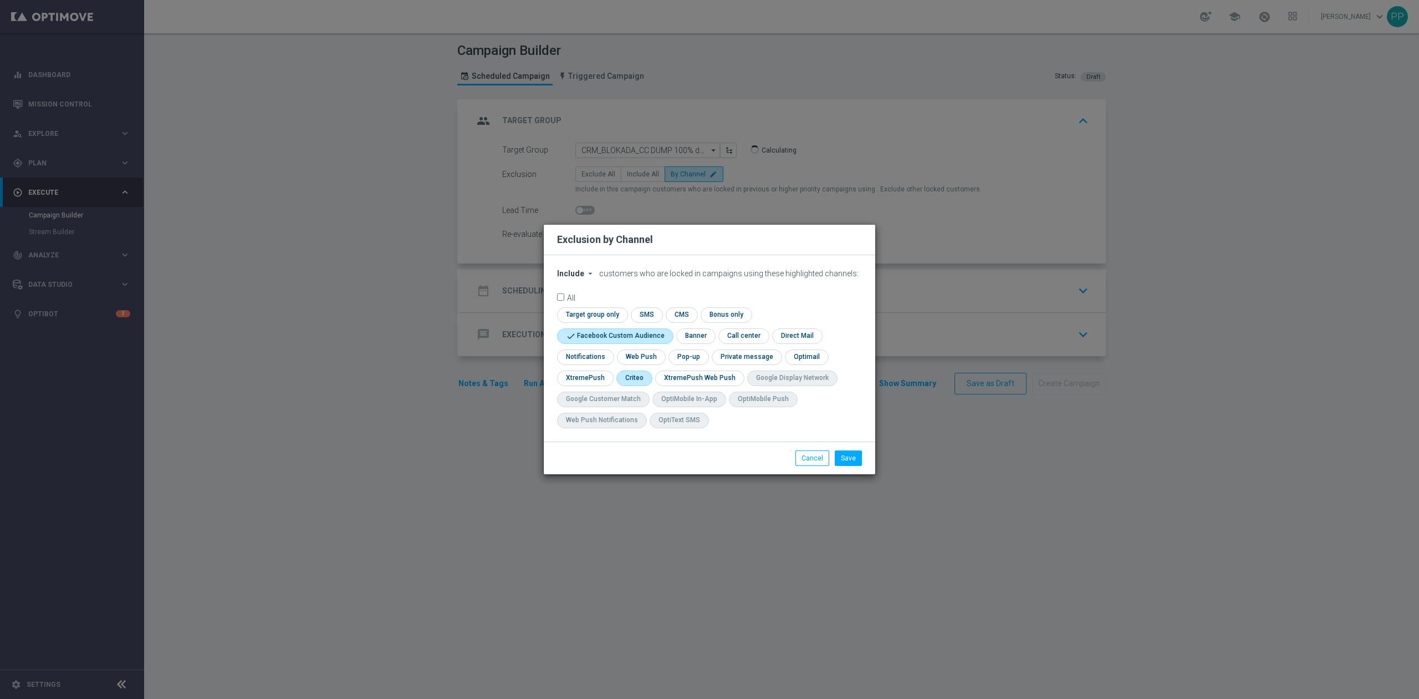
checkbox input "true"
click at [854, 456] on button "Save" at bounding box center [848, 458] width 27 height 16
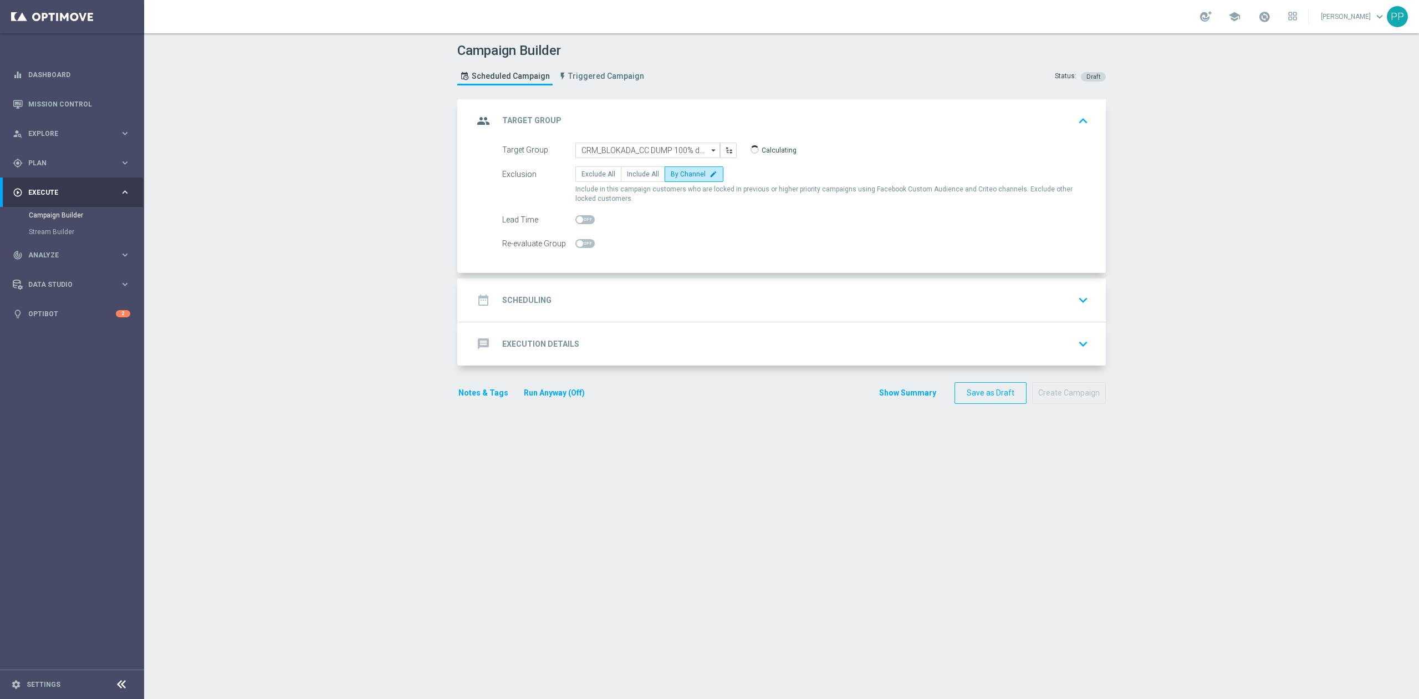
click at [666, 304] on div "date_range Scheduling keyboard_arrow_down" at bounding box center [783, 299] width 619 height 21
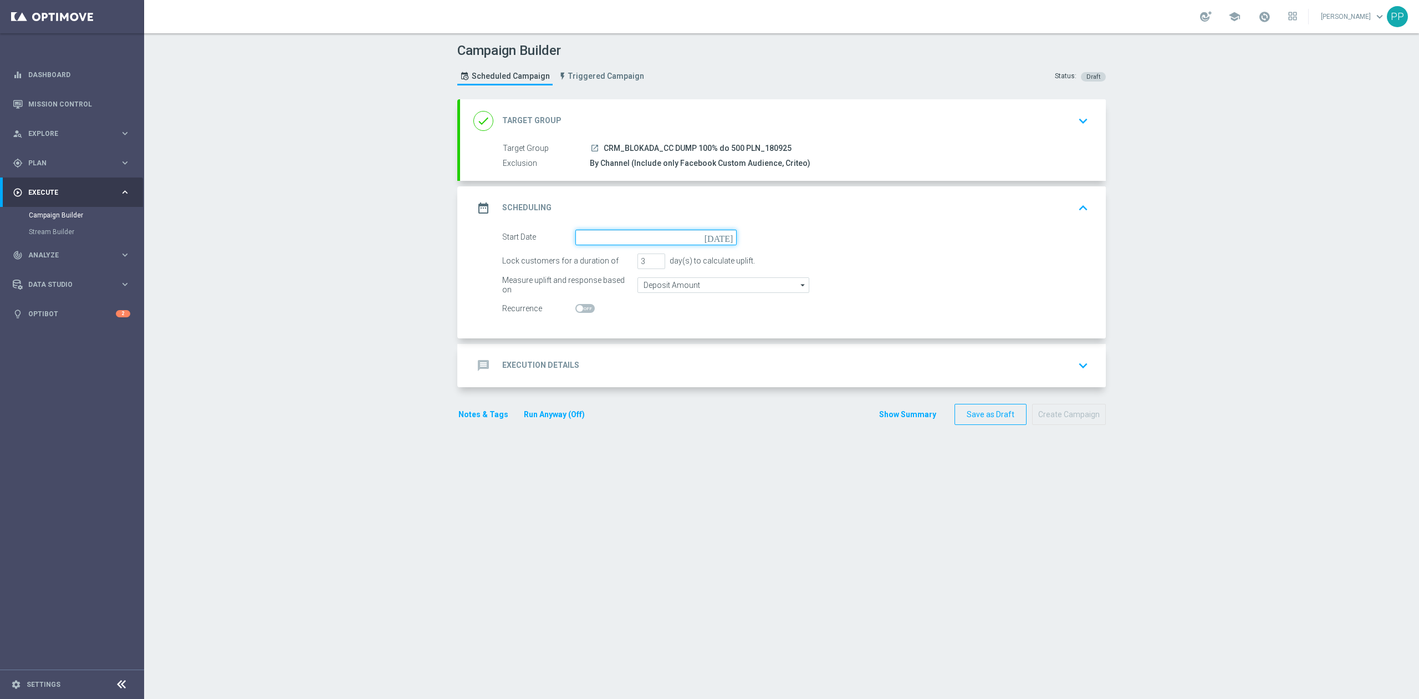
click at [614, 242] on input at bounding box center [656, 238] width 161 height 16
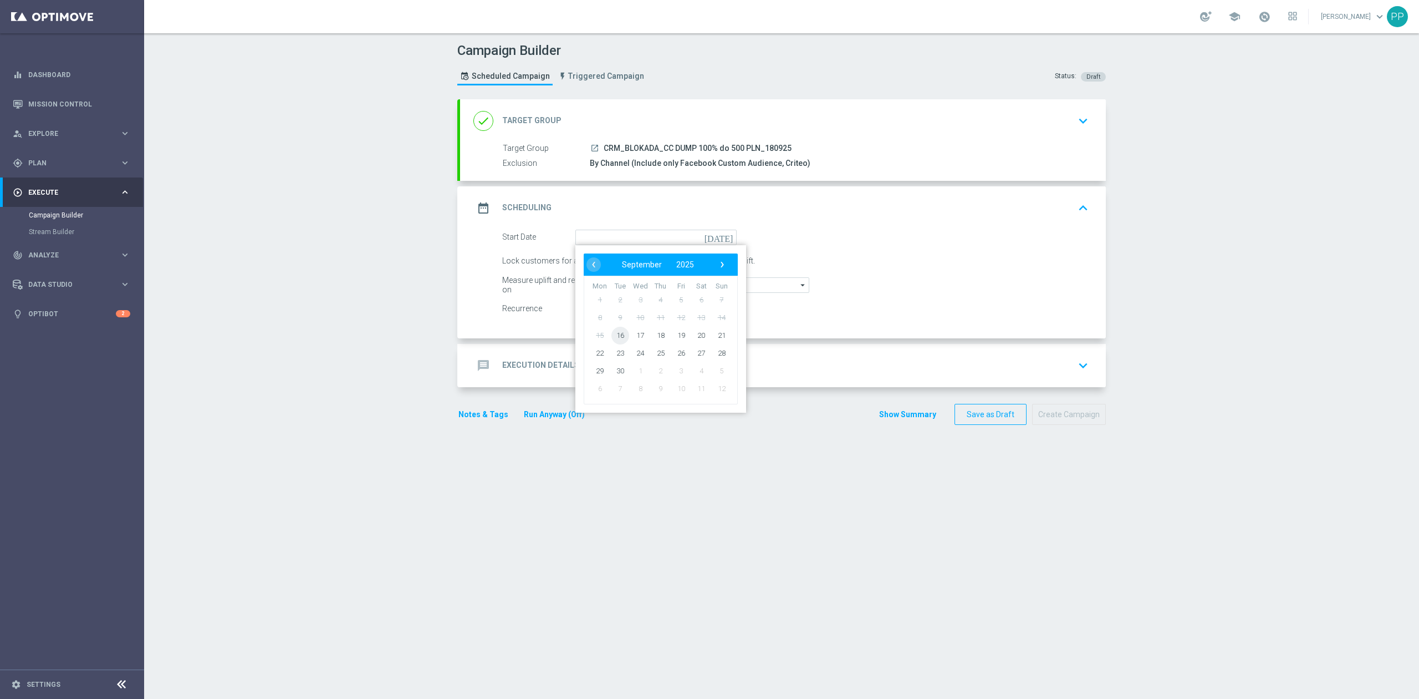
click at [615, 338] on span "16" at bounding box center [621, 335] width 18 height 18
type input "[DATE]"
drag, startPoint x: 641, startPoint y: 263, endPoint x: 633, endPoint y: 263, distance: 8.3
click at [638, 263] on input "3" at bounding box center [652, 261] width 28 height 16
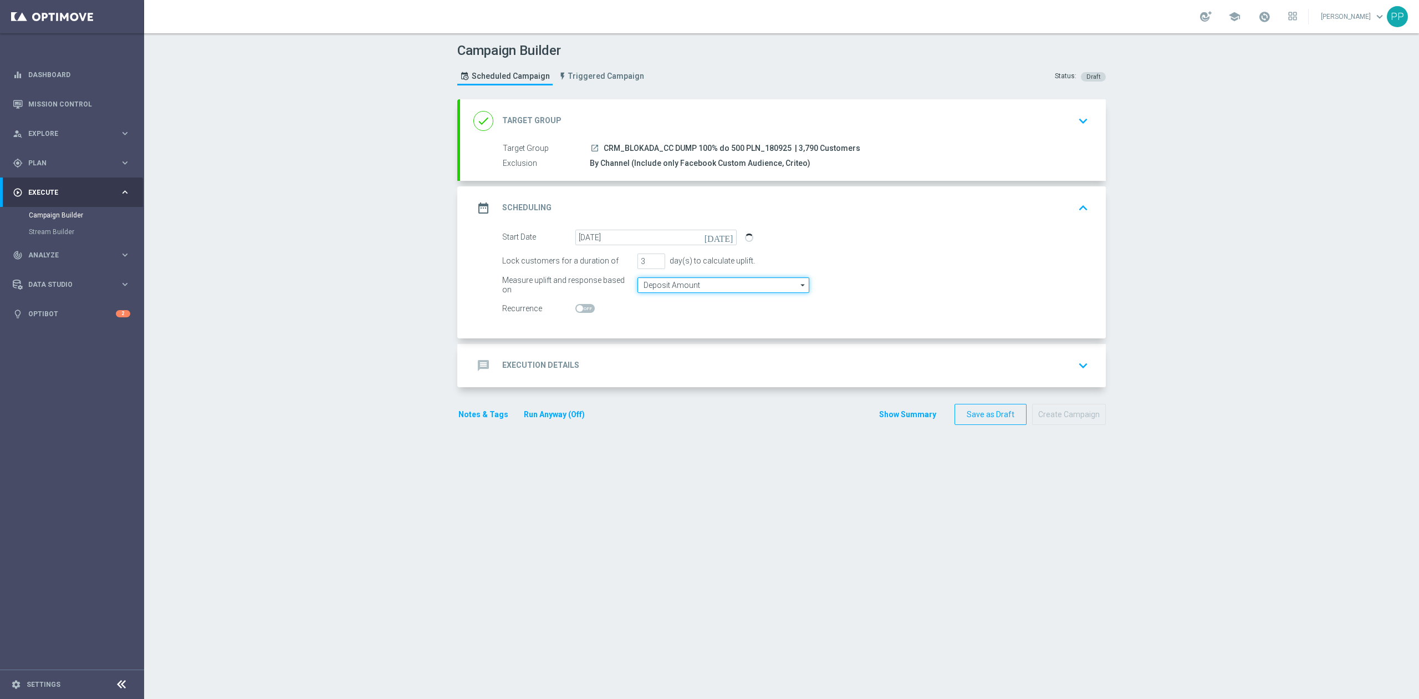
click at [661, 286] on input "Deposit Amount" at bounding box center [724, 285] width 172 height 16
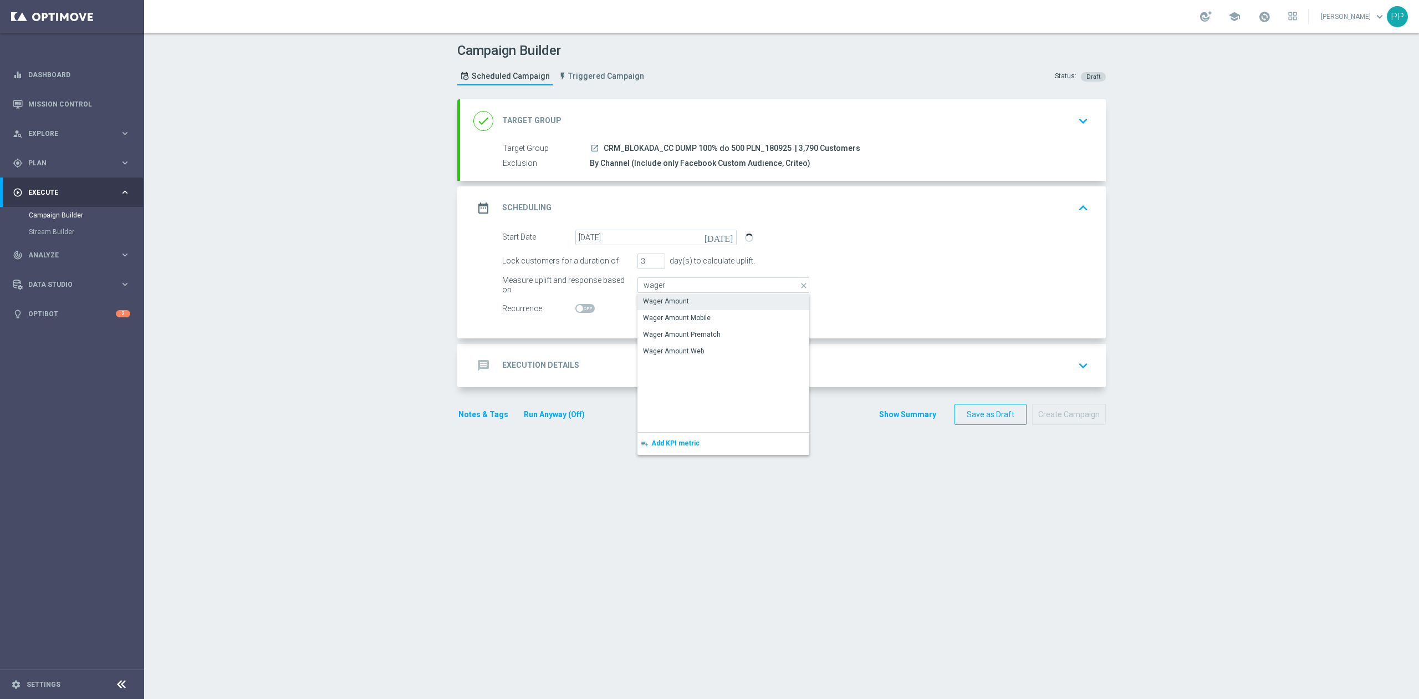
click at [679, 303] on div "Wager Amount" at bounding box center [666, 301] width 46 height 10
type input "Wager Amount"
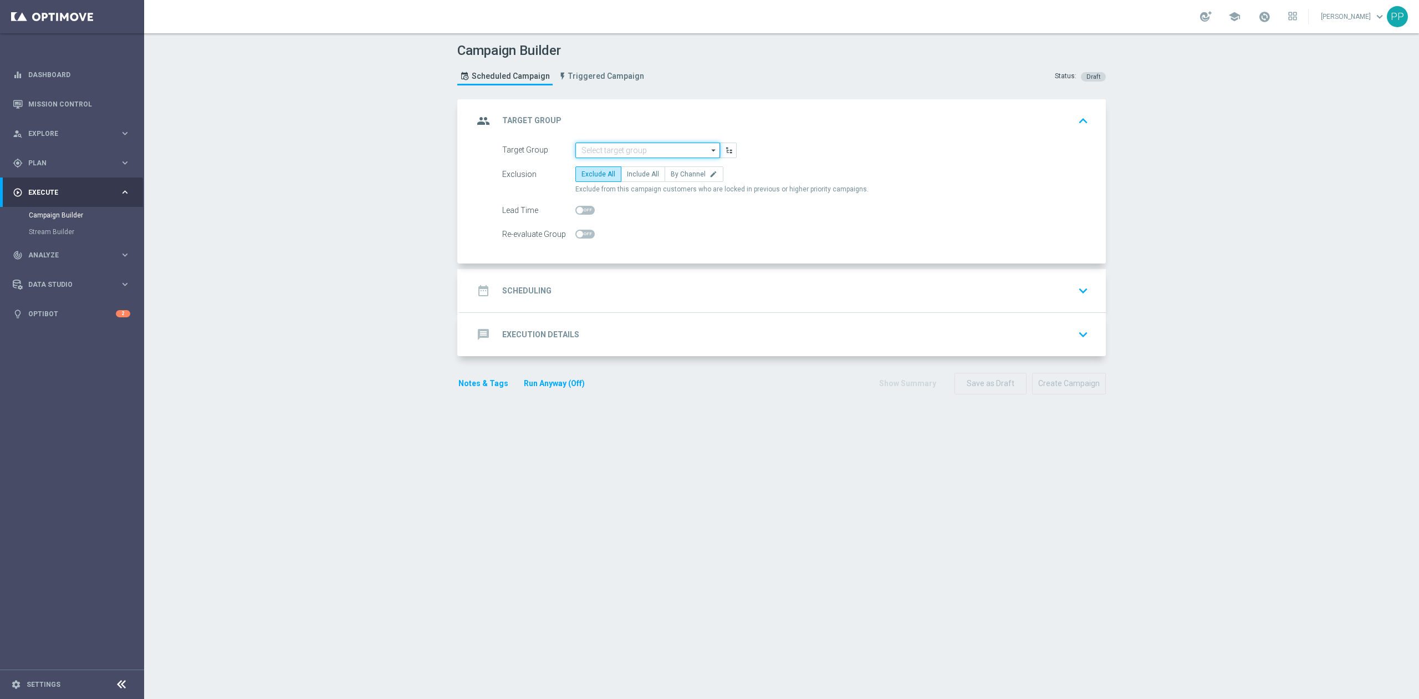
click at [654, 151] on input at bounding box center [648, 150] width 145 height 16
paste input "CRM_BLOKADA_CC DUMP 100% do 500 PLN_180925"
click at [653, 160] on div "CRM_BLOKADA_CC DUMP 100% do 500 PLN_180925" at bounding box center [648, 172] width 145 height 26
type input "CRM_BLOKADA_CC DUMP 100% do 500 PLN_180925"
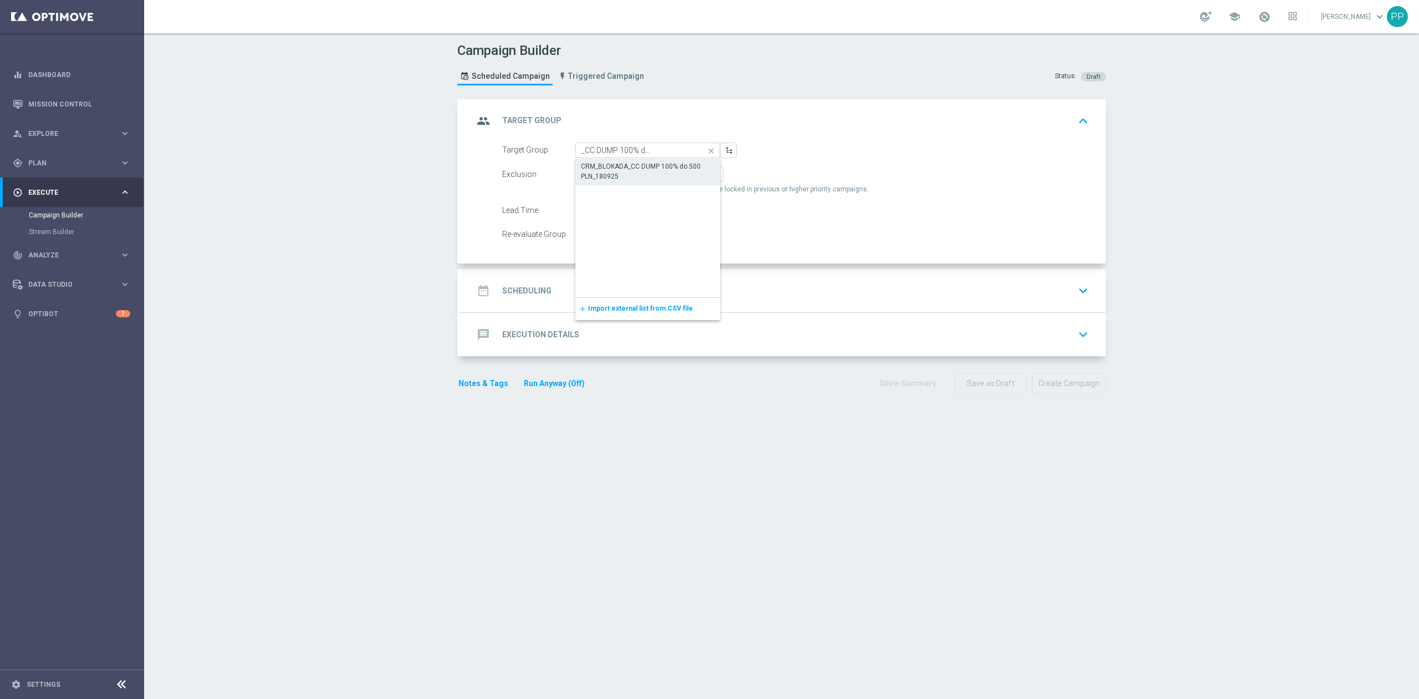
scroll to position [0, 0]
click at [682, 176] on span "By Channel" at bounding box center [688, 174] width 35 height 8
click at [678, 176] on input "By Channel edit" at bounding box center [674, 175] width 7 height 7
radio input "true"
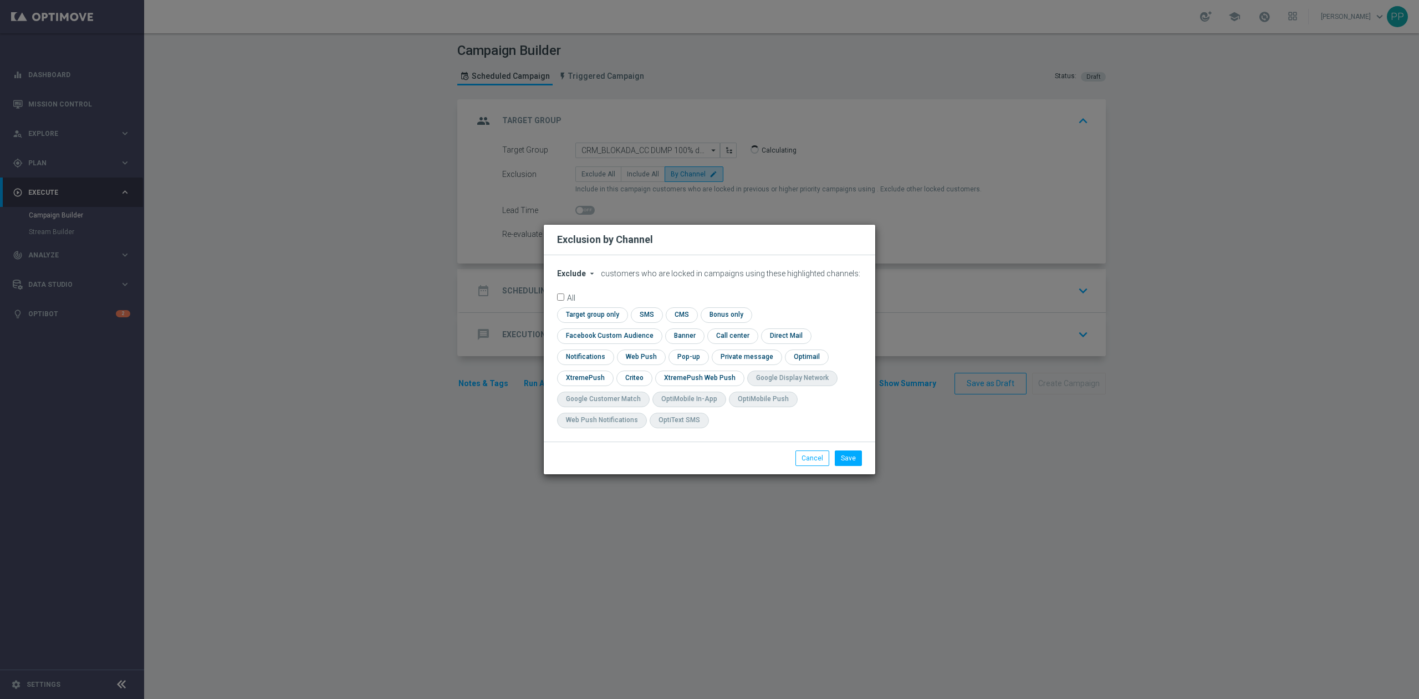
click at [566, 288] on form "Exclude arrow_drop_down × Exclude customers who are locked in campaigns using t…" at bounding box center [709, 351] width 305 height 165
click at [569, 278] on span "Exclude" at bounding box center [571, 273] width 29 height 9
click at [0, 0] on span "Include" at bounding box center [0, 0] width 0 height 0
click at [658, 328] on input "checkbox" at bounding box center [607, 335] width 100 height 15
checkbox input "true"
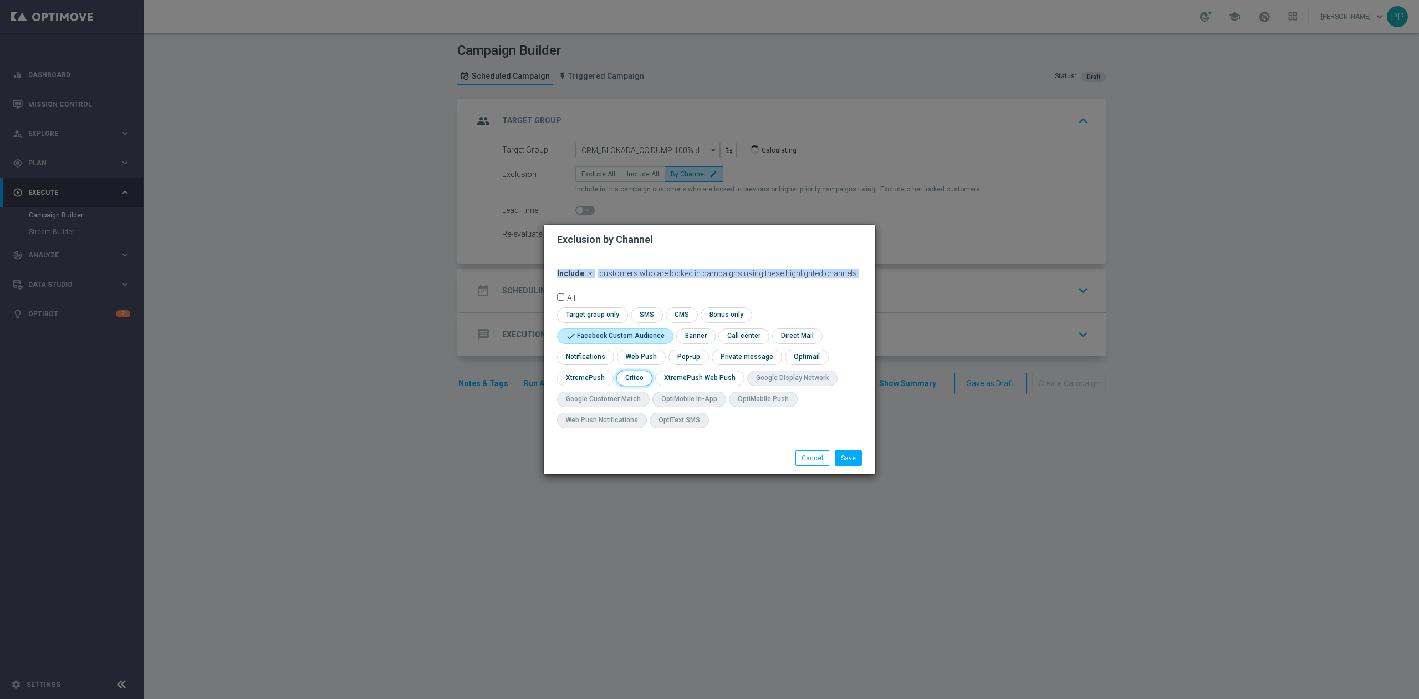
drag, startPoint x: 628, startPoint y: 380, endPoint x: 821, endPoint y: 435, distance: 200.8
click at [629, 380] on input "checkbox" at bounding box center [634, 377] width 34 height 15
checkbox input "true"
click at [859, 460] on button "Save" at bounding box center [848, 458] width 27 height 16
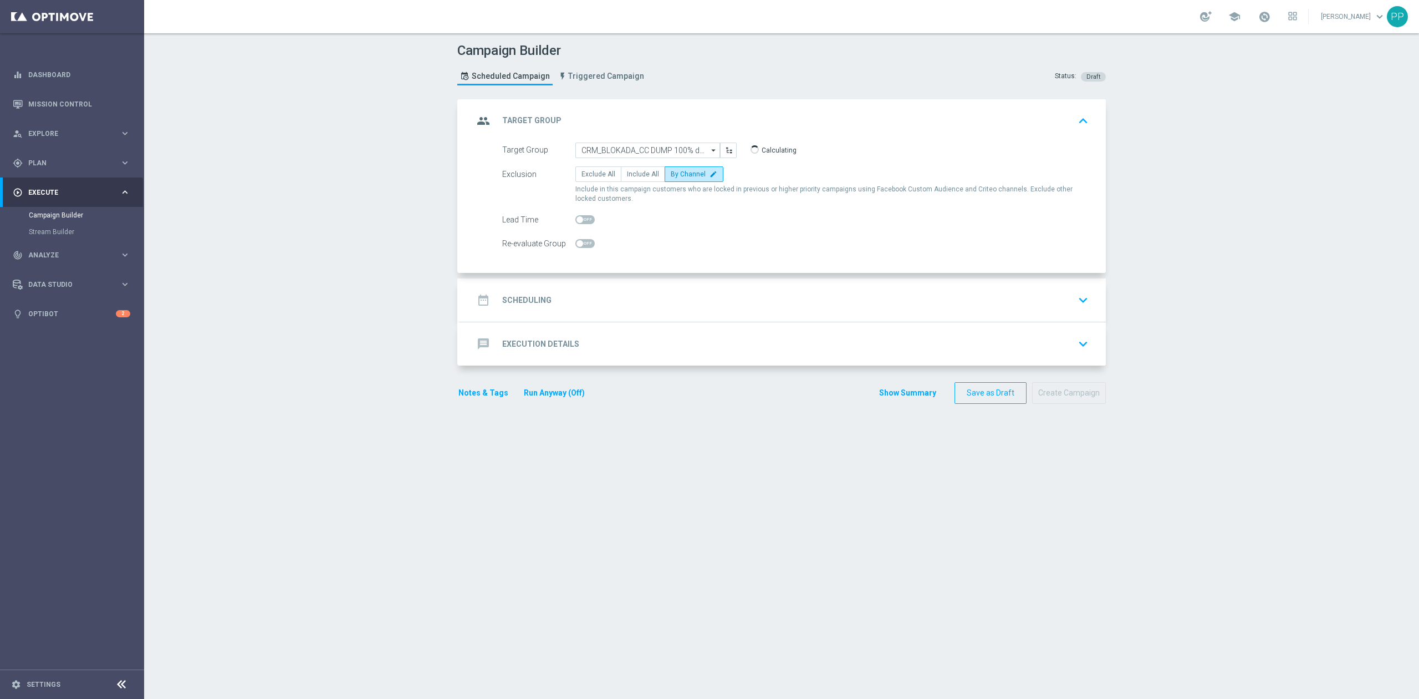
click at [659, 283] on div "date_range Scheduling keyboard_arrow_down" at bounding box center [783, 299] width 646 height 43
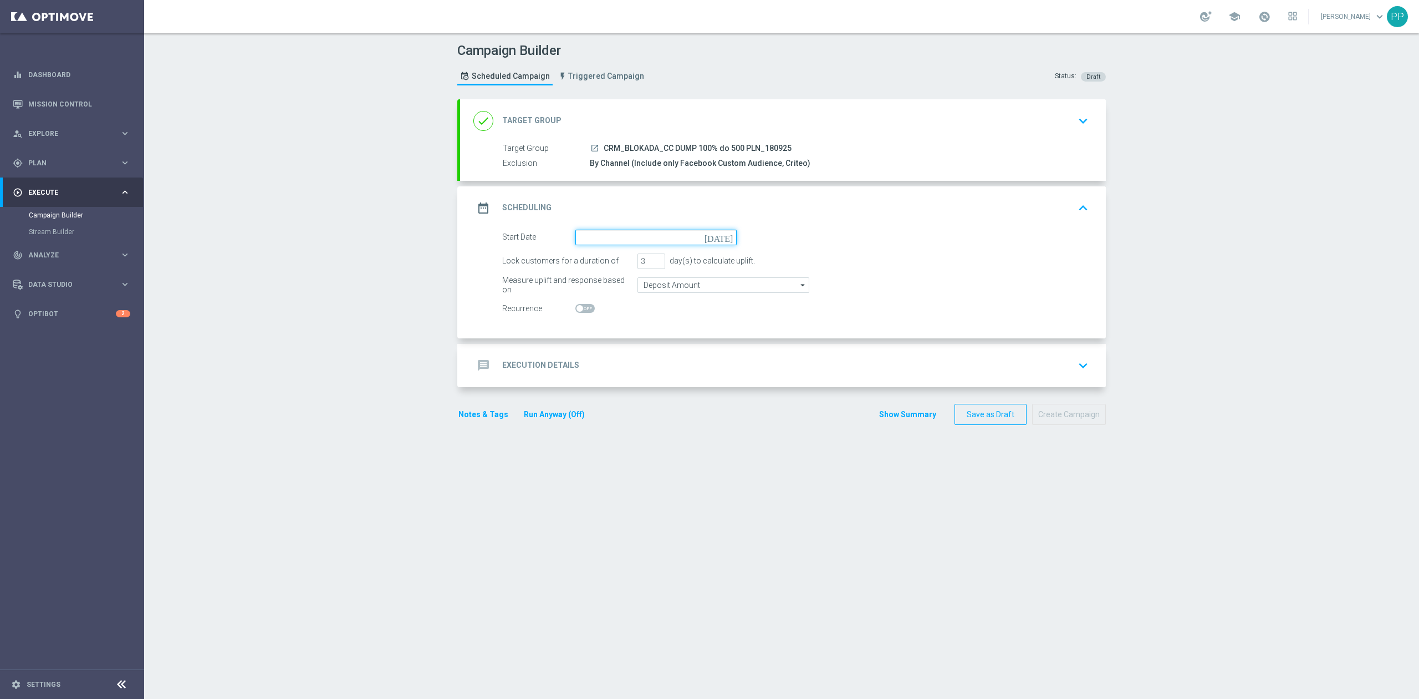
click at [608, 240] on input at bounding box center [656, 238] width 161 height 16
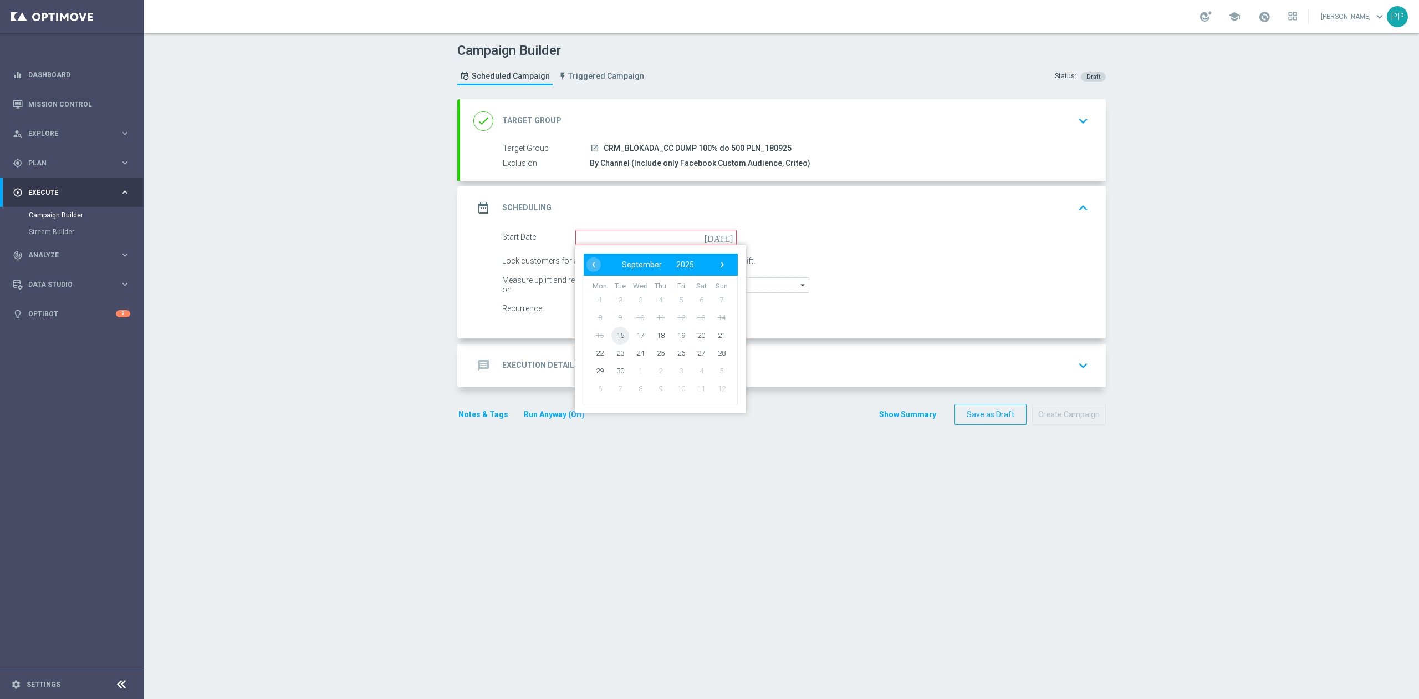
click at [613, 338] on span "16" at bounding box center [621, 335] width 18 height 18
type input "[DATE]"
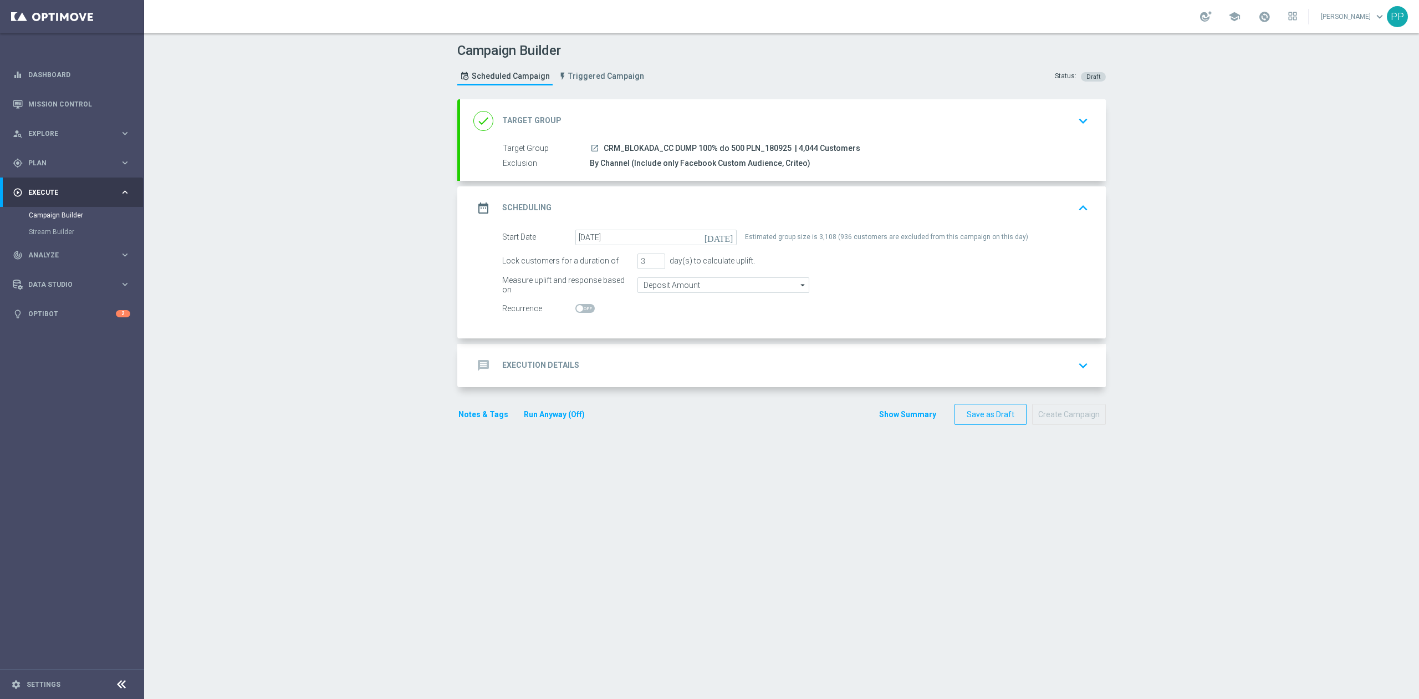
click at [619, 120] on div "done Target Group keyboard_arrow_down" at bounding box center [783, 120] width 619 height 21
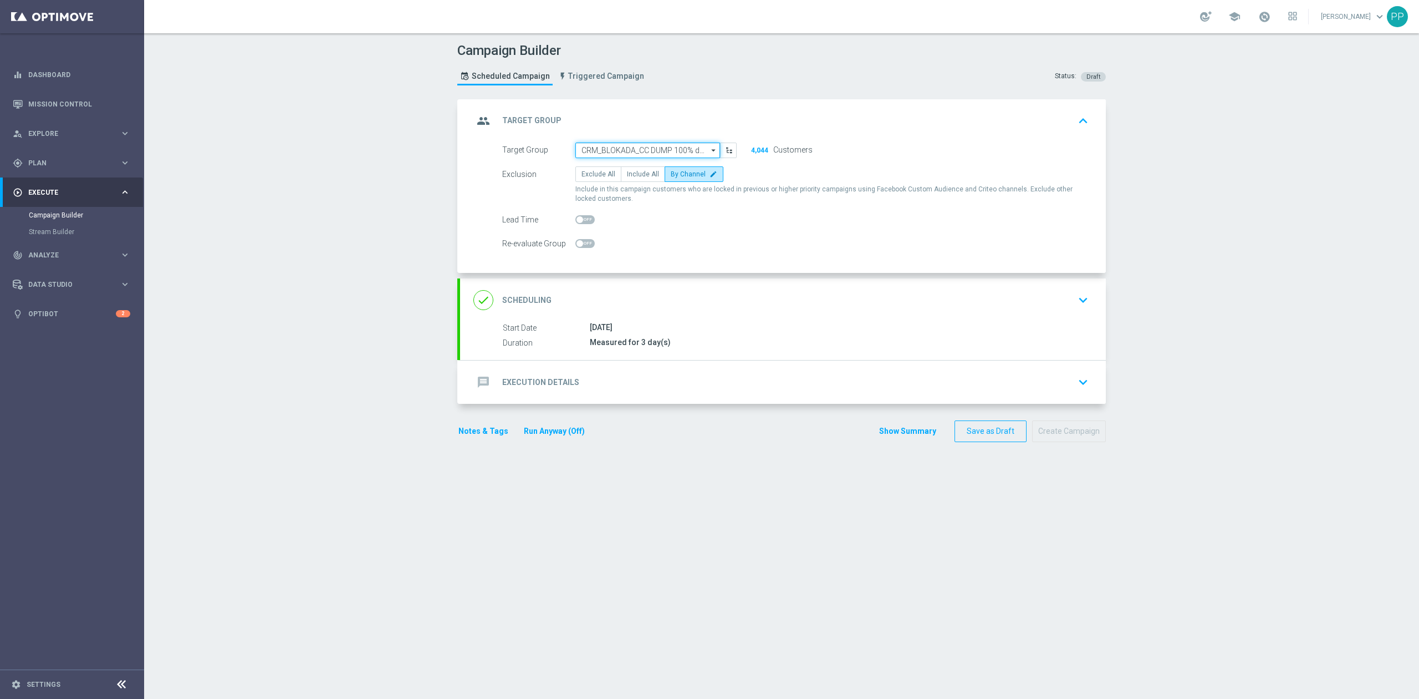
click at [590, 145] on input "CRM_BLOKADA_CC DUMP 100% do 500 PLN_180925" at bounding box center [648, 150] width 145 height 16
paste input "CRM_BLOKADA_CC DUMP 100% do 500 PLN_180925"
click at [604, 167] on div "CRM_BLOKADA_CC DUMP 100% do 500 PLN_180925" at bounding box center [648, 171] width 134 height 20
type input "CRM_BLOKADA_CC DUMP 100% do 500 PLN_180925"
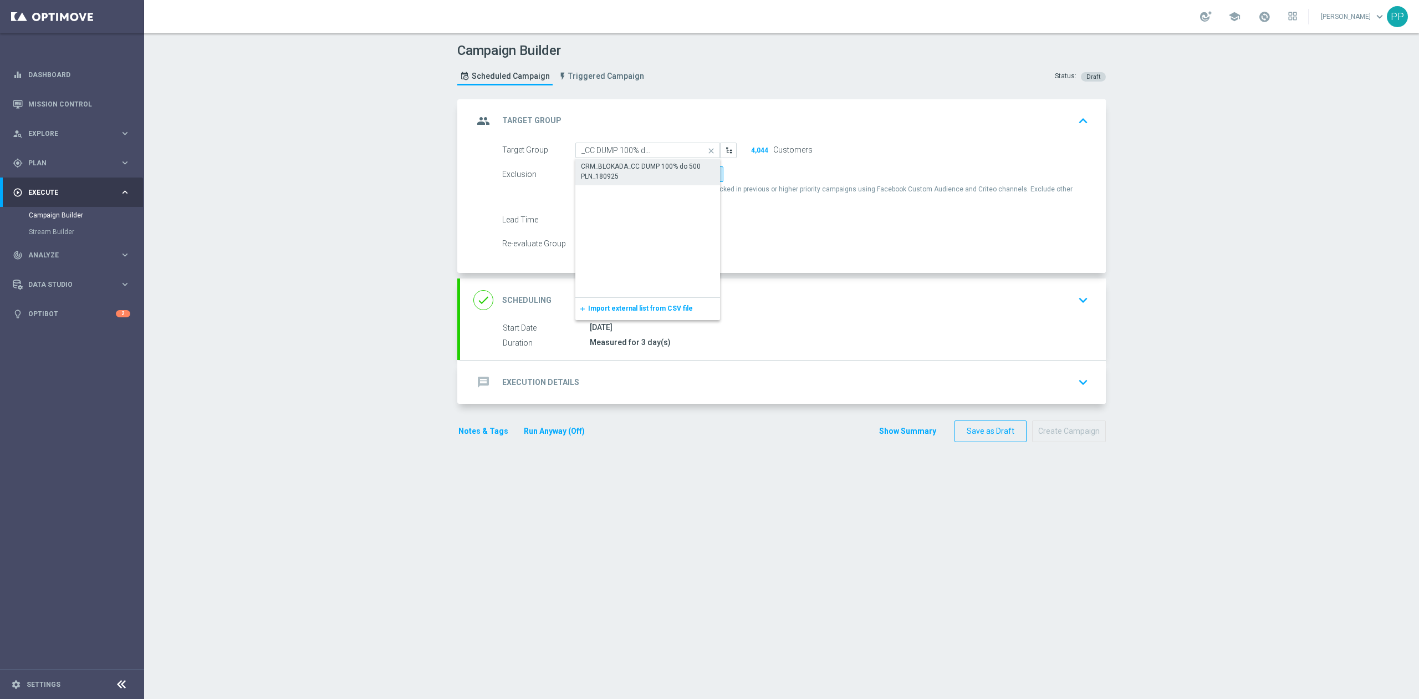
scroll to position [0, 0]
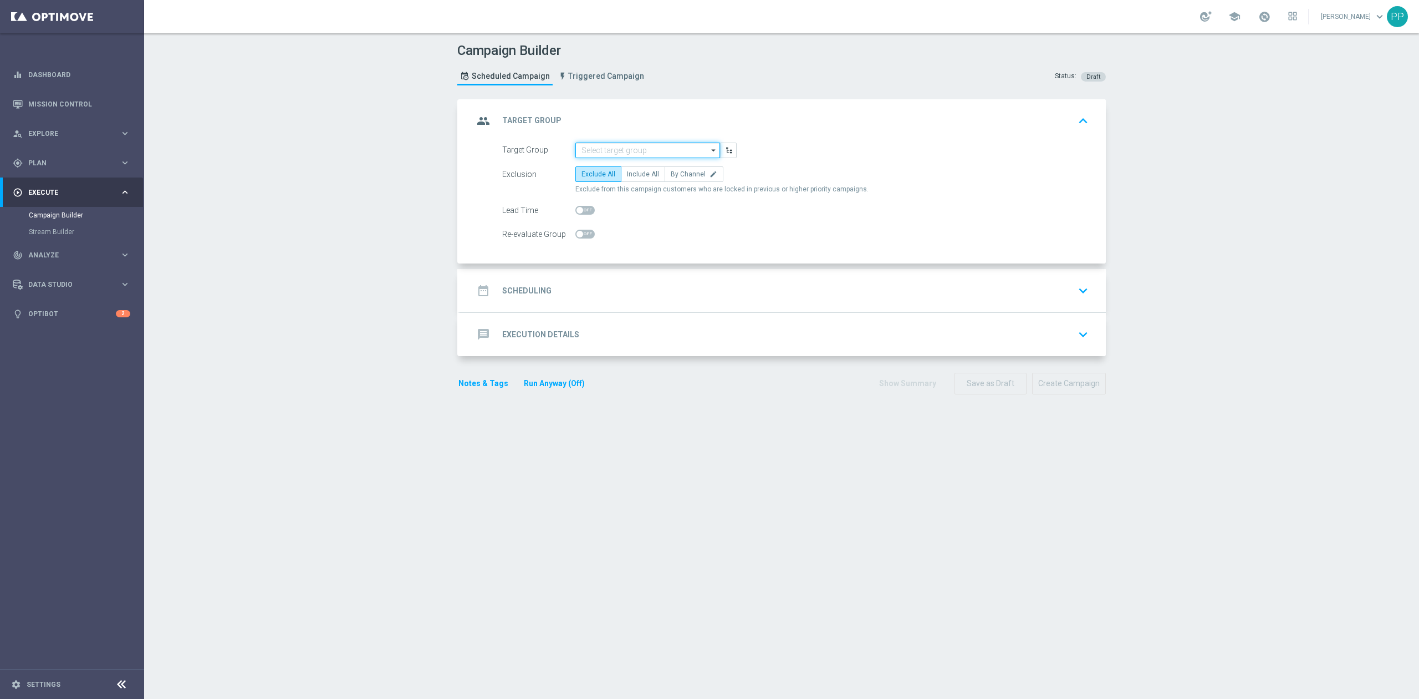
click at [593, 147] on input at bounding box center [648, 150] width 145 height 16
paste input "CRM_BLOKADA_CC DUMP 100% do 500 PLN_180925"
click at [591, 165] on div "CRM_BLOKADA_CC DUMP 100% do 500 PLN_180925" at bounding box center [648, 172] width 133 height 20
type input "CRM_BLOKADA_CC DUMP 100% do 500 PLN_180925"
click at [671, 176] on span "By Channel" at bounding box center [688, 174] width 35 height 8
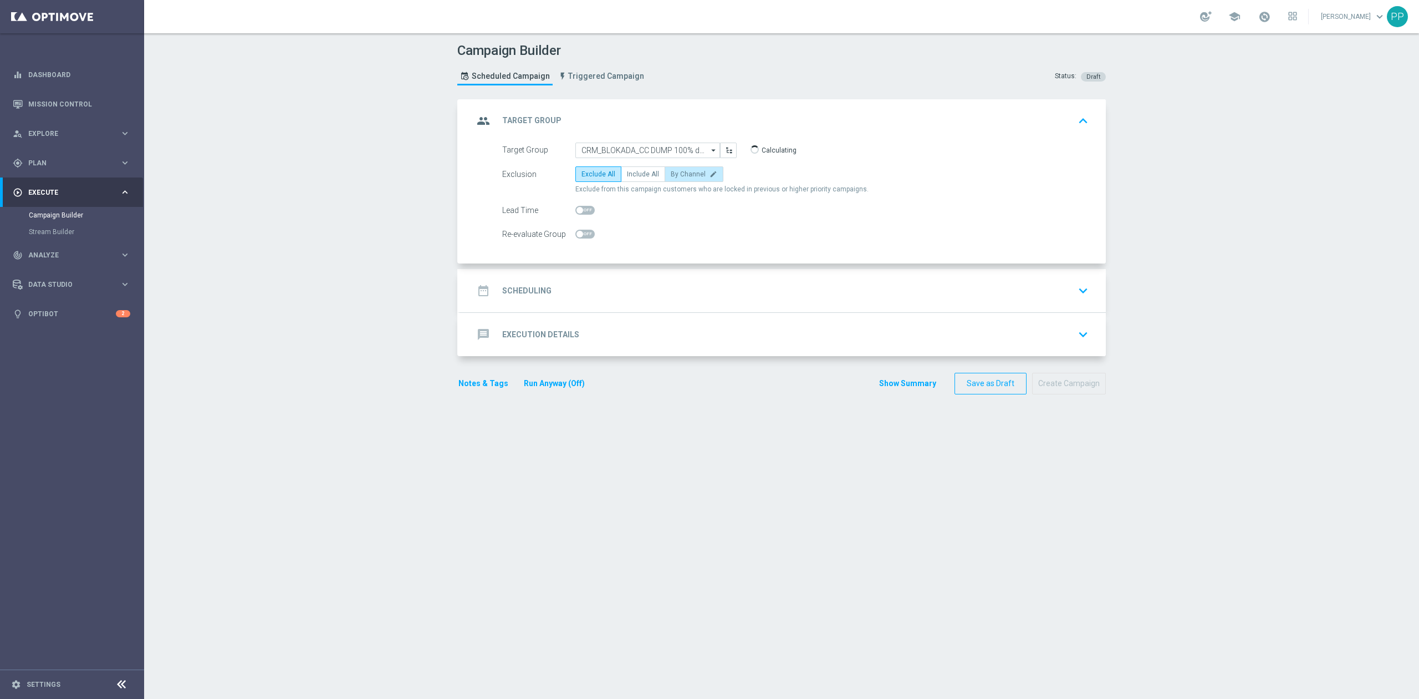
click at [671, 176] on input "By Channel edit" at bounding box center [674, 175] width 7 height 7
radio input "true"
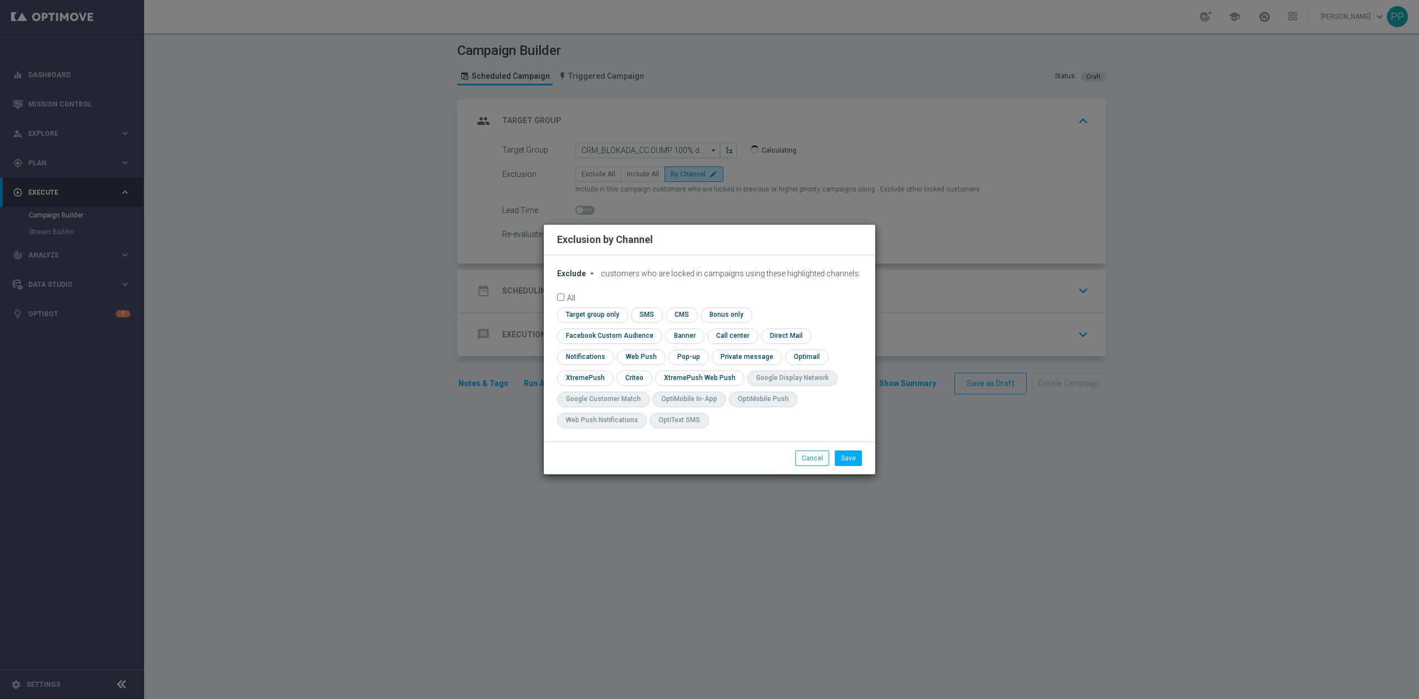
click at [583, 278] on span "Exclude" at bounding box center [571, 273] width 29 height 9
click at [563, 306] on div "Include" at bounding box center [578, 298] width 41 height 13
click at [658, 328] on input "checkbox" at bounding box center [607, 335] width 100 height 15
checkbox input "true"
click at [621, 381] on input "checkbox" at bounding box center [634, 377] width 34 height 15
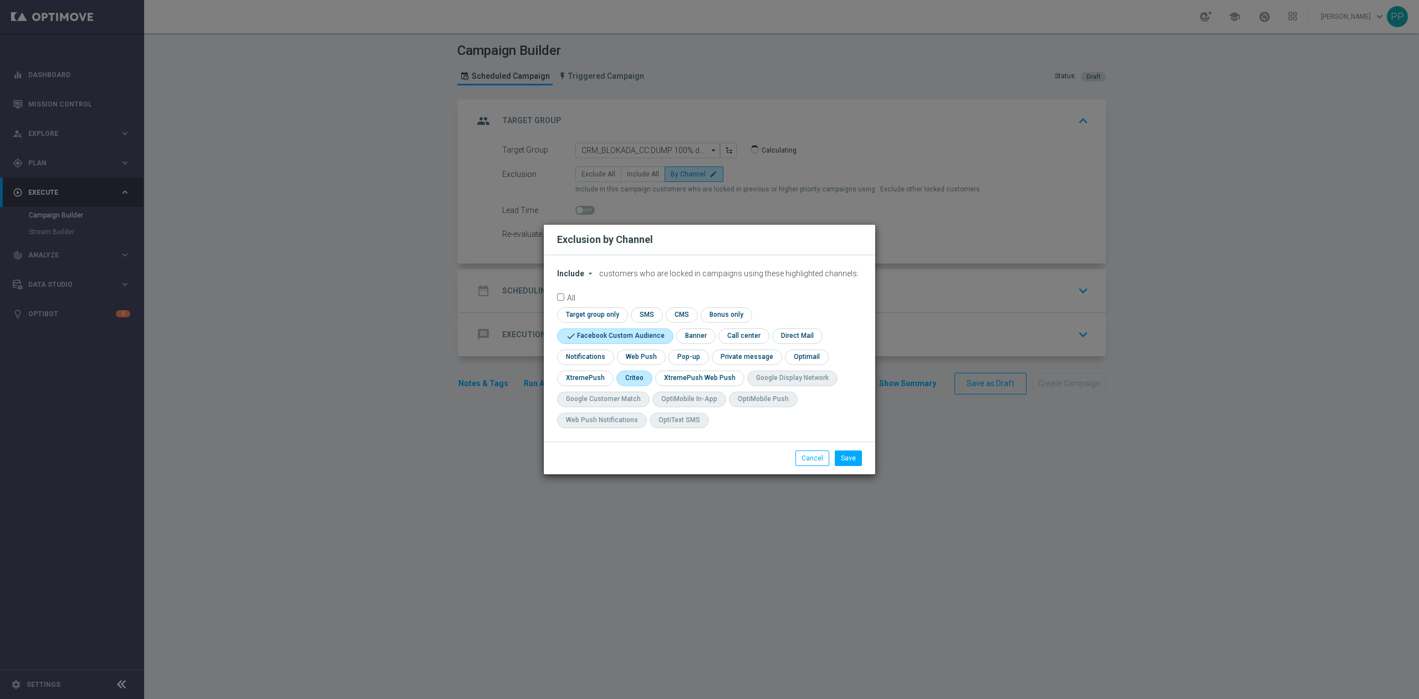
checkbox input "true"
click at [859, 462] on button "Save" at bounding box center [848, 458] width 27 height 16
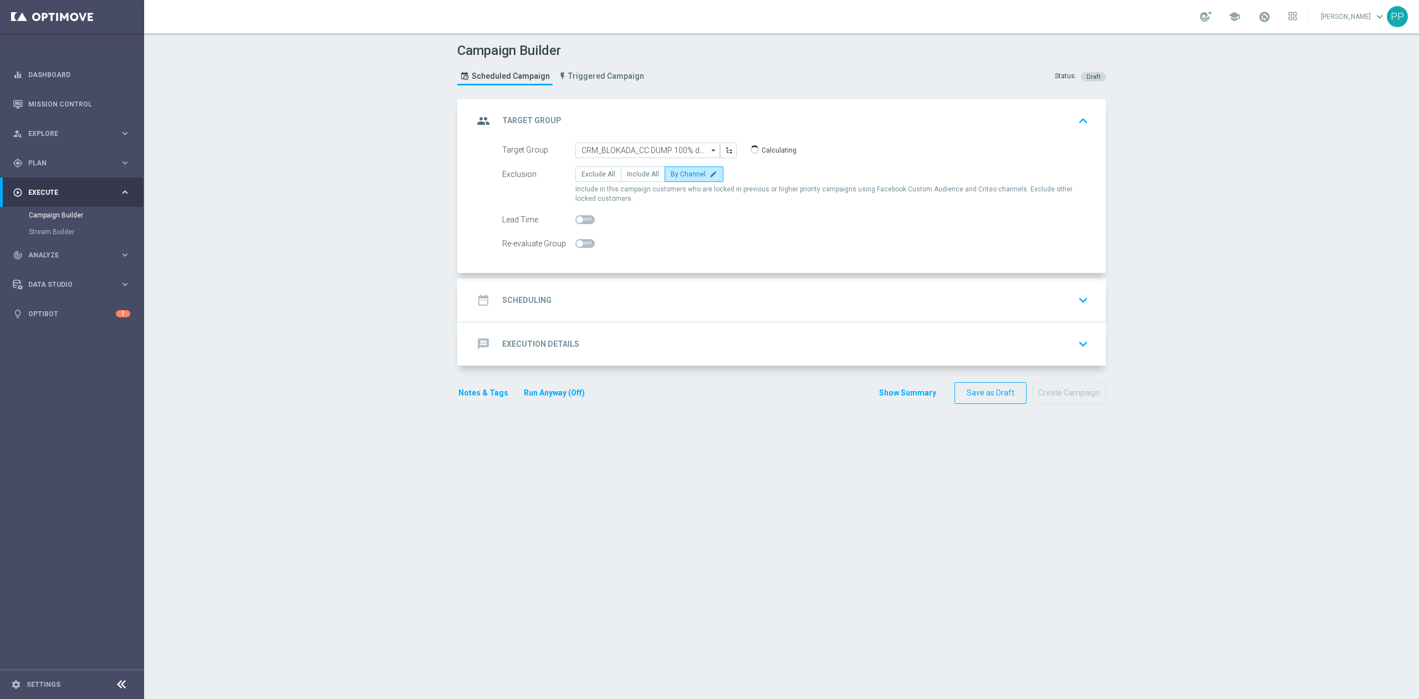
click at [689, 286] on div "date_range Scheduling keyboard_arrow_down" at bounding box center [783, 299] width 646 height 43
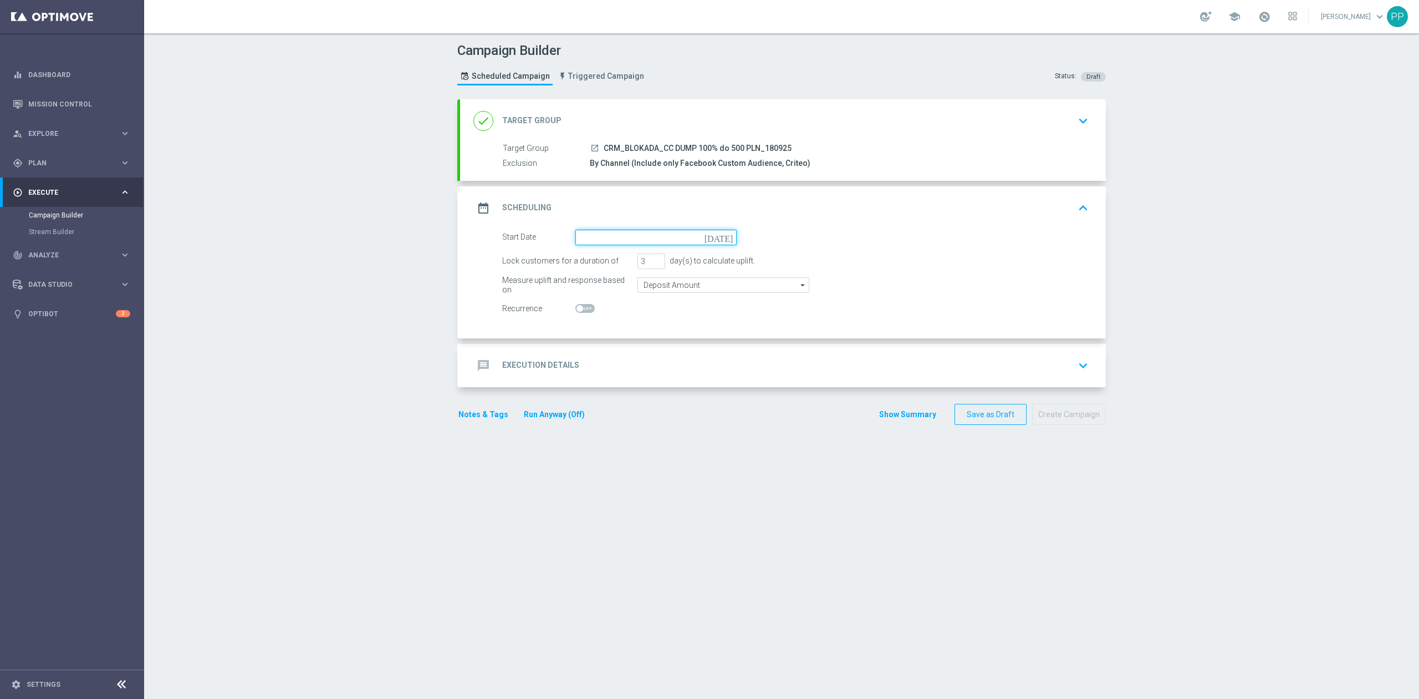
click at [648, 233] on input at bounding box center [656, 238] width 161 height 16
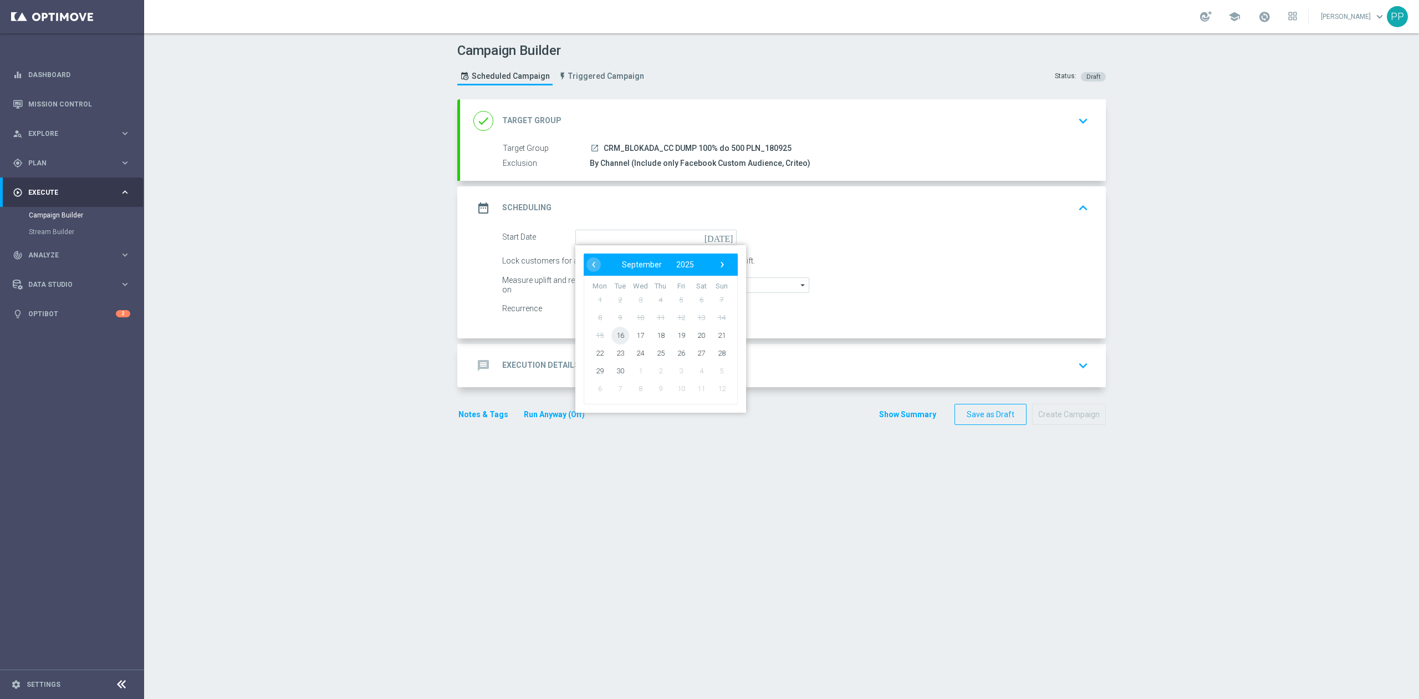
click at [615, 338] on span "16" at bounding box center [621, 335] width 18 height 18
type input "[DATE]"
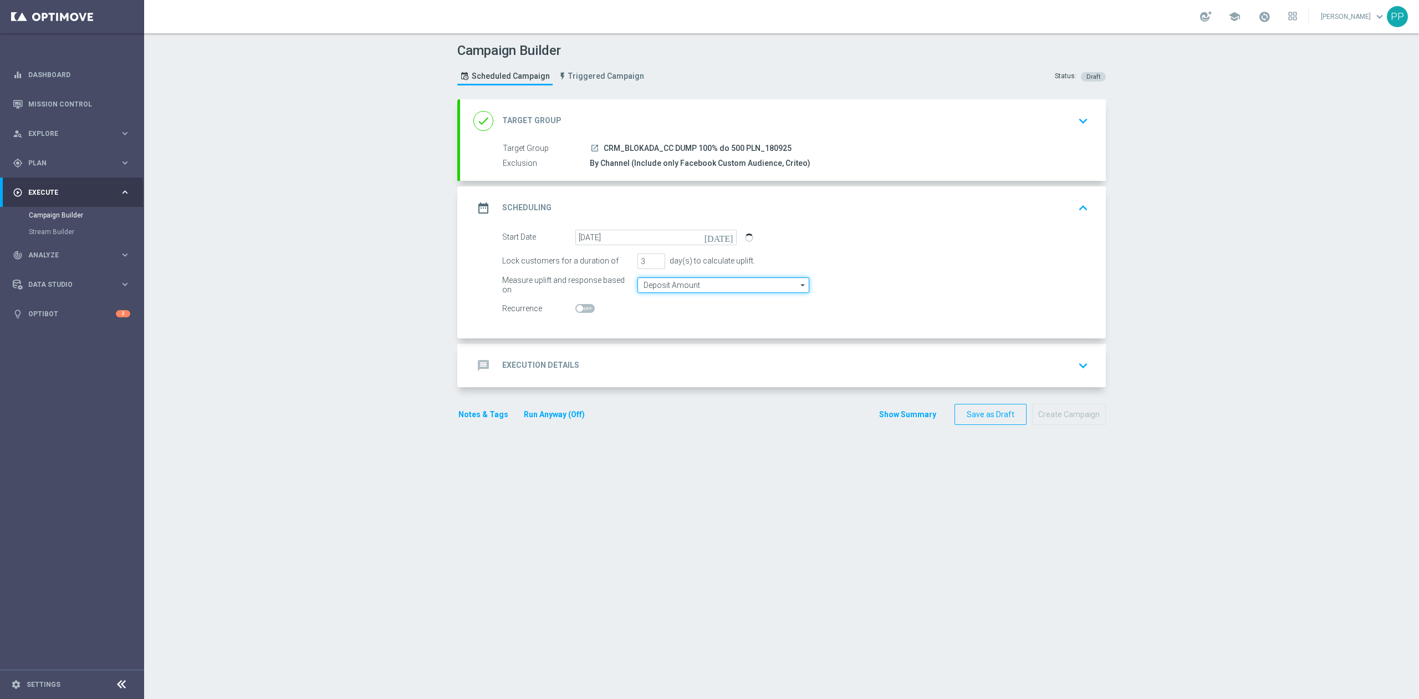
click at [648, 285] on input "Deposit Amount" at bounding box center [724, 285] width 172 height 16
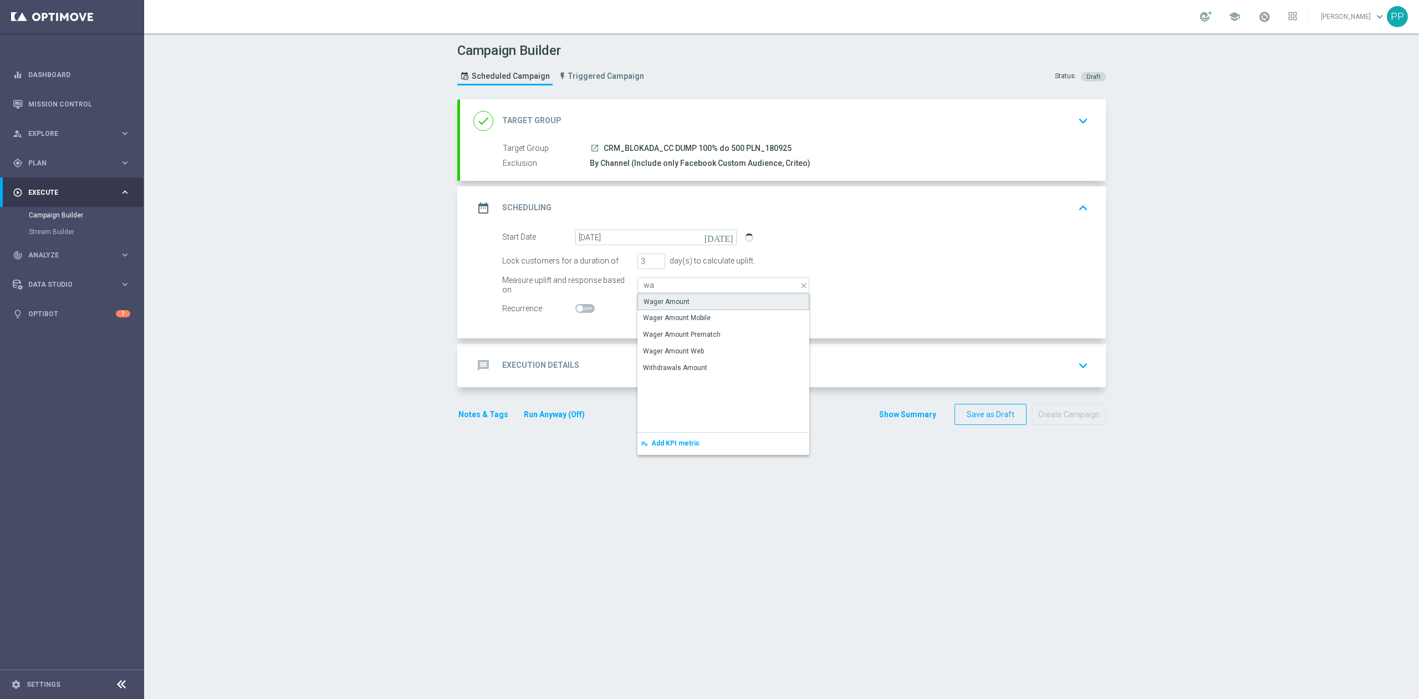
click at [660, 304] on div "Wager Amount" at bounding box center [667, 302] width 46 height 10
type input "Wager Amount"
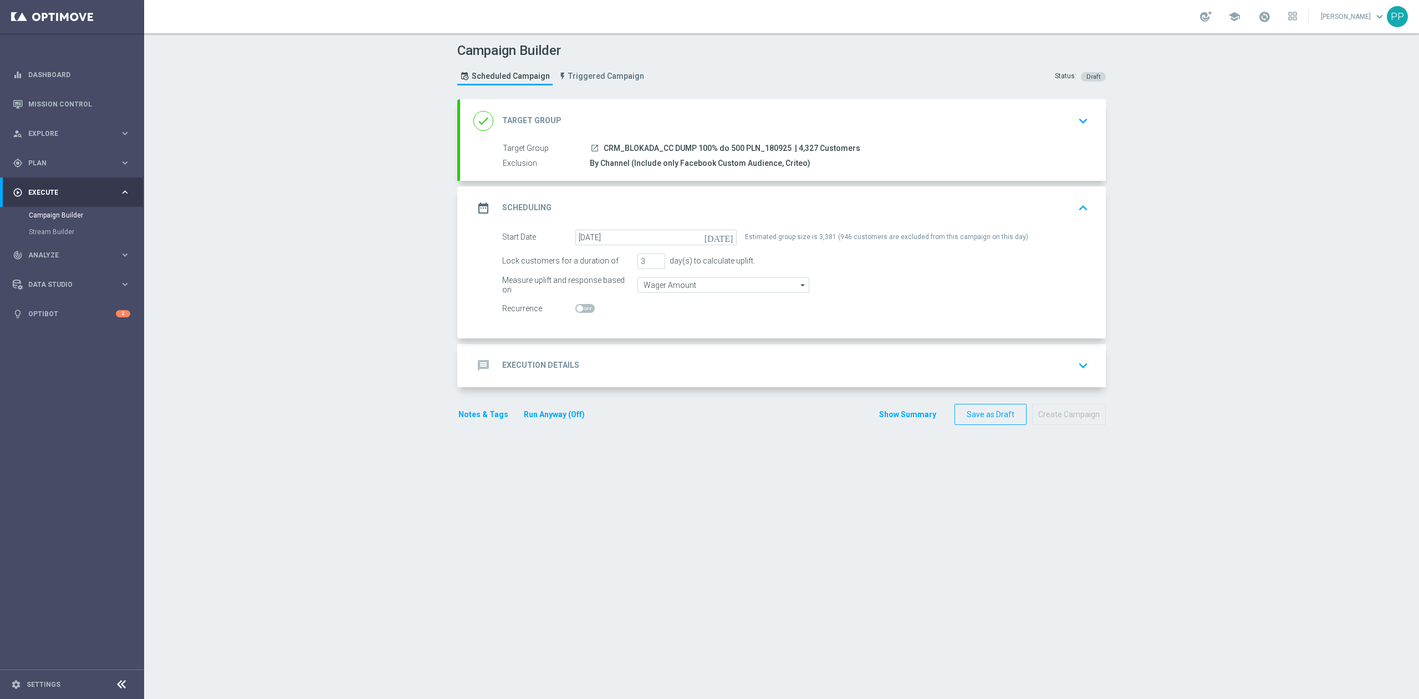
click at [677, 353] on div "message Execution Details keyboard_arrow_down" at bounding box center [783, 365] width 646 height 43
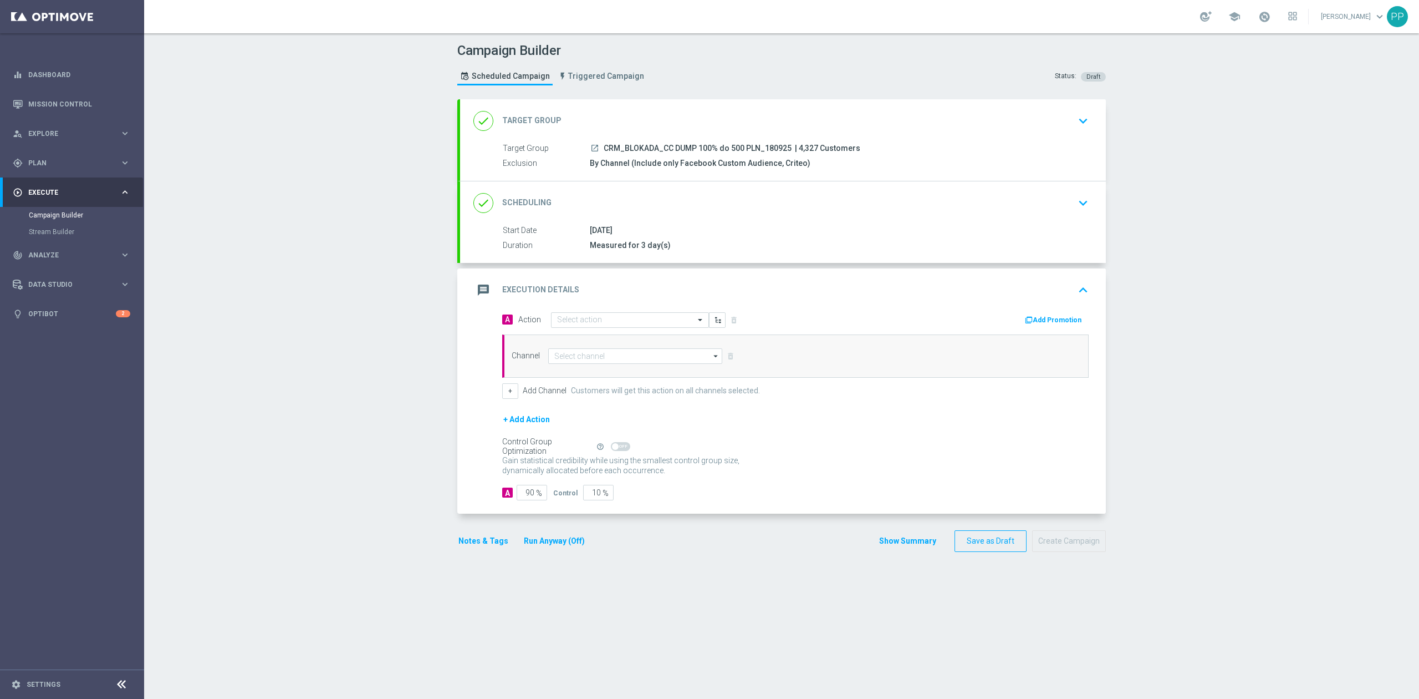
click at [630, 311] on div "message Execution Details keyboard_arrow_up" at bounding box center [783, 289] width 646 height 43
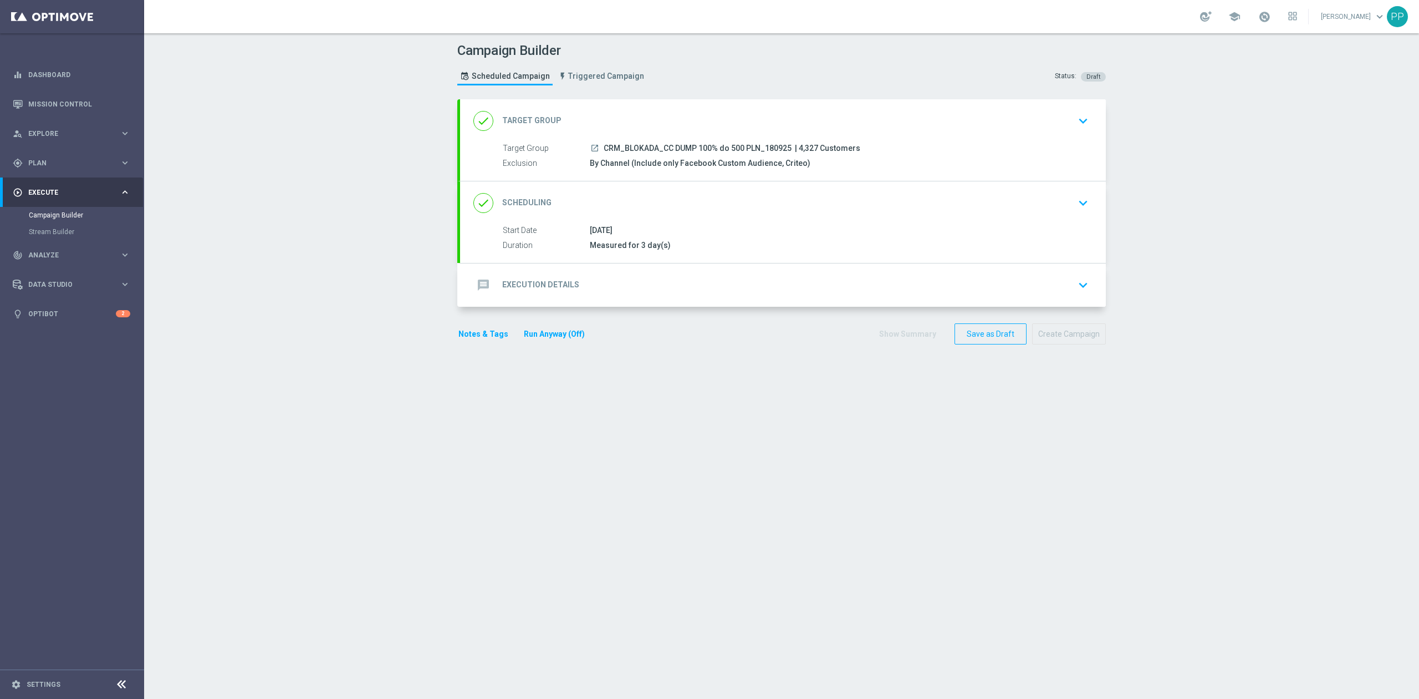
click at [625, 284] on div "message Execution Details keyboard_arrow_down" at bounding box center [783, 284] width 619 height 21
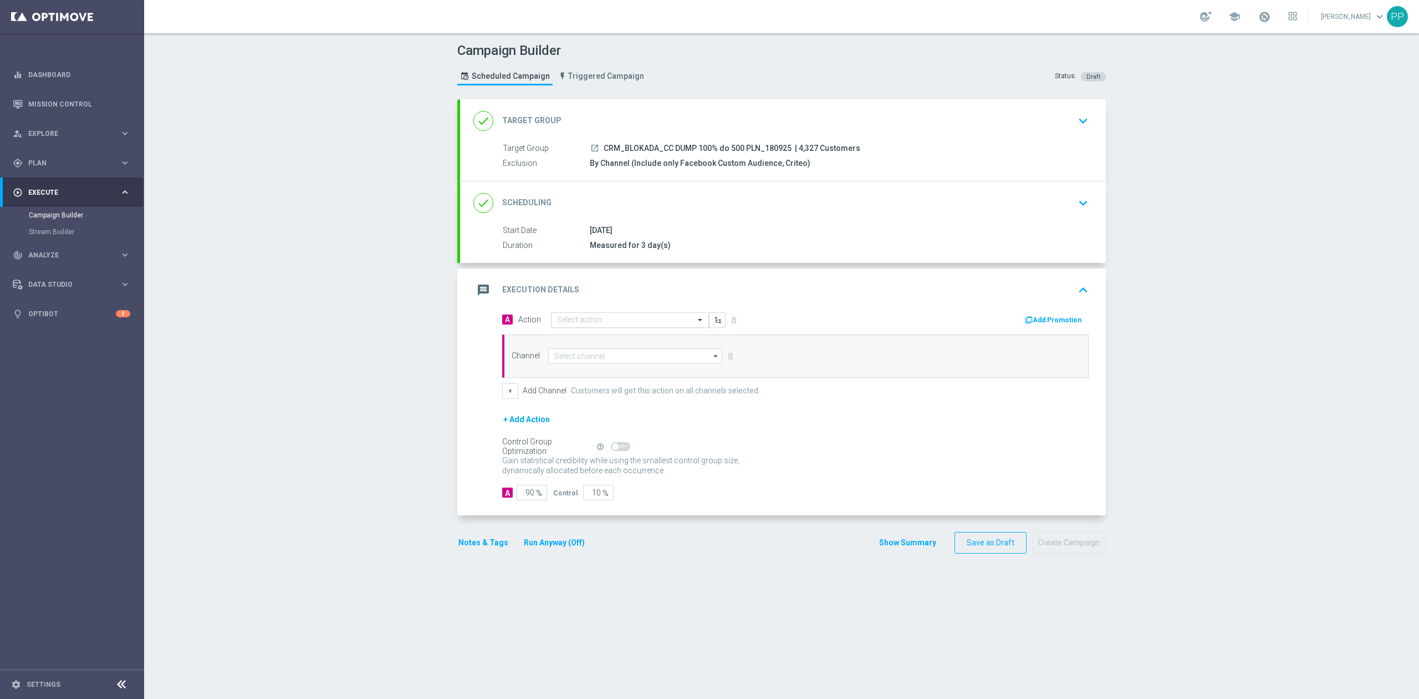
click at [606, 318] on input "text" at bounding box center [619, 319] width 124 height 9
drag, startPoint x: 595, startPoint y: 452, endPoint x: 595, endPoint y: 462, distance: 10.0
click at [595, 462] on ng-dropdown-panel "ALL_TARGET_BOOST_PUSH_AJAJAG_290824 edit CRM_ AKO_271023 edit CRM_BETGAMES_2604…" at bounding box center [630, 404] width 158 height 152
click at [597, 466] on span "Create new action" at bounding box center [596, 470] width 58 height 8
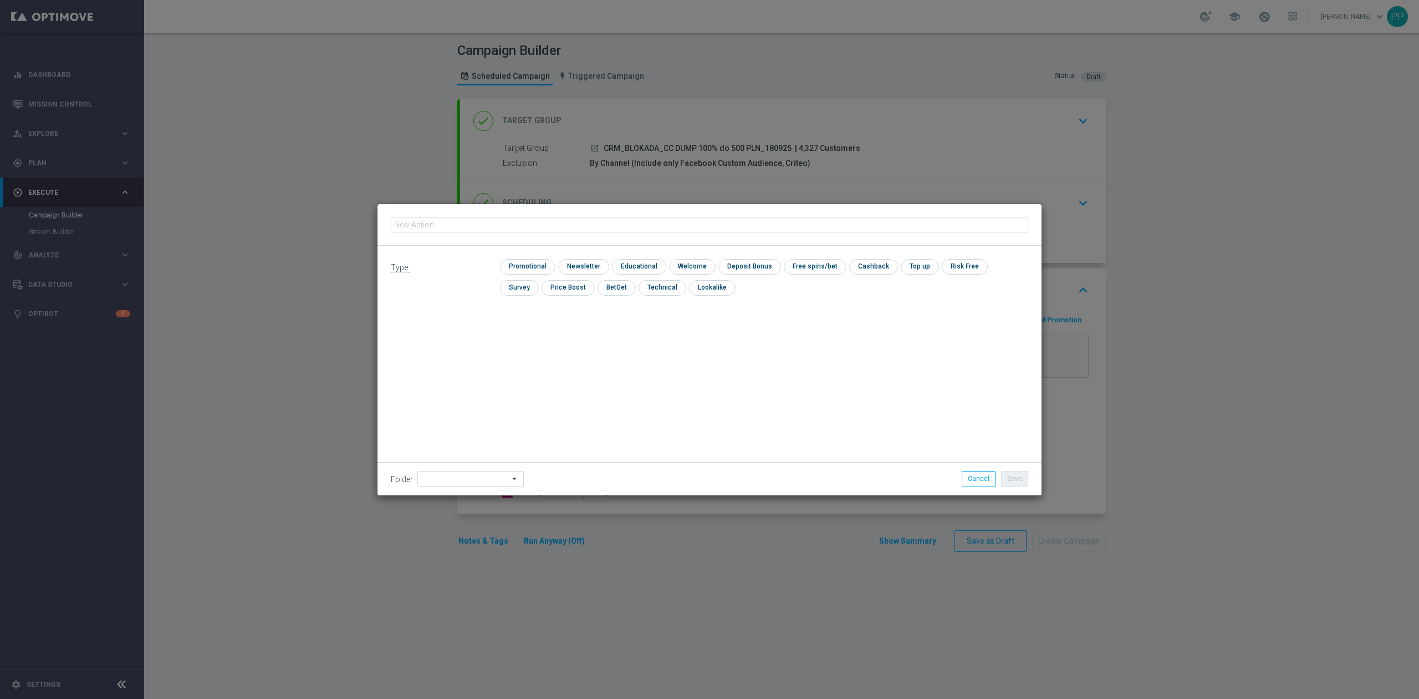
type input "CRM_BLOKADA_CC DUMP 100% do 500 PLN_180925"
click at [542, 262] on input "checkbox" at bounding box center [526, 266] width 53 height 15
checkbox input "true"
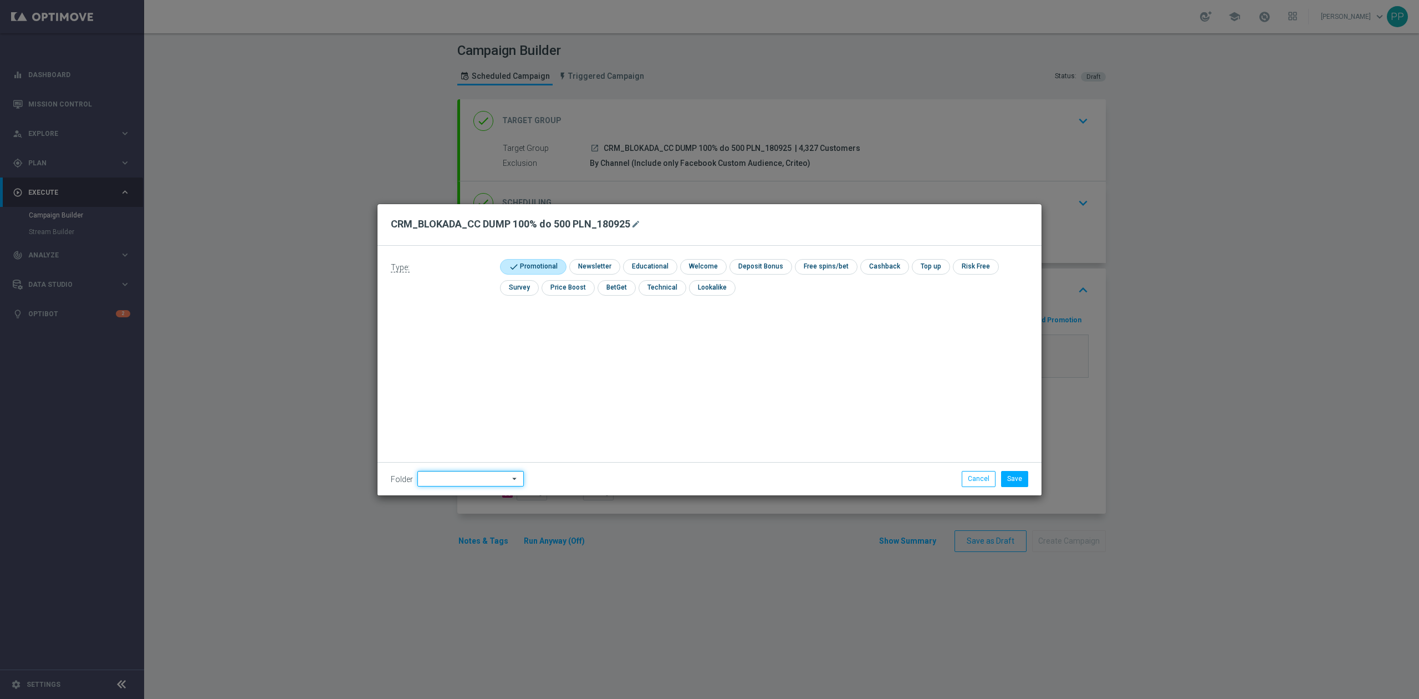
click at [464, 477] on input at bounding box center [471, 479] width 106 height 16
click at [449, 340] on div "9. Wrzesień 2025" at bounding box center [450, 339] width 54 height 10
type input "9. Wrzesień 2025"
click at [696, 343] on div "Type: check Promotional check Newsletter check Educational check Welcome check …" at bounding box center [710, 371] width 664 height 250
click at [1019, 481] on button "Save" at bounding box center [1014, 479] width 27 height 16
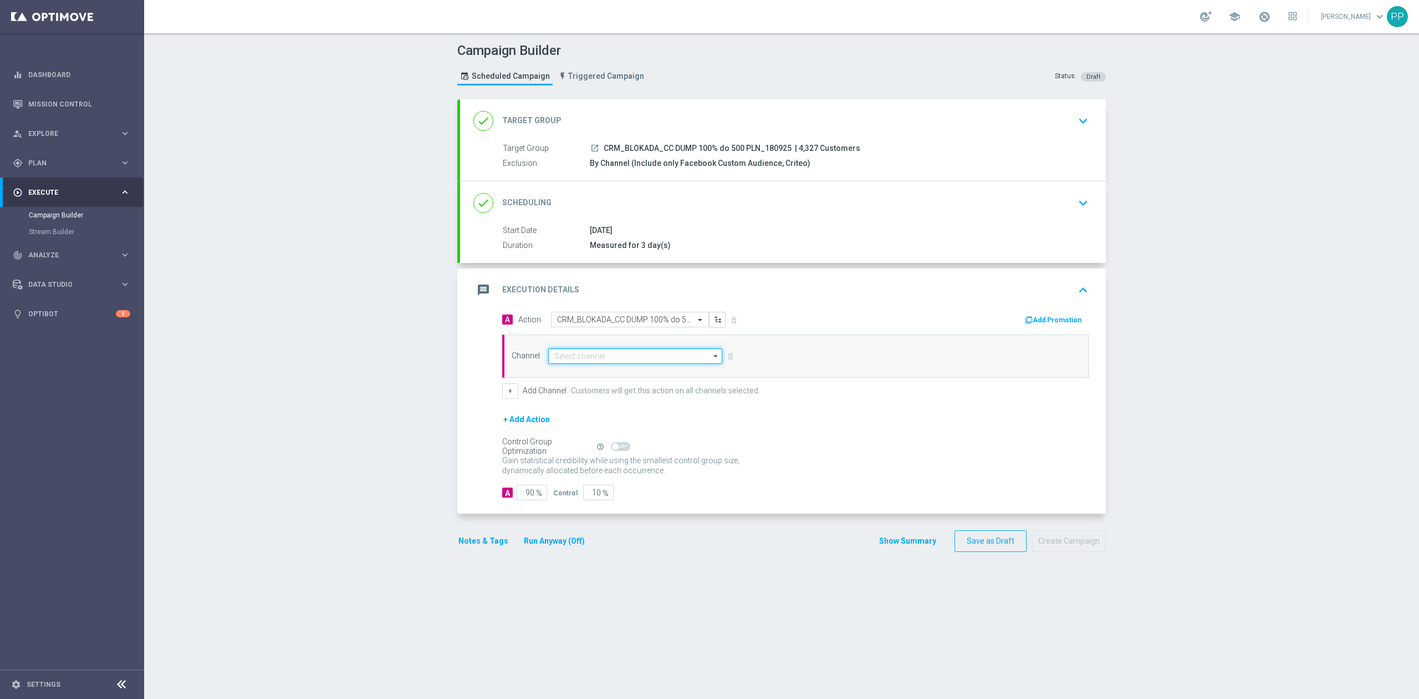
click at [648, 358] on input at bounding box center [635, 356] width 174 height 16
click at [591, 373] on div "Target group only" at bounding box center [580, 373] width 53 height 10
type input "Target group only"
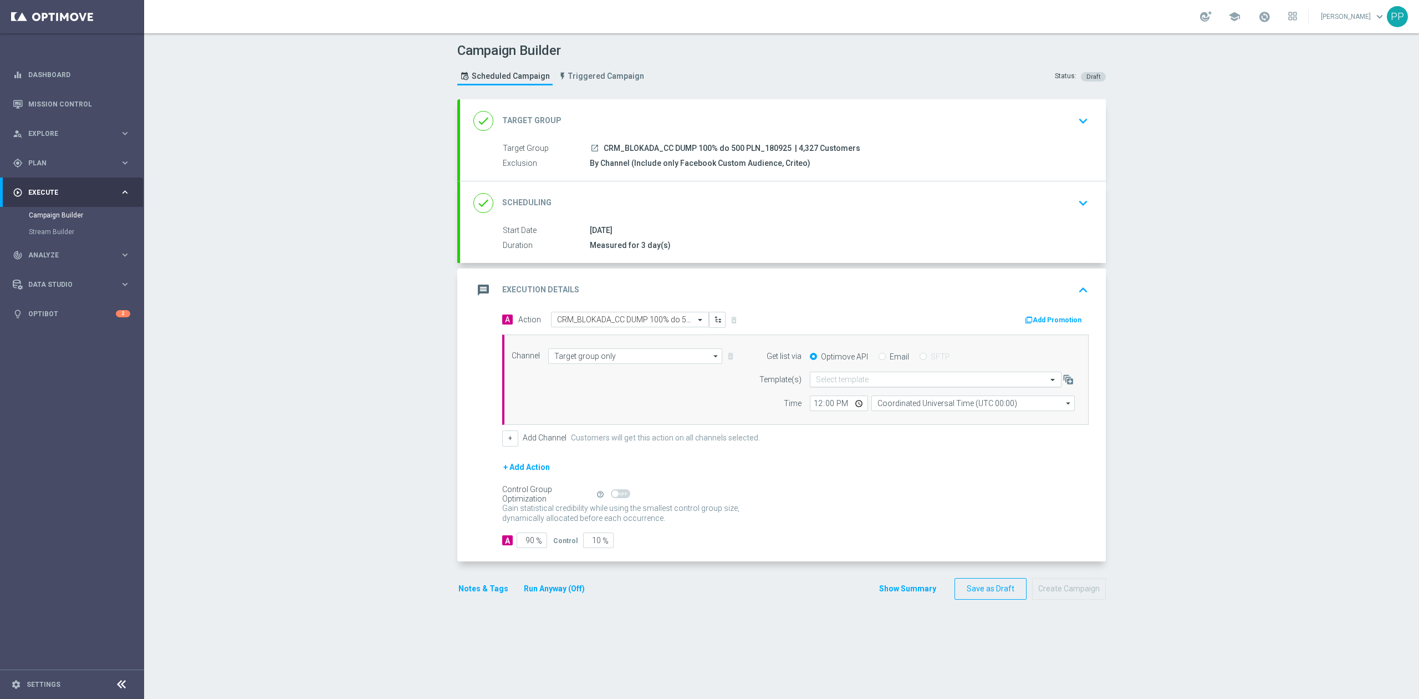
click at [899, 384] on input "text" at bounding box center [924, 379] width 217 height 9
click at [893, 393] on div "Default Email template" at bounding box center [936, 396] width 240 height 18
click at [900, 401] on input "Coordinated Universal Time (UTC 00:00)" at bounding box center [973, 403] width 203 height 16
click at [903, 420] on div "Central European Time ([GEOGRAPHIC_DATA]) (UTC +02:00)" at bounding box center [967, 419] width 181 height 10
type input "Central European Time ([GEOGRAPHIC_DATA]) (UTC +02:00)"
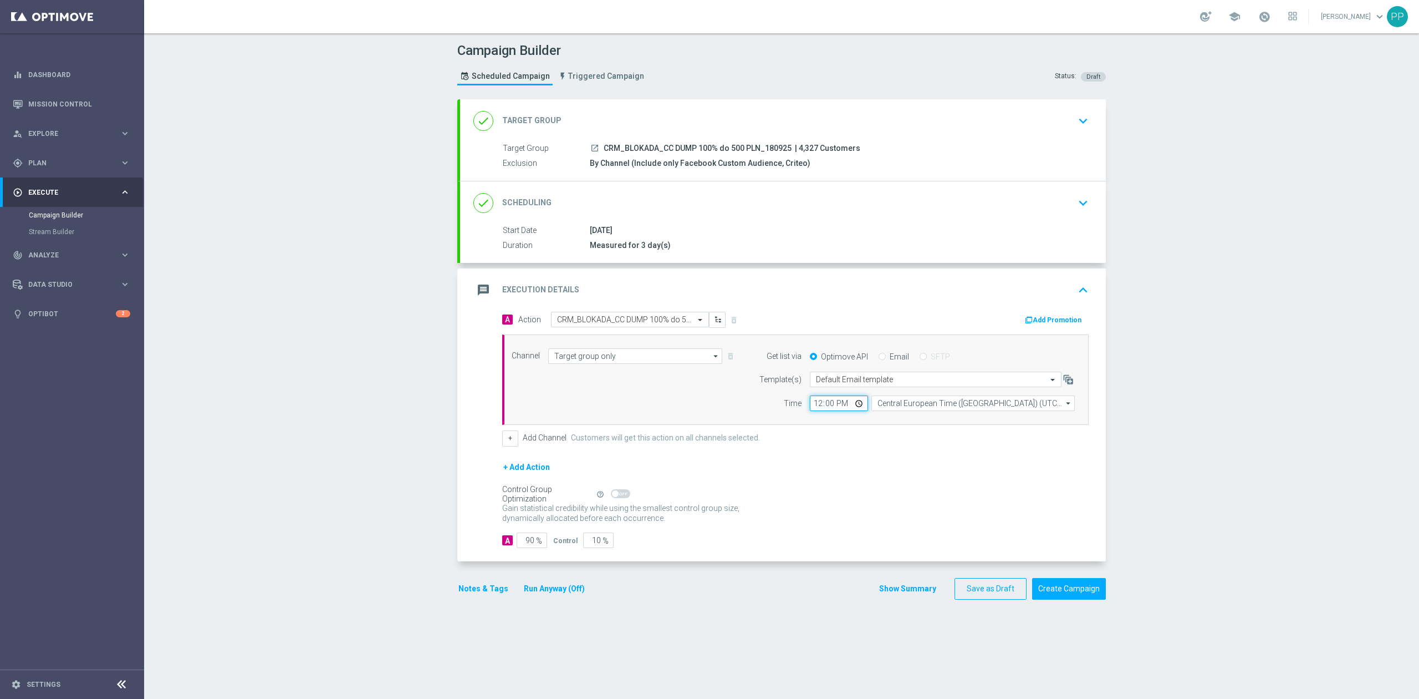
click at [814, 405] on input "12:00" at bounding box center [839, 403] width 58 height 16
type input "11:15"
click at [836, 455] on form "A Action Select action CRM_BLOKADA_CC DUMP 100% do 500 PLN_180925 delete_foreve…" at bounding box center [795, 430] width 587 height 236
click at [528, 539] on input "90" at bounding box center [532, 540] width 30 height 16
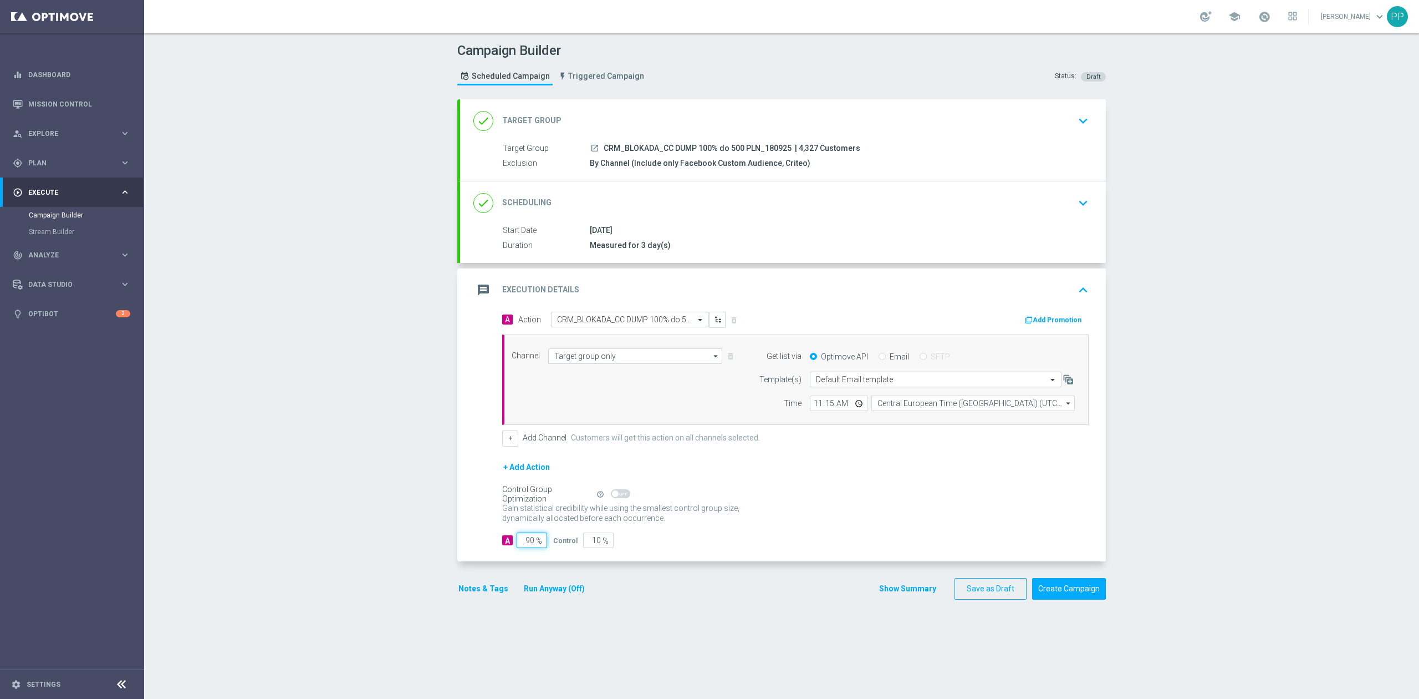
click at [528, 539] on input "90" at bounding box center [532, 540] width 30 height 16
type input "1"
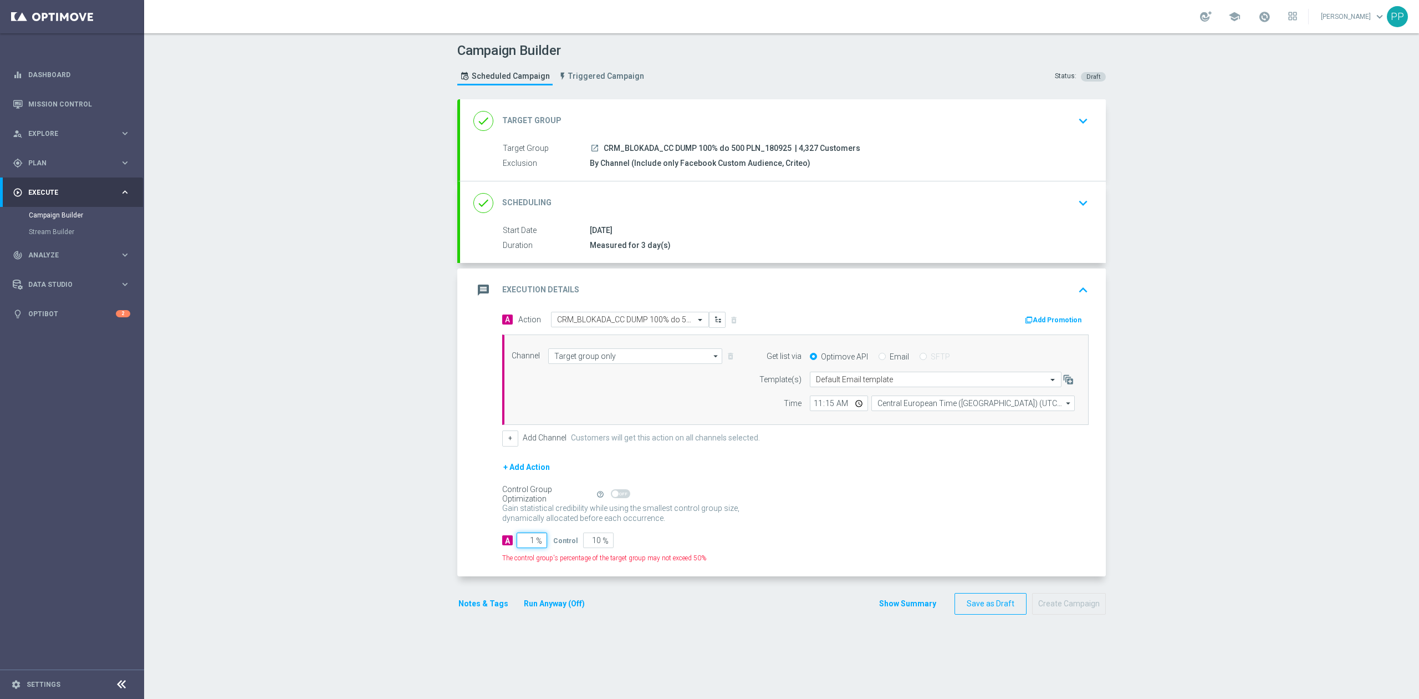
type input "99"
type input "10"
type input "90"
type input "100"
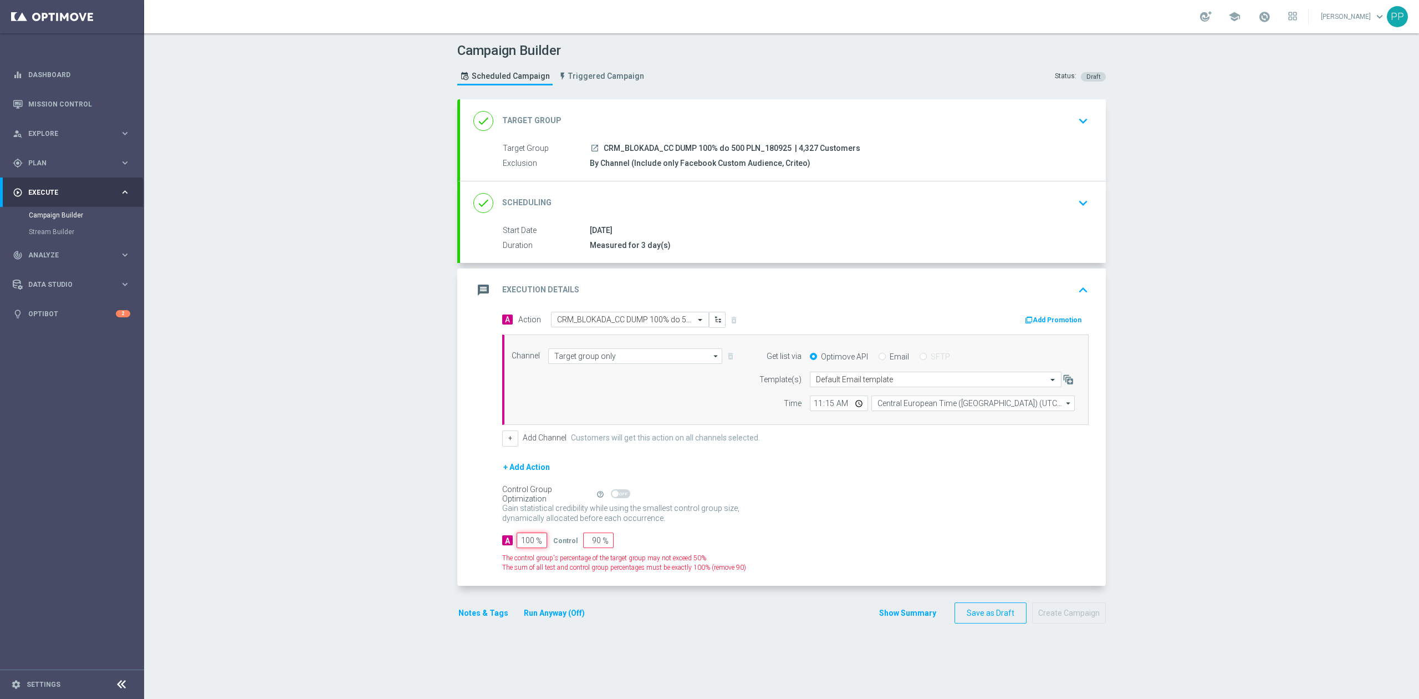
type input "0"
type input "100"
click at [368, 543] on div "Campaign Builder Scheduled Campaign Triggered Campaign Status: Draft done Targe…" at bounding box center [781, 365] width 1275 height 665
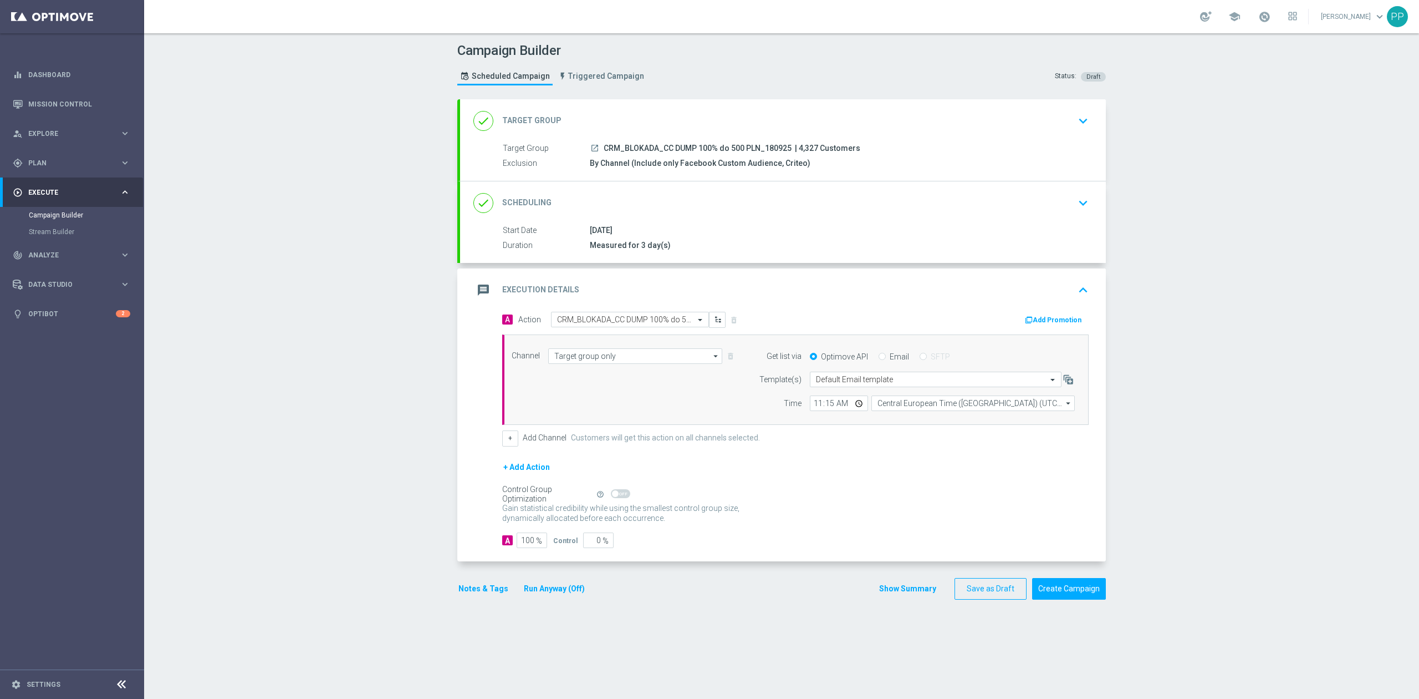
click at [643, 608] on div "done Target Group keyboard_arrow_down Target Group launch CRM_BLOKADA_CC DUMP 1…" at bounding box center [781, 354] width 649 height 511
click at [854, 288] on div "message Execution Details keyboard_arrow_up" at bounding box center [783, 289] width 619 height 21
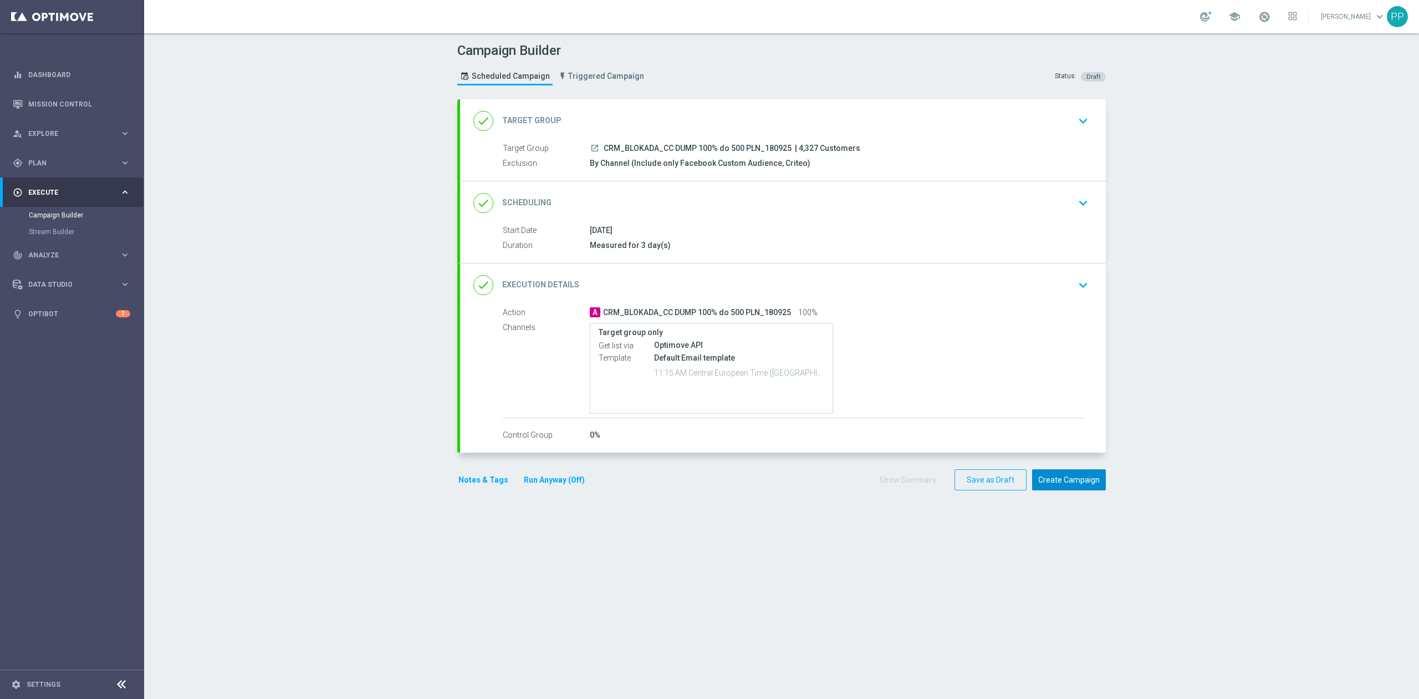
click at [1058, 482] on button "Create Campaign" at bounding box center [1069, 480] width 74 height 22
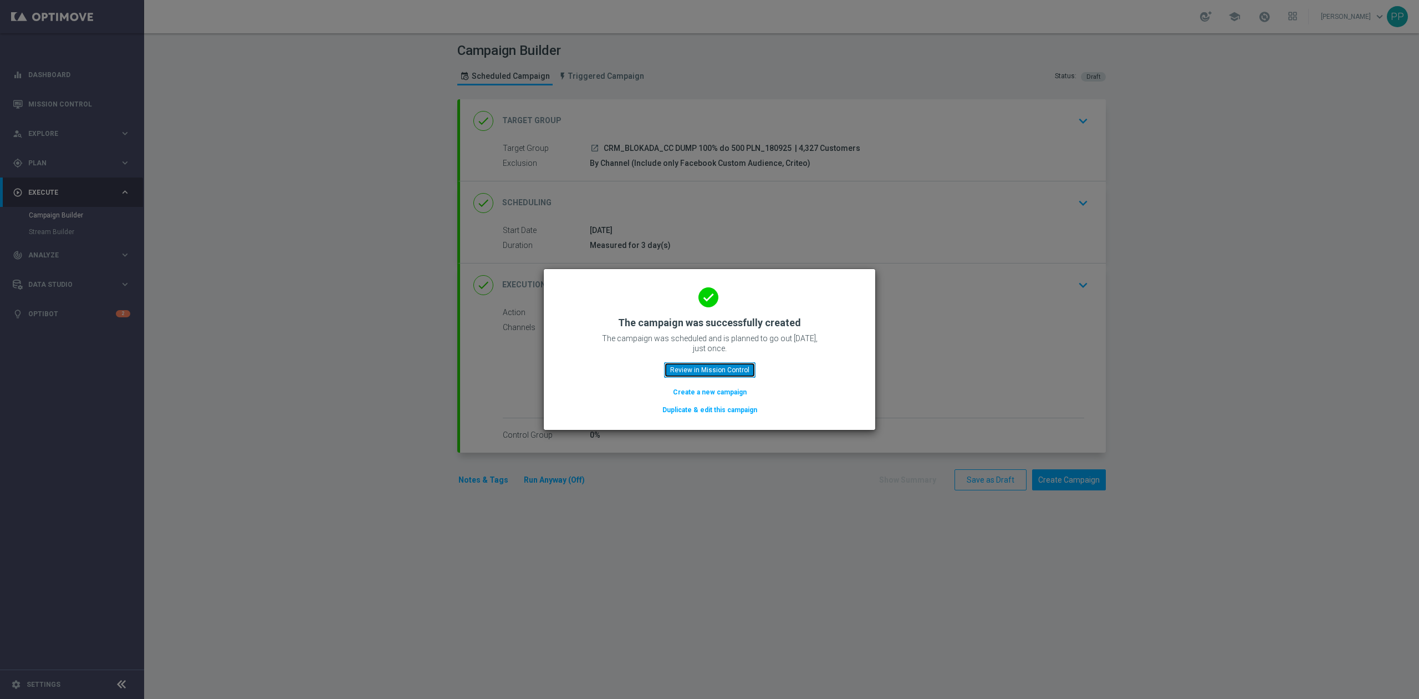
click at [741, 365] on button "Review in Mission Control" at bounding box center [709, 370] width 91 height 16
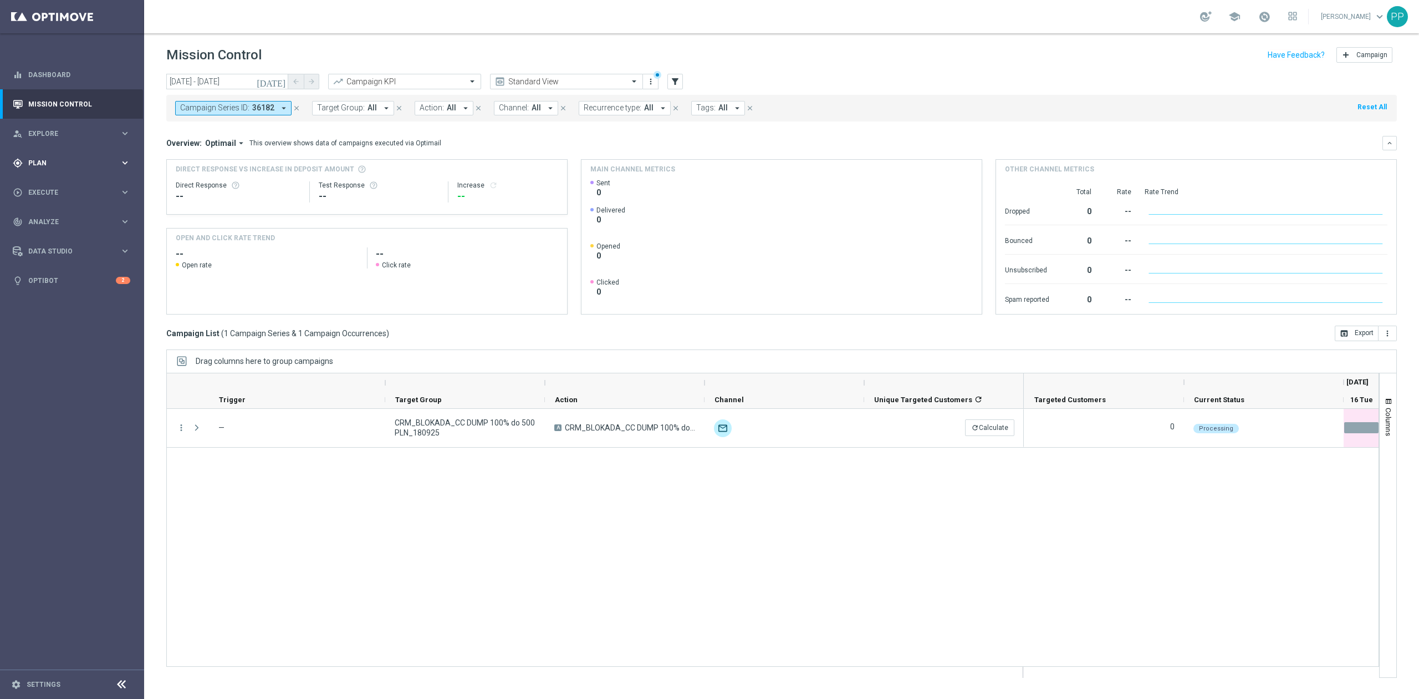
click at [60, 156] on div "gps_fixed Plan keyboard_arrow_right" at bounding box center [71, 162] width 143 height 29
click at [55, 186] on link "Target Groups" at bounding box center [72, 185] width 86 height 9
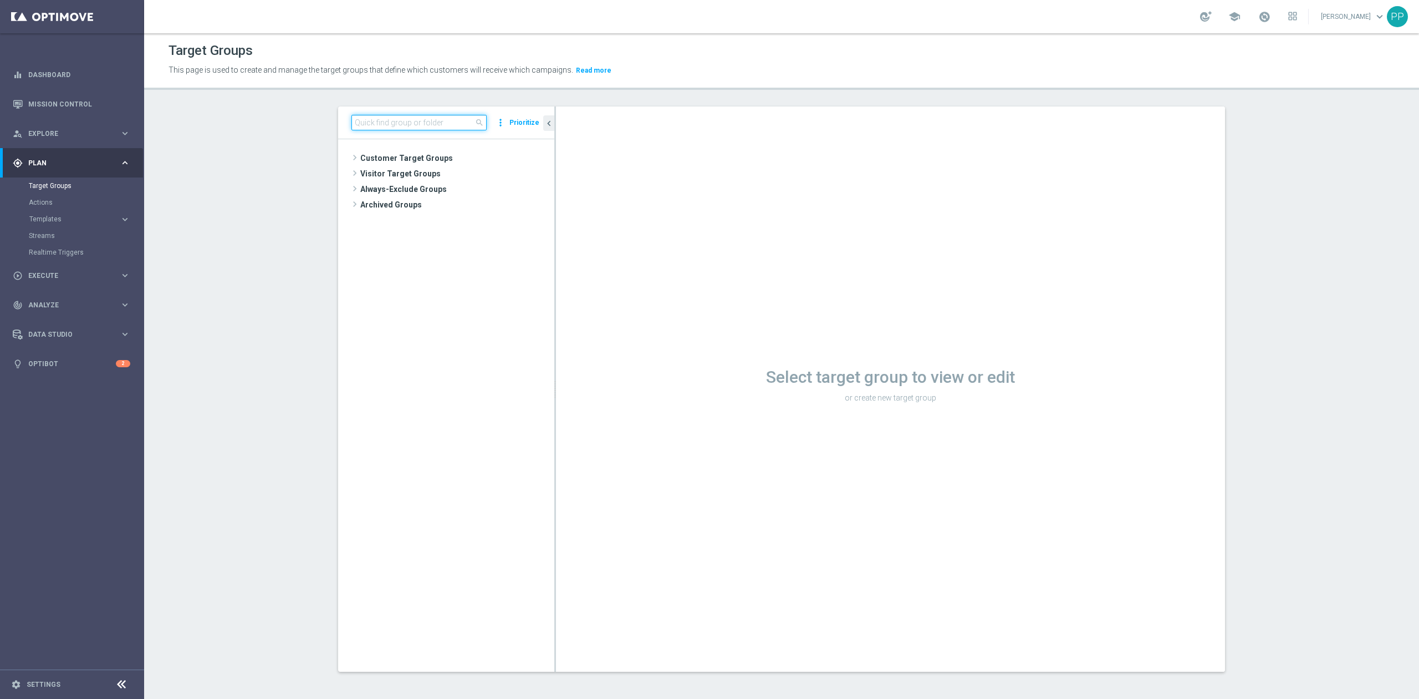
click at [364, 130] on input at bounding box center [419, 123] width 135 height 16
paste input "REA_ALL_TARGET_CC BLOKADA_160925"
type input "REA_ALL_TARGET_CC BLOKADA_160925"
click at [413, 190] on span "REA_ALL_TARGET_CC BLOKADA_160925" at bounding box center [461, 189] width 135 height 9
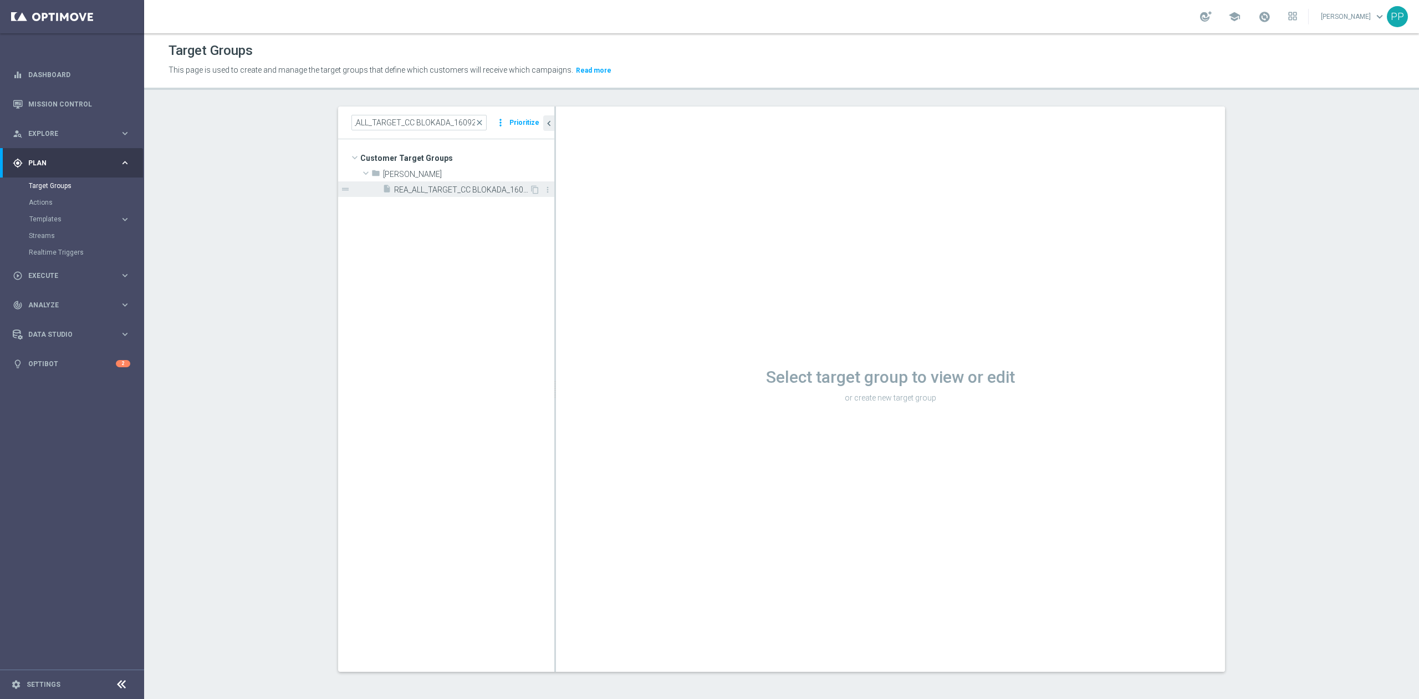
scroll to position [0, 0]
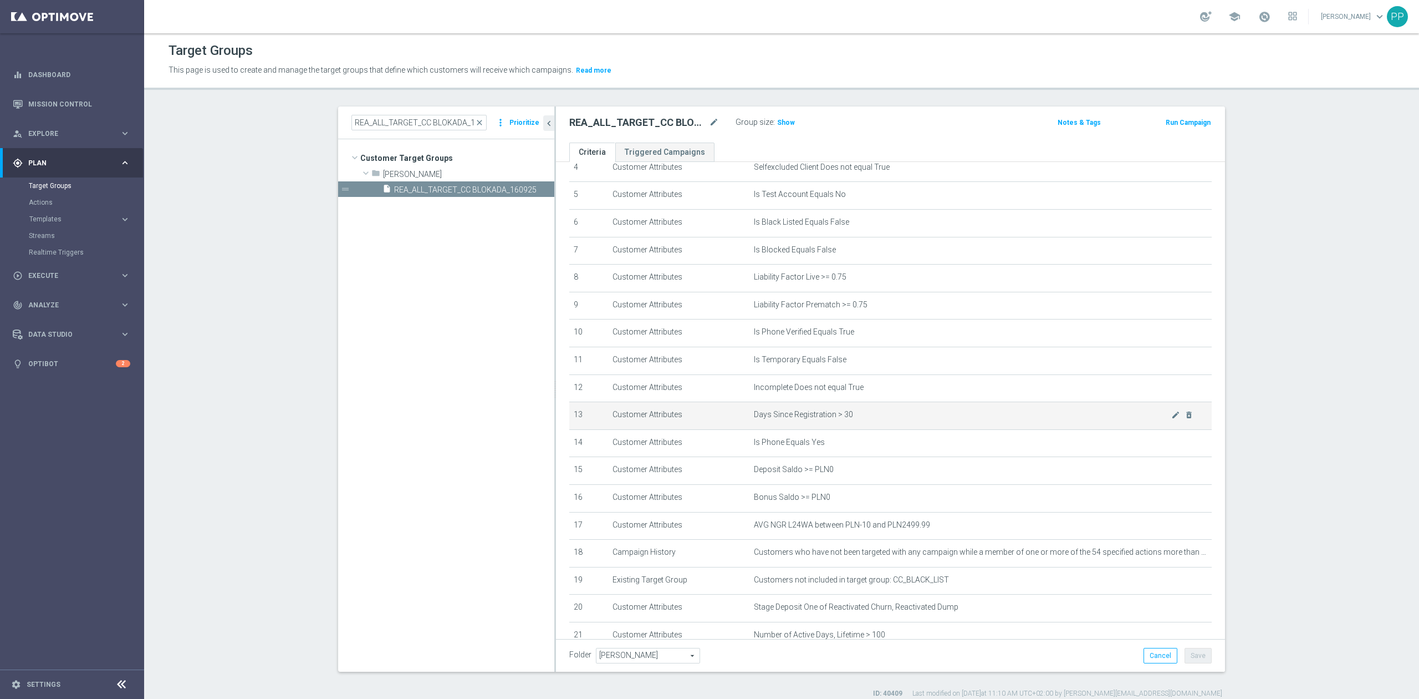
scroll to position [218, 0]
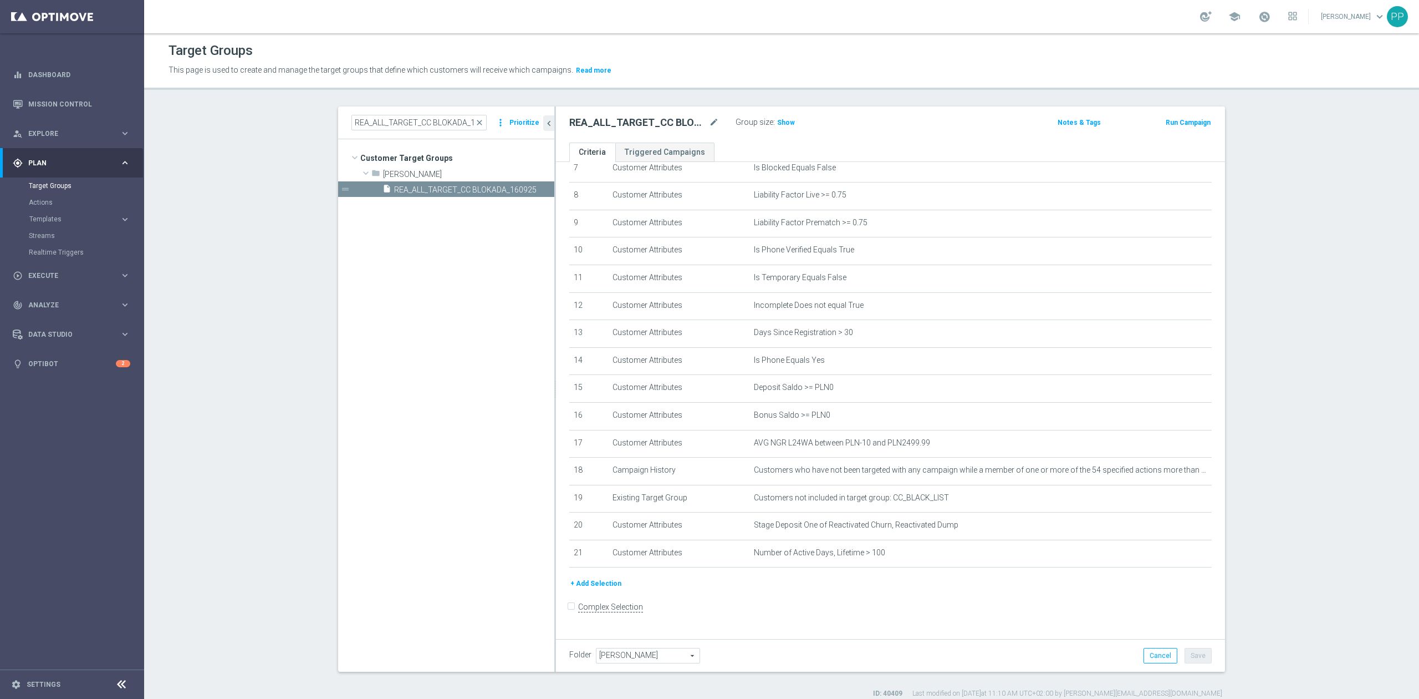
drag, startPoint x: 781, startPoint y: 123, endPoint x: 103, endPoint y: 558, distance: 806.2
click at [781, 123] on span "Show" at bounding box center [786, 123] width 18 height 8
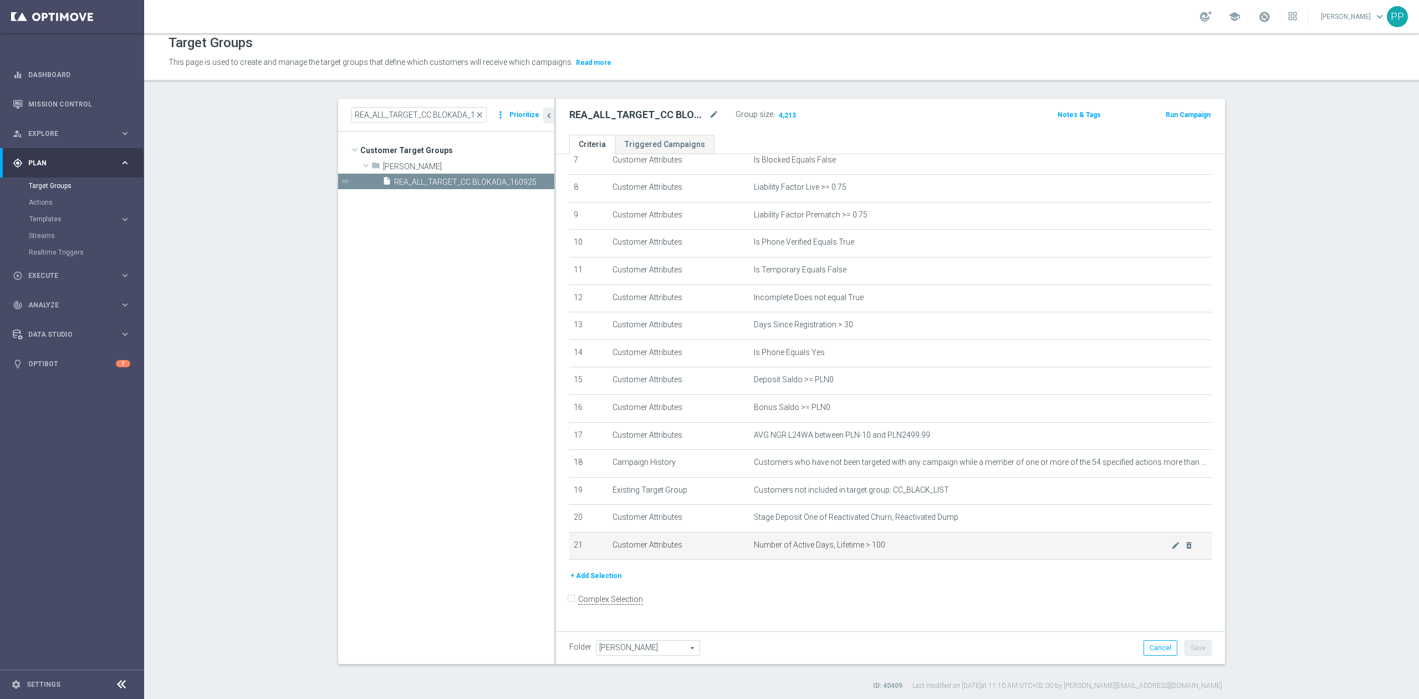
scroll to position [10, 0]
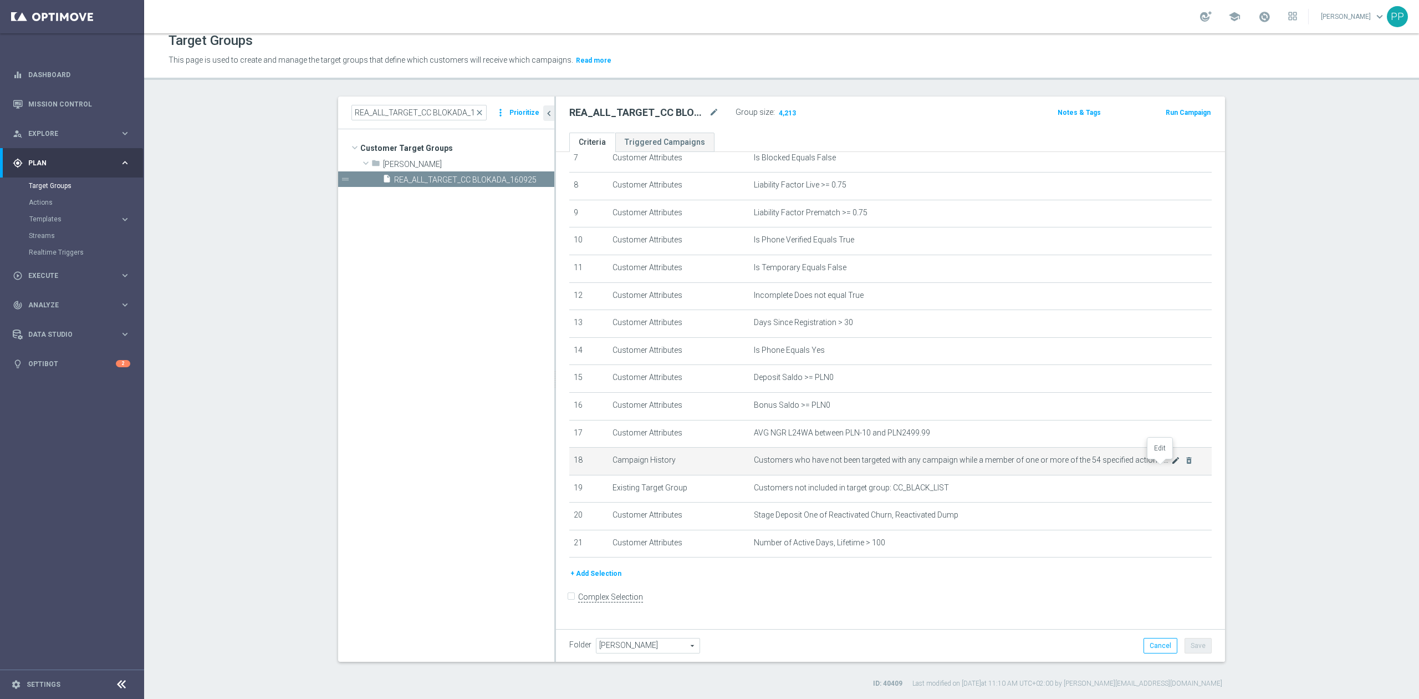
click at [1172, 465] on icon "mode_edit" at bounding box center [1176, 460] width 9 height 9
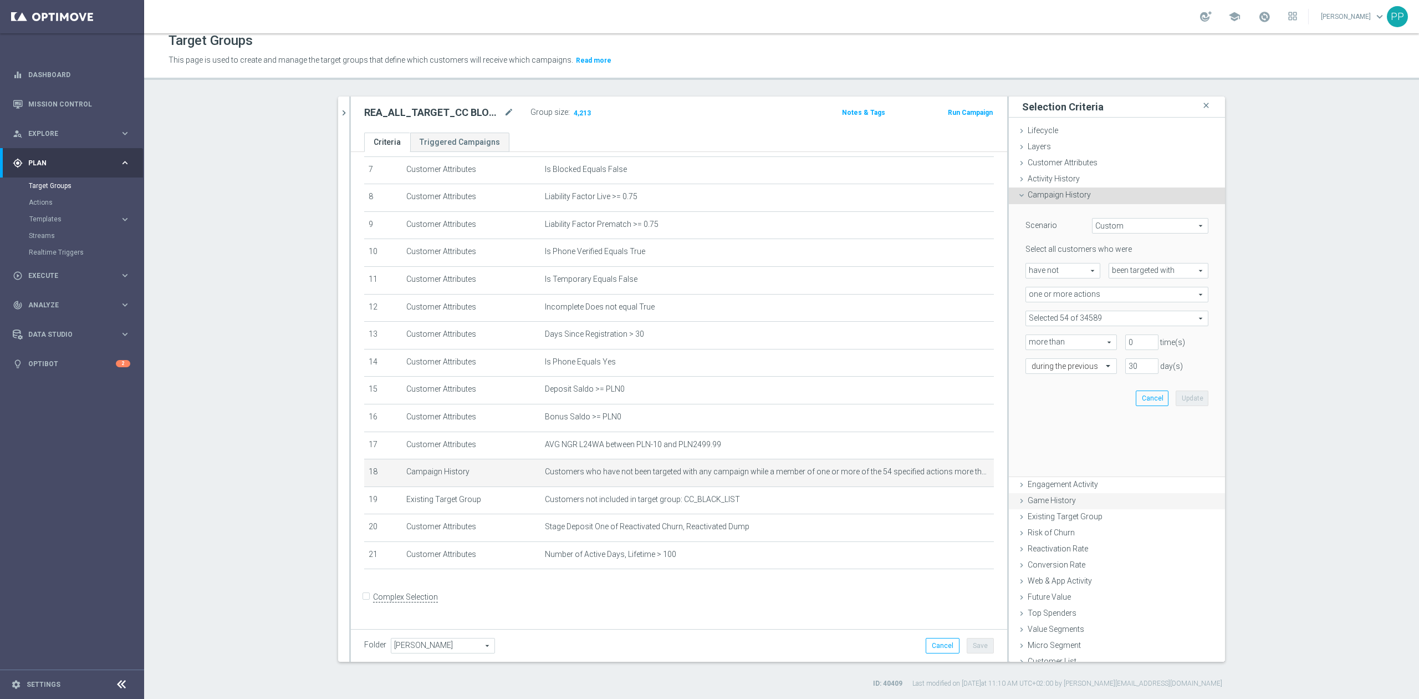
scroll to position [206, 0]
click at [1090, 314] on span at bounding box center [1117, 318] width 182 height 14
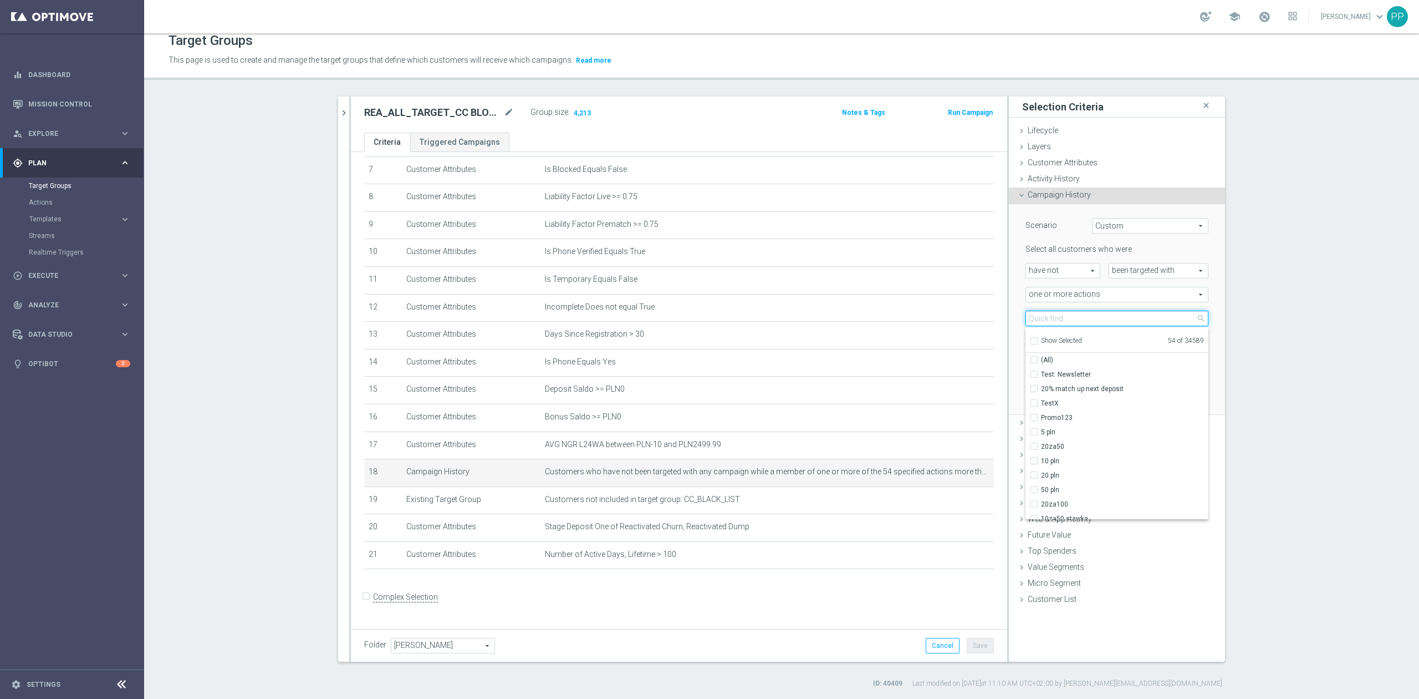
click at [1090, 315] on input "search" at bounding box center [1117, 318] width 183 height 16
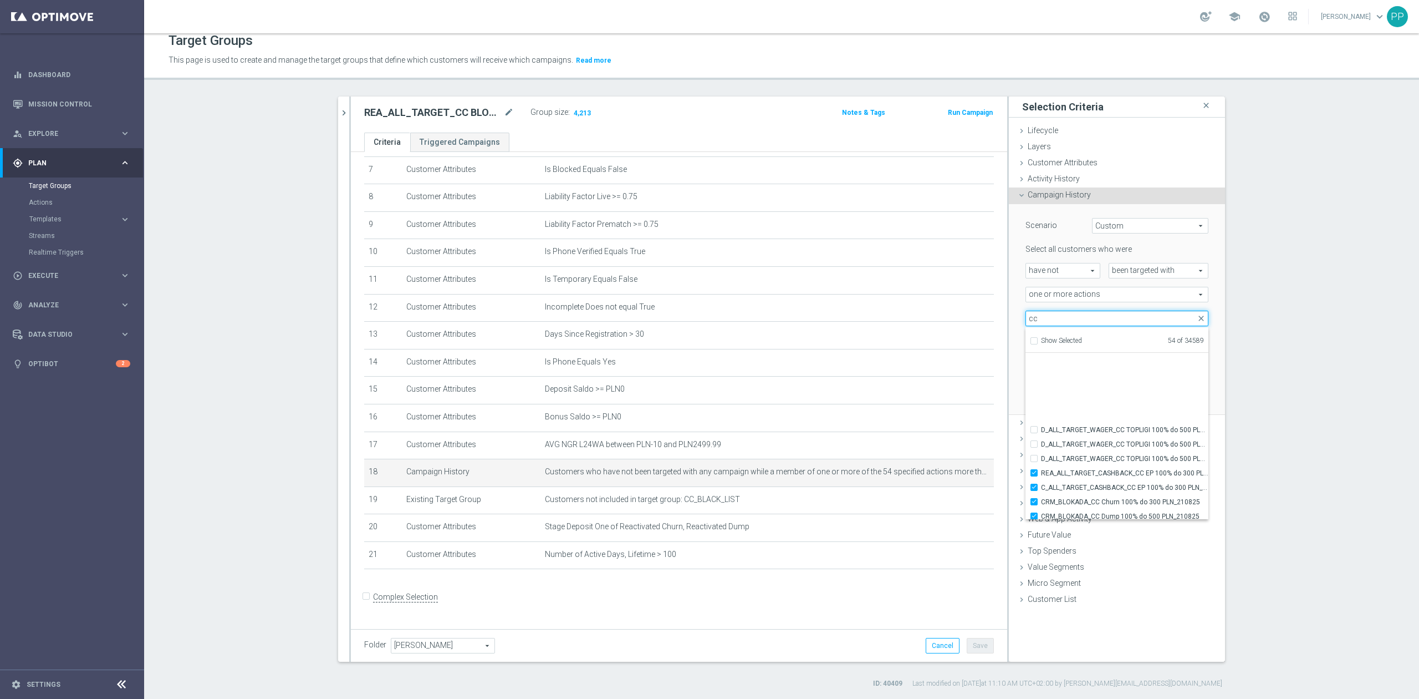
scroll to position [34239, 0]
type input "cc"
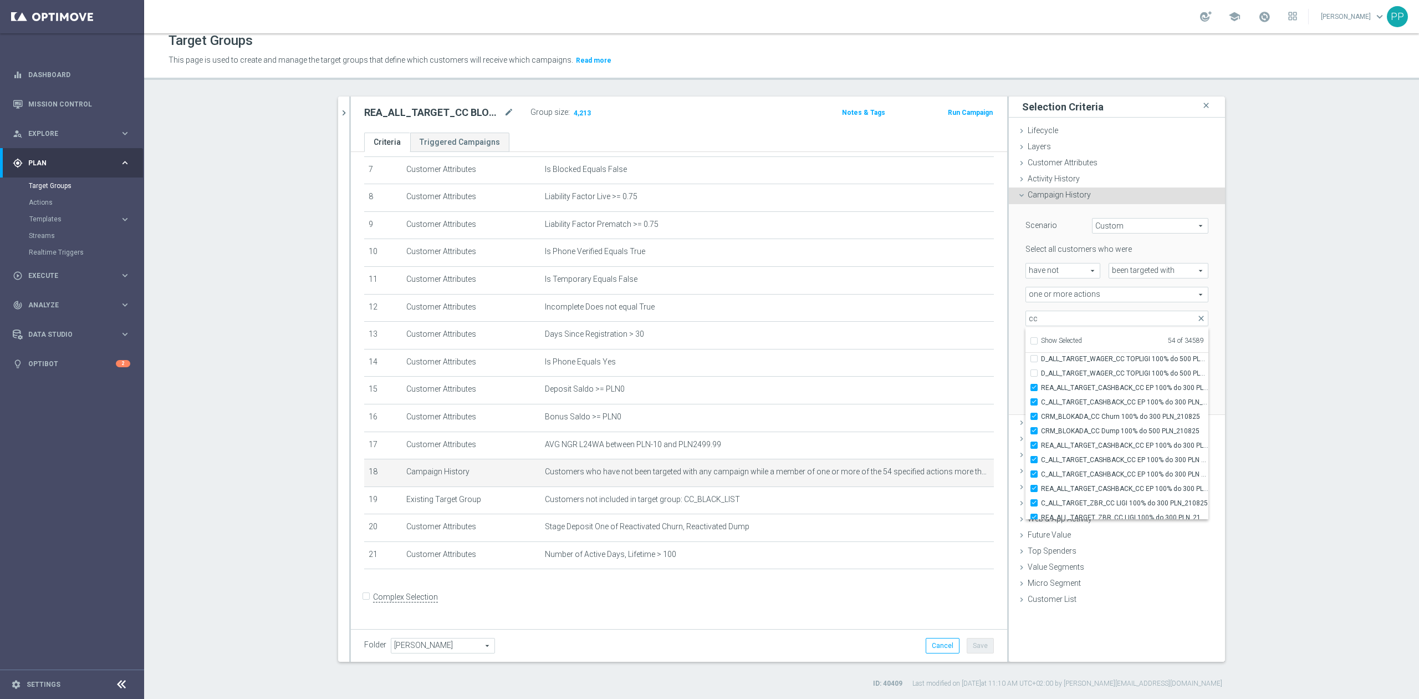
click at [1254, 421] on section "REA_ALL_TARGET_CC BLOKADA_160925 close more_vert Prioritize Customer Target Gro…" at bounding box center [781, 392] width 1275 height 592
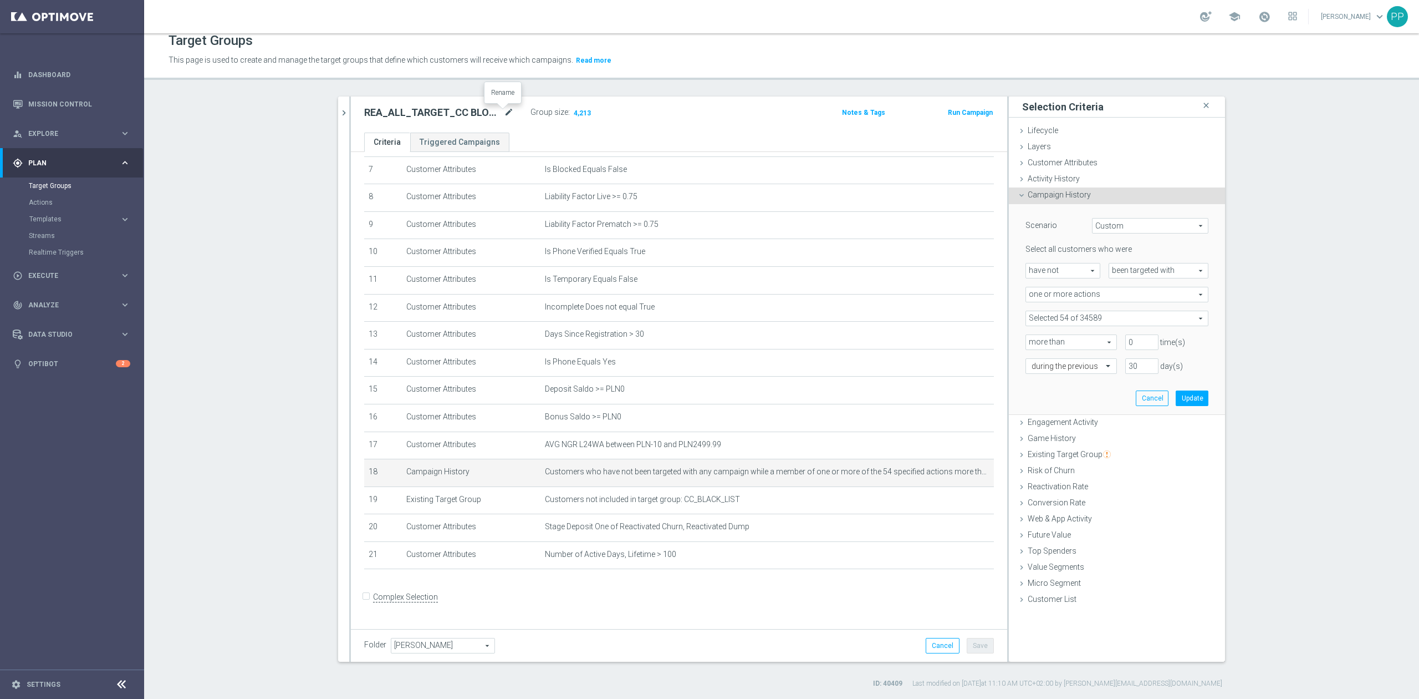
click at [506, 110] on icon "mode_edit" at bounding box center [509, 112] width 10 height 13
click at [316, 126] on div "REA_ALL_TARGET_CC BLOKADA_160925 close more_vert Prioritize Customer Target Gro…" at bounding box center [781, 392] width 931 height 592
